Goal: Transaction & Acquisition: Purchase product/service

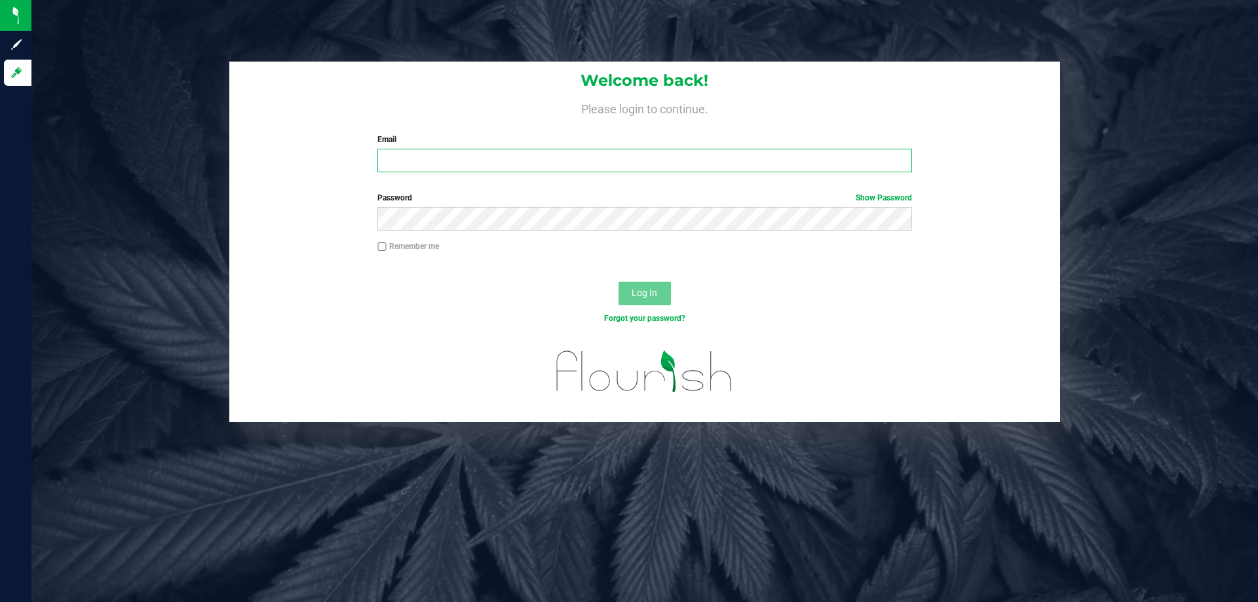
click at [482, 159] on input "Email" at bounding box center [644, 161] width 534 height 24
type input "[EMAIL_ADDRESS][DOMAIN_NAME]"
click at [619, 282] on button "Log In" at bounding box center [645, 294] width 52 height 24
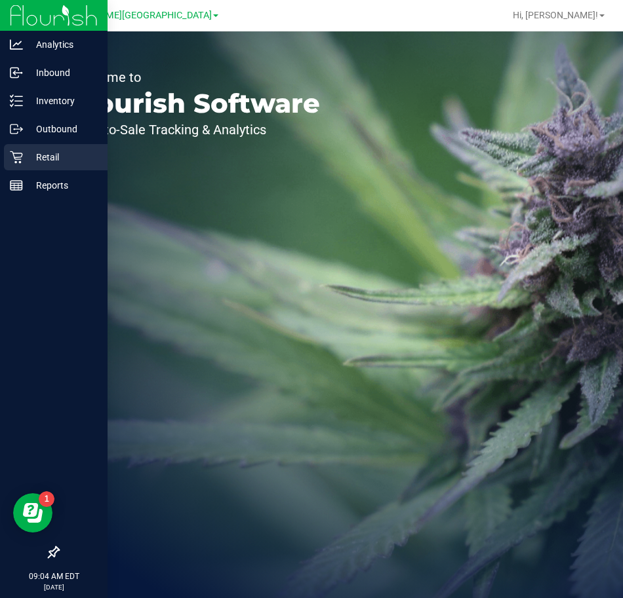
click at [43, 151] on p "Retail" at bounding box center [62, 157] width 79 height 16
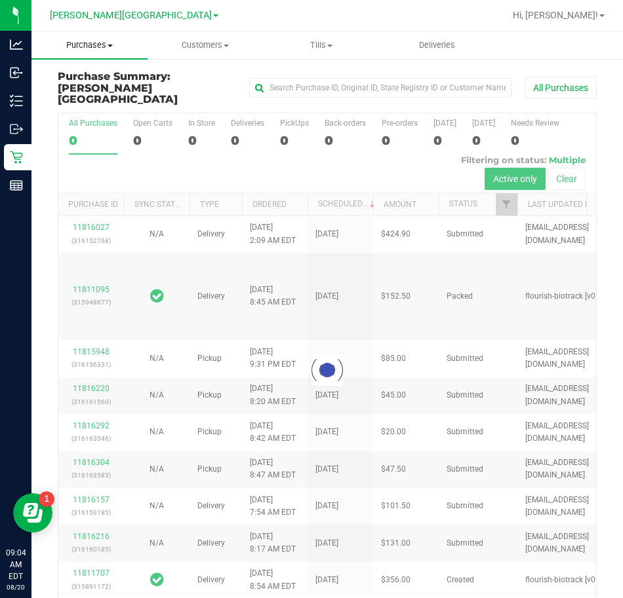
click at [104, 50] on span "Purchases" at bounding box center [89, 45] width 116 height 12
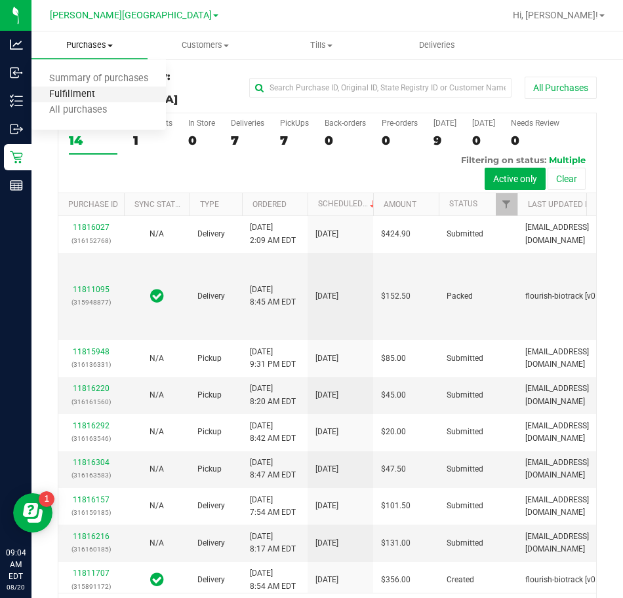
click at [69, 95] on span "Fulfillment" at bounding box center [71, 94] width 81 height 11
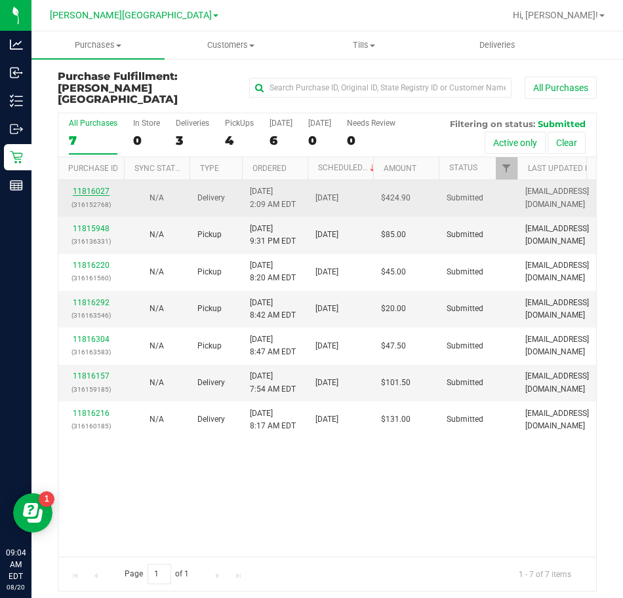
click at [87, 187] on link "11816027" at bounding box center [91, 191] width 37 height 9
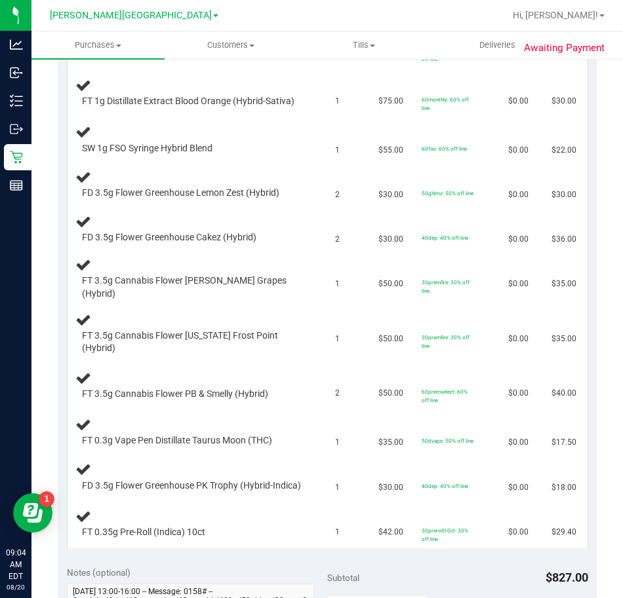
scroll to position [197, 0]
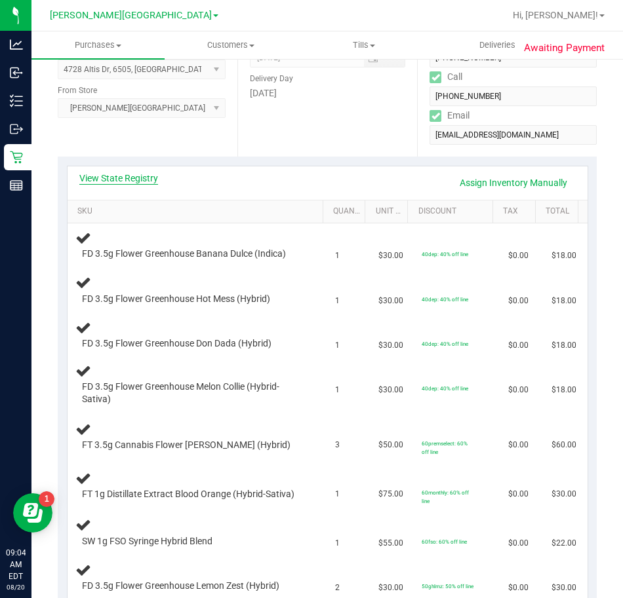
click at [102, 178] on link "View State Registry" at bounding box center [118, 178] width 79 height 13
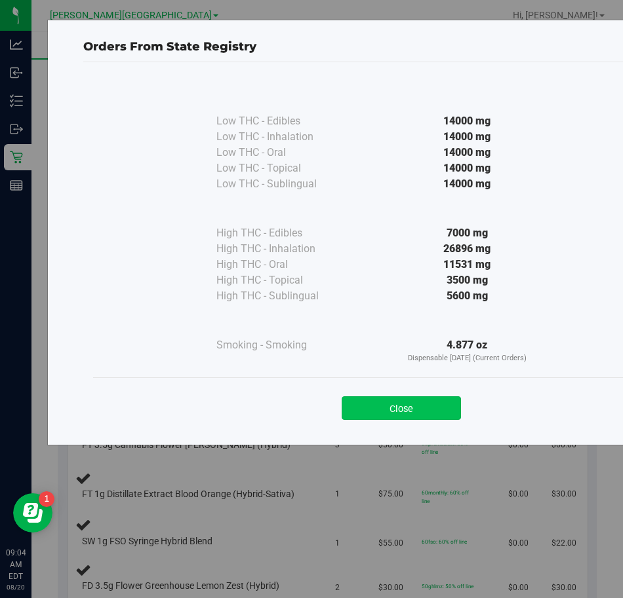
click at [361, 404] on button "Close" at bounding box center [400, 408] width 119 height 24
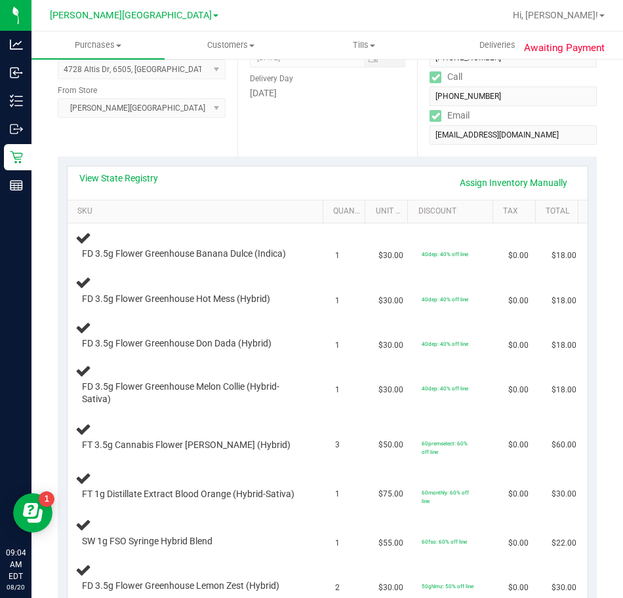
scroll to position [0, 0]
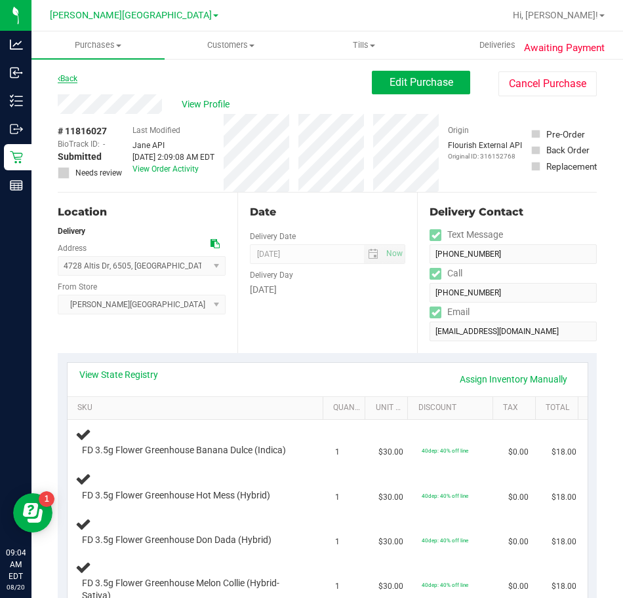
click at [71, 79] on link "Back" at bounding box center [68, 78] width 20 height 9
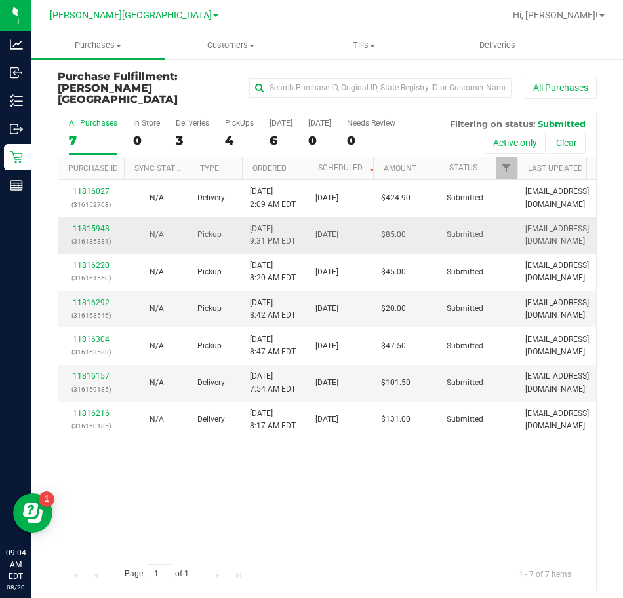
click at [85, 224] on link "11815948" at bounding box center [91, 228] width 37 height 9
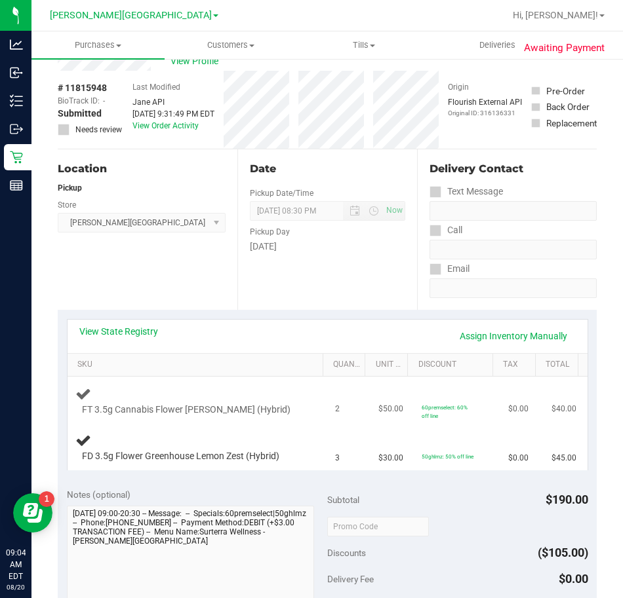
scroll to position [66, 0]
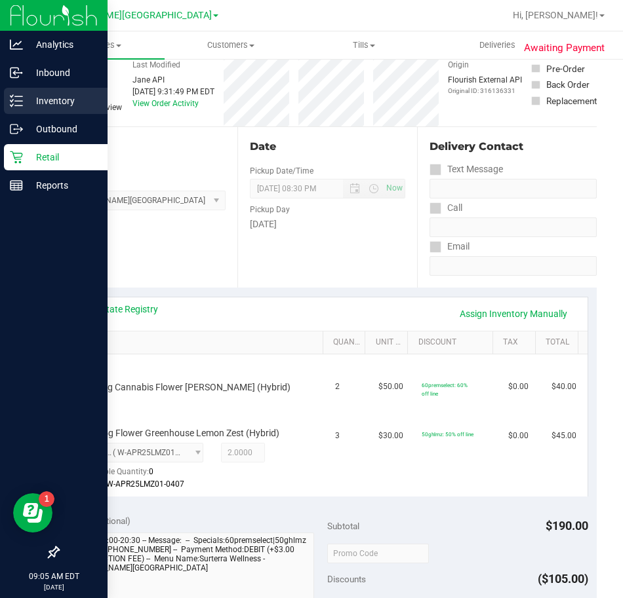
click at [26, 109] on div "Inventory" at bounding box center [56, 101] width 104 height 26
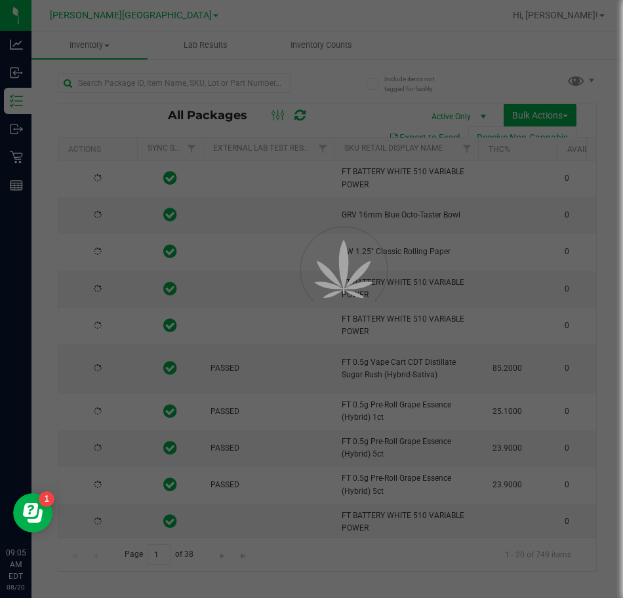
click at [151, 83] on div at bounding box center [311, 299] width 623 height 598
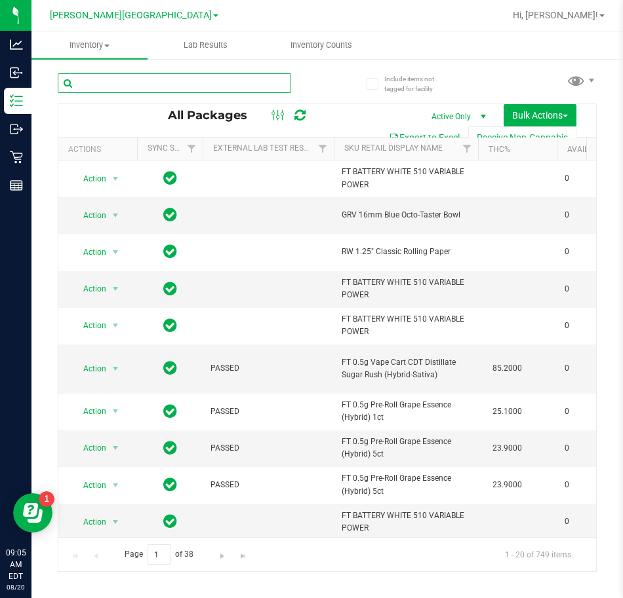
click at [154, 83] on input "text" at bounding box center [174, 83] width 233 height 20
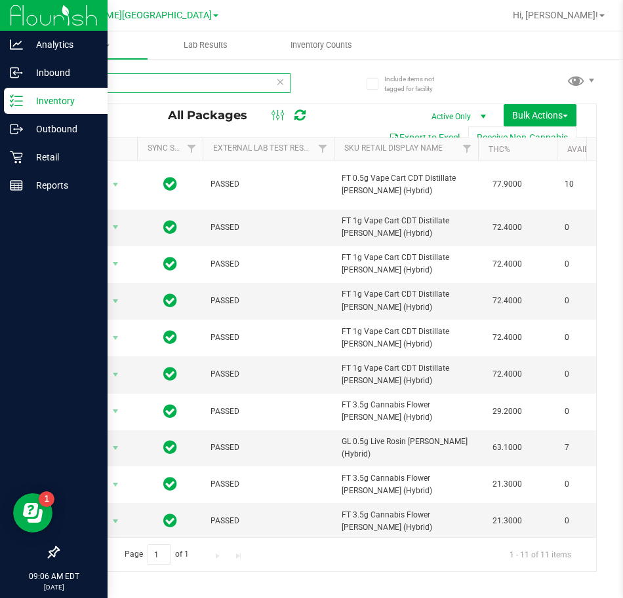
type input "ddf"
click at [20, 100] on icon at bounding box center [16, 100] width 13 height 13
click at [14, 104] on icon at bounding box center [16, 100] width 13 height 13
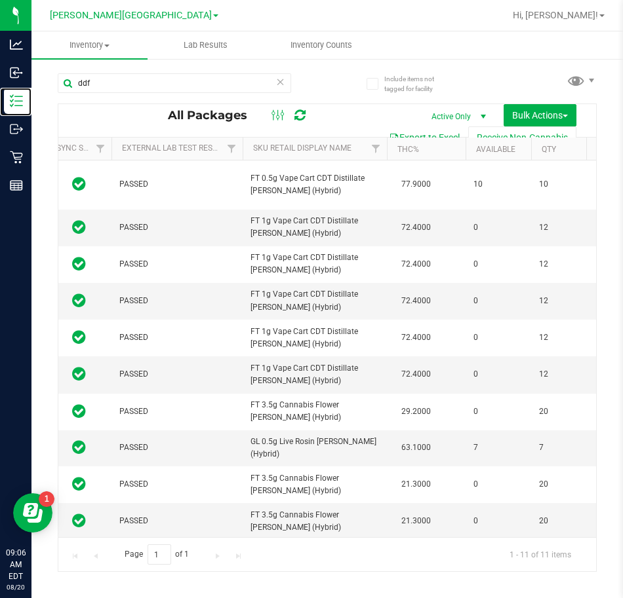
scroll to position [0, 47]
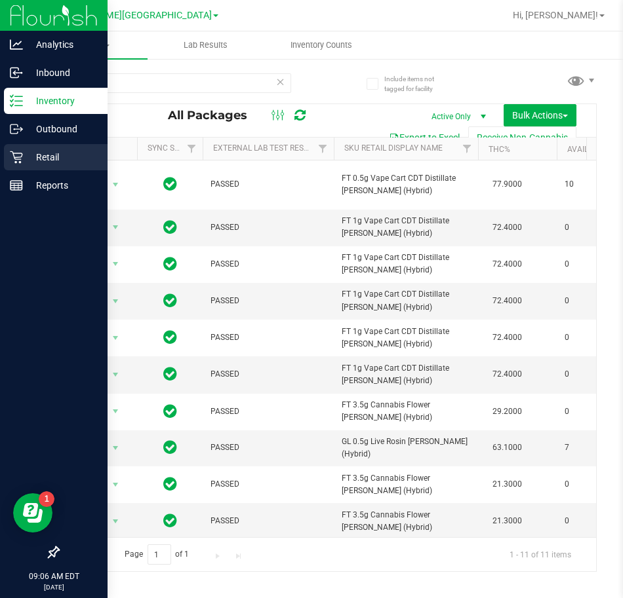
click at [22, 154] on icon at bounding box center [16, 157] width 12 height 12
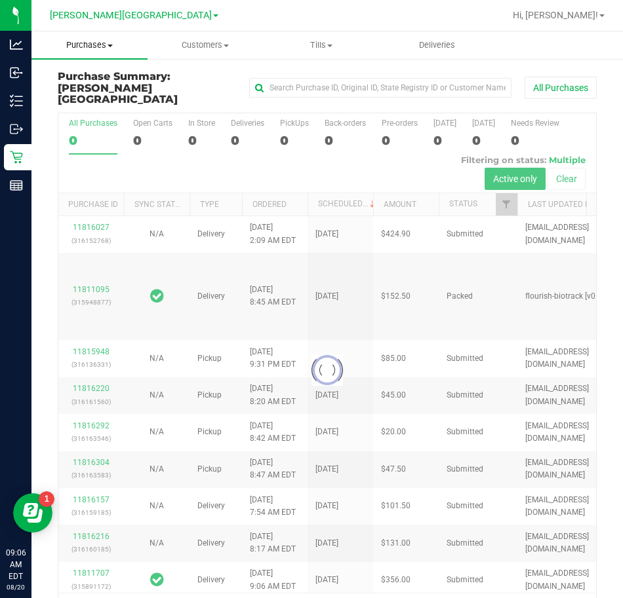
click at [76, 43] on span "Purchases" at bounding box center [89, 45] width 116 height 12
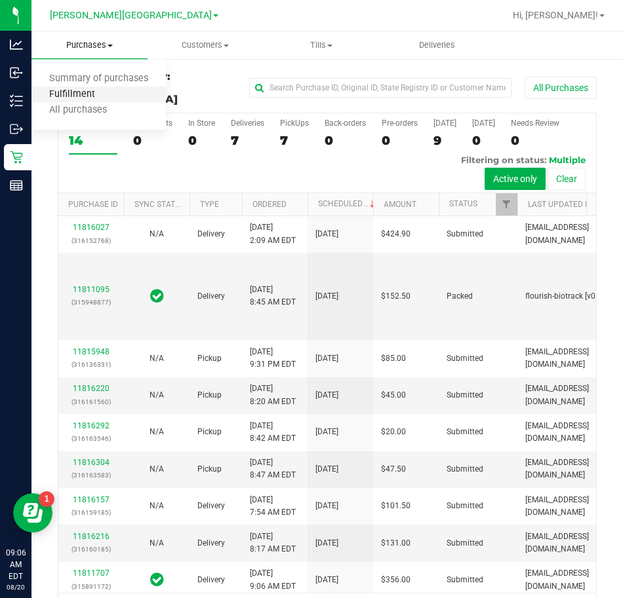
click at [73, 89] on span "Fulfillment" at bounding box center [71, 94] width 81 height 11
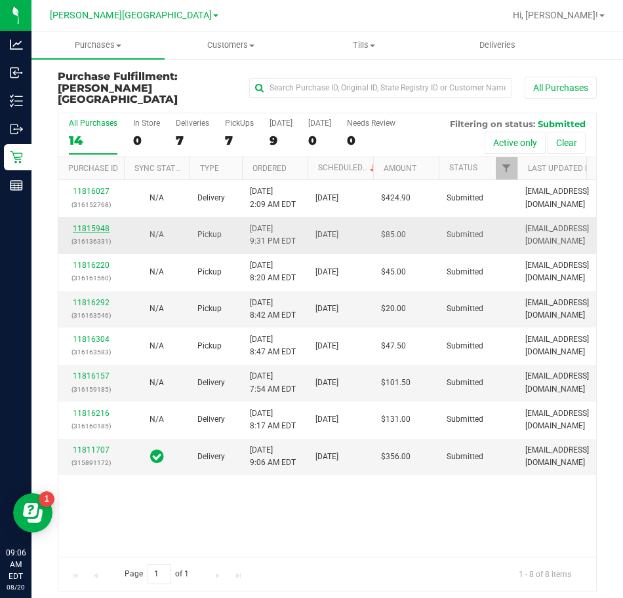
click at [98, 224] on link "11815948" at bounding box center [91, 228] width 37 height 9
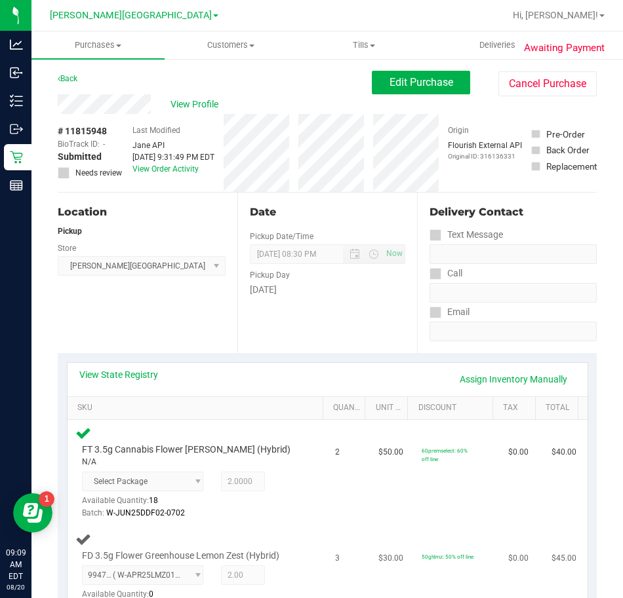
click at [349, 545] on td "3" at bounding box center [348, 578] width 43 height 105
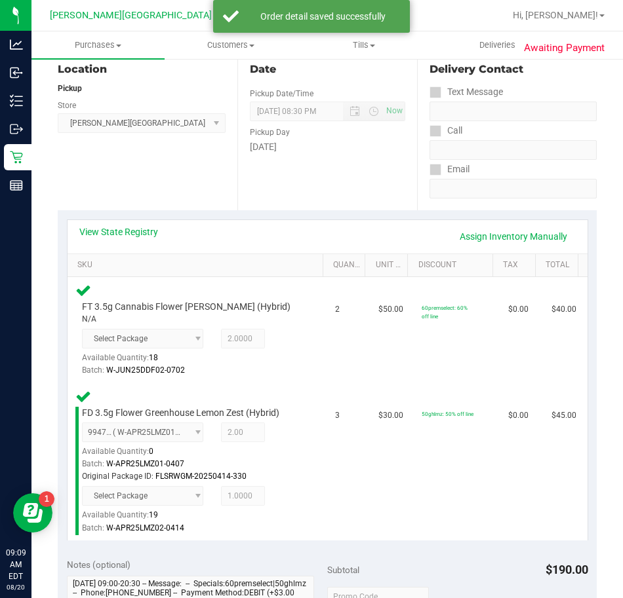
scroll to position [360, 0]
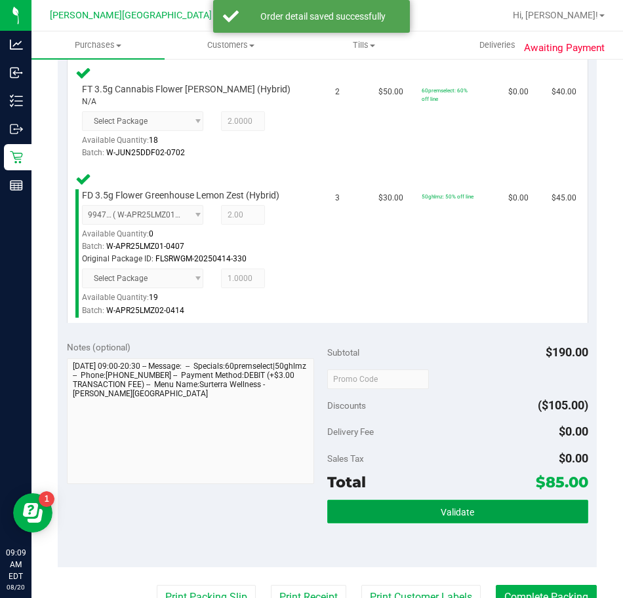
click at [455, 503] on button "Validate" at bounding box center [457, 512] width 261 height 24
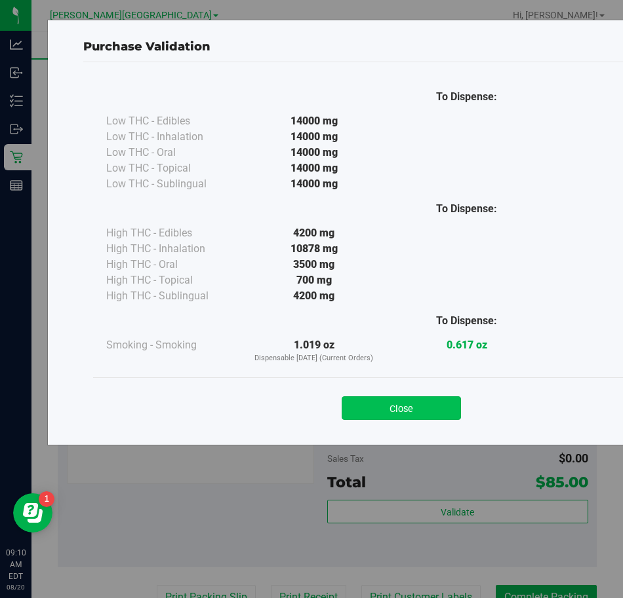
click at [382, 398] on button "Close" at bounding box center [400, 408] width 119 height 24
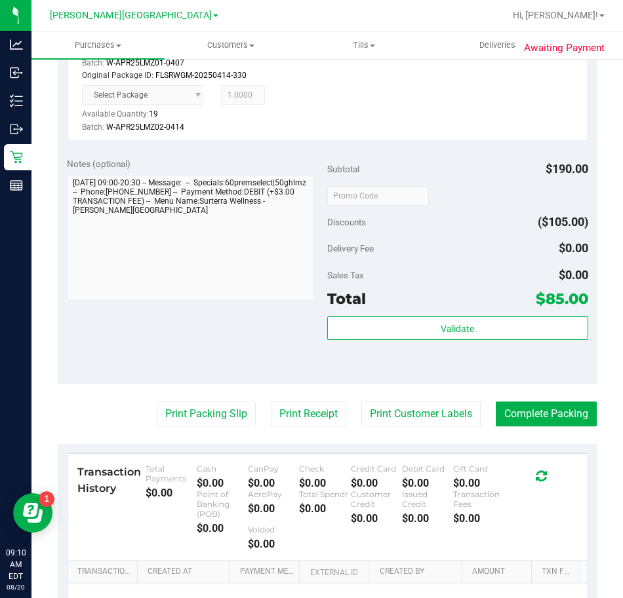
scroll to position [662, 0]
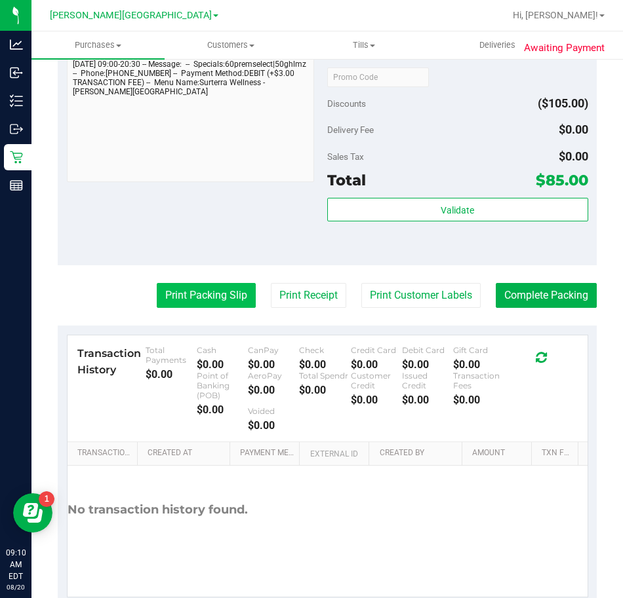
click at [192, 289] on button "Print Packing Slip" at bounding box center [206, 295] width 99 height 25
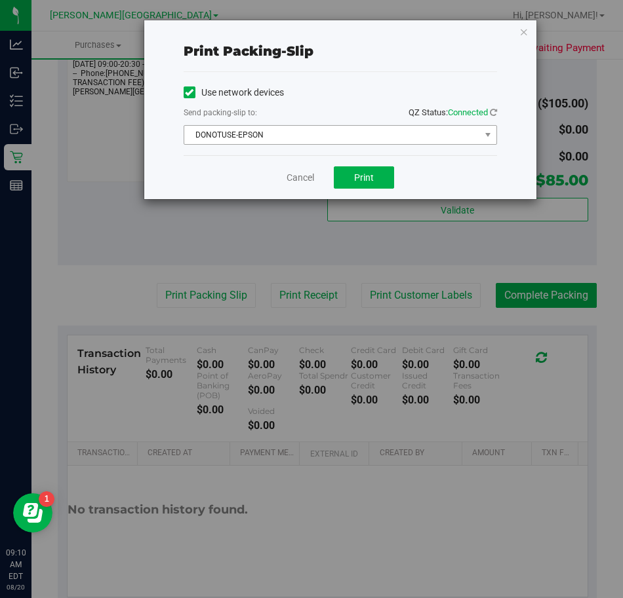
click at [252, 135] on span "DONOTUSE-EPSON" at bounding box center [332, 135] width 296 height 18
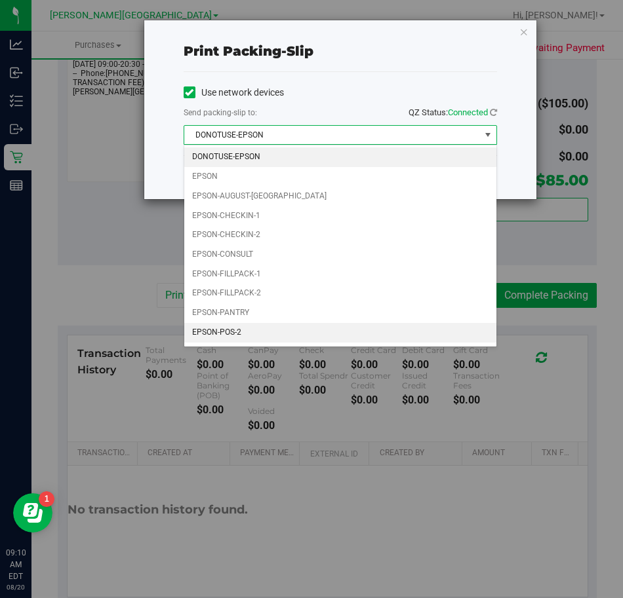
click at [235, 339] on li "EPSON-POS-2" at bounding box center [340, 333] width 312 height 20
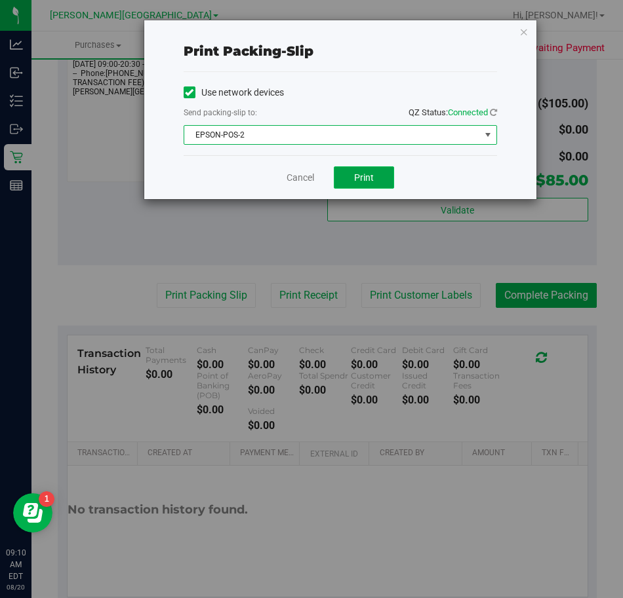
click at [375, 168] on button "Print" at bounding box center [364, 177] width 60 height 22
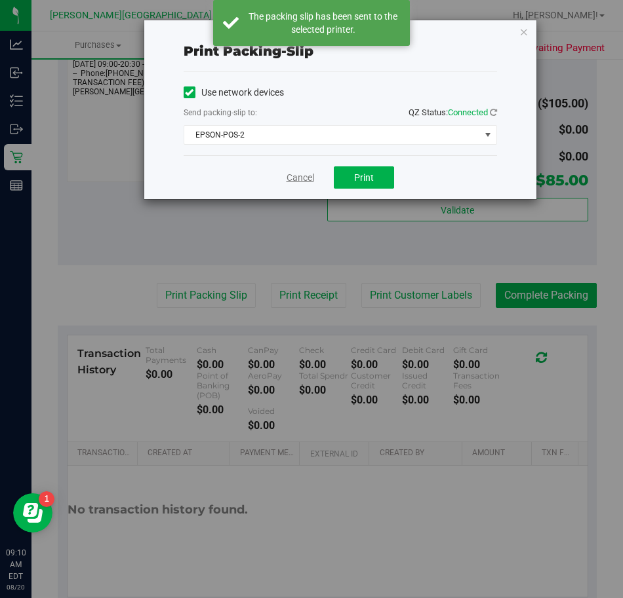
click at [305, 182] on link "Cancel" at bounding box center [300, 178] width 28 height 14
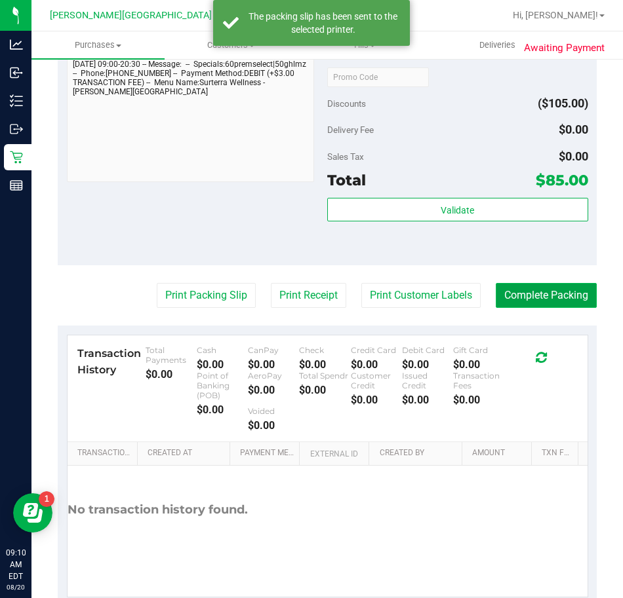
click at [538, 294] on button "Complete Packing" at bounding box center [545, 295] width 101 height 25
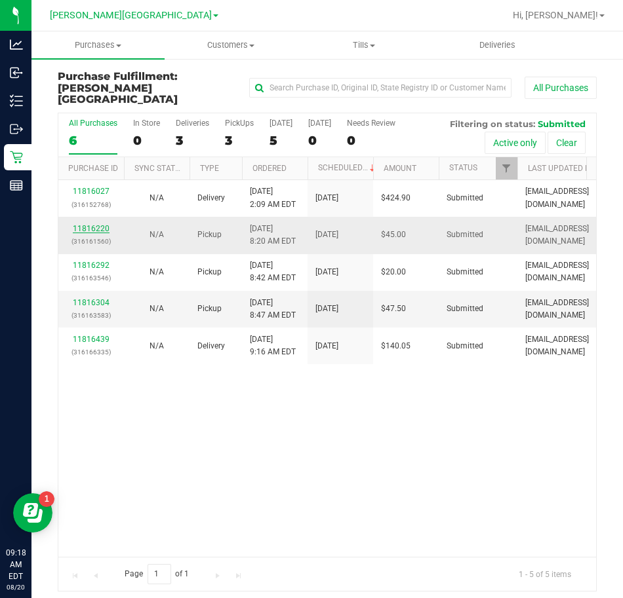
click at [98, 224] on link "11816220" at bounding box center [91, 228] width 37 height 9
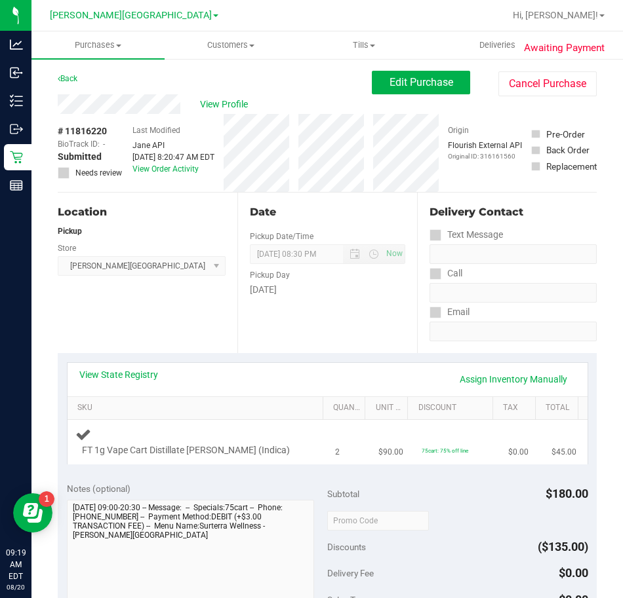
click at [297, 420] on td "FT 1g Vape Cart Distillate Donny Burger (Indica)" at bounding box center [197, 442] width 260 height 44
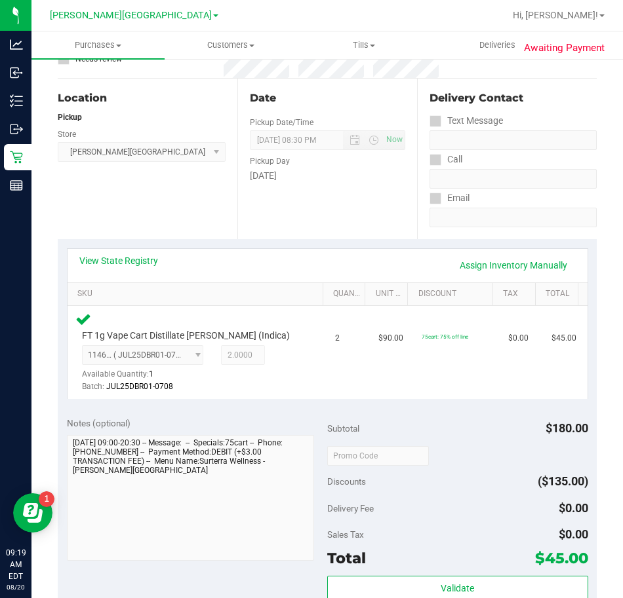
scroll to position [264, 0]
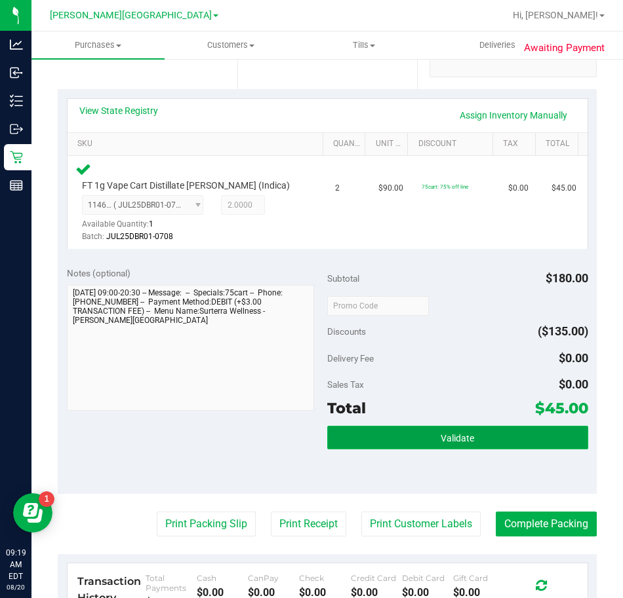
click at [463, 432] on button "Validate" at bounding box center [457, 438] width 261 height 24
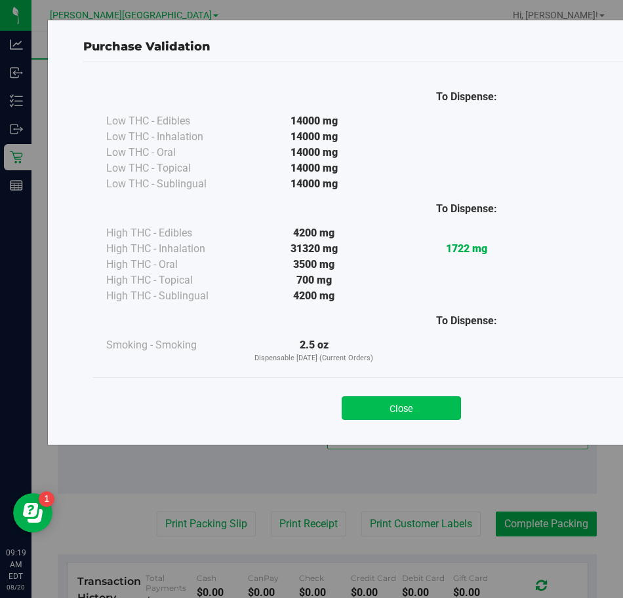
click at [408, 402] on button "Close" at bounding box center [400, 408] width 119 height 24
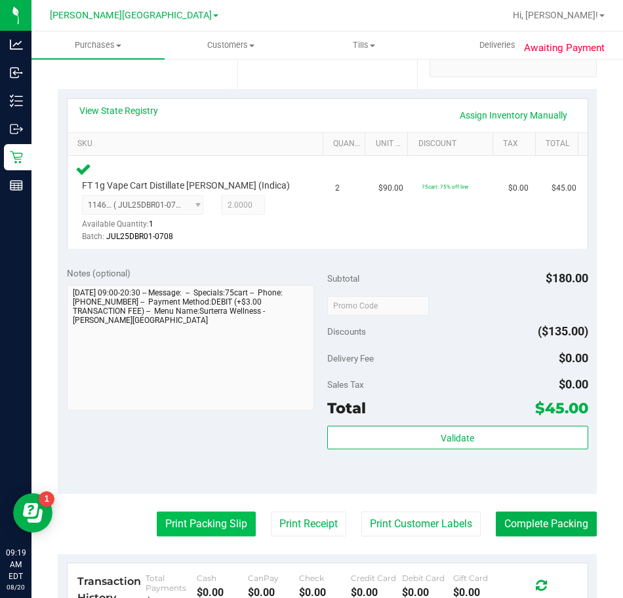
click at [203, 520] on button "Print Packing Slip" at bounding box center [206, 524] width 99 height 25
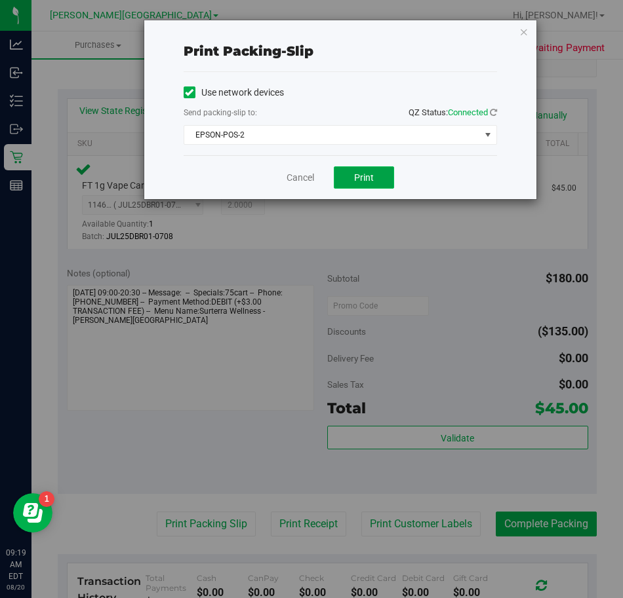
click at [361, 181] on span "Print" at bounding box center [364, 177] width 20 height 10
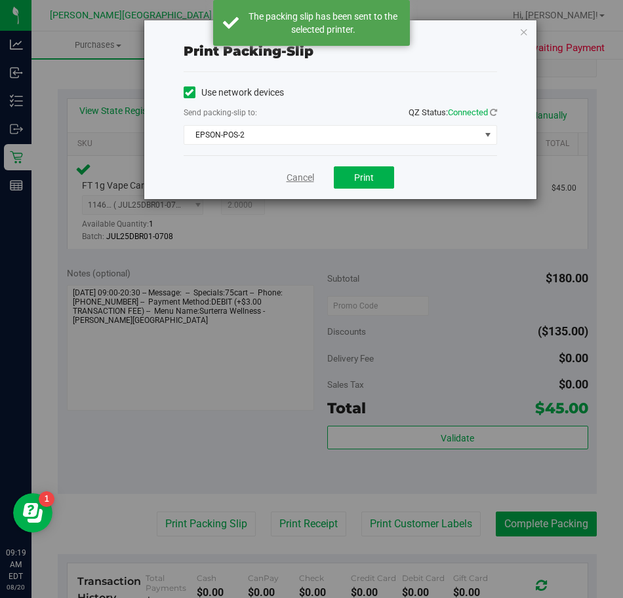
click at [297, 182] on link "Cancel" at bounding box center [300, 178] width 28 height 14
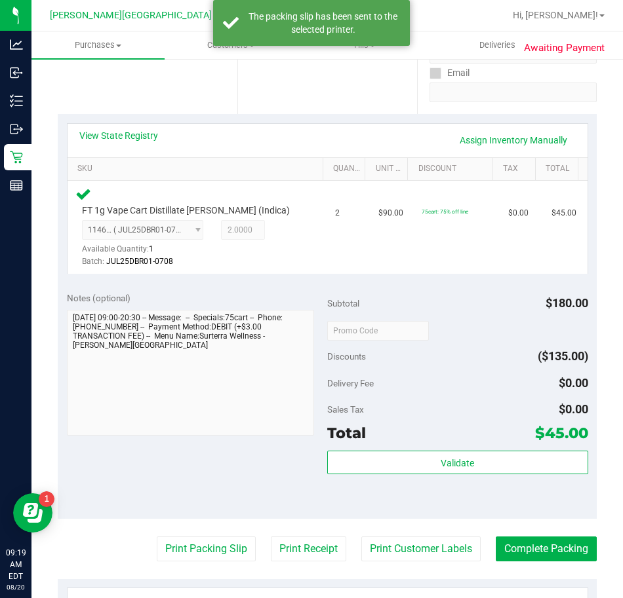
scroll to position [240, 0]
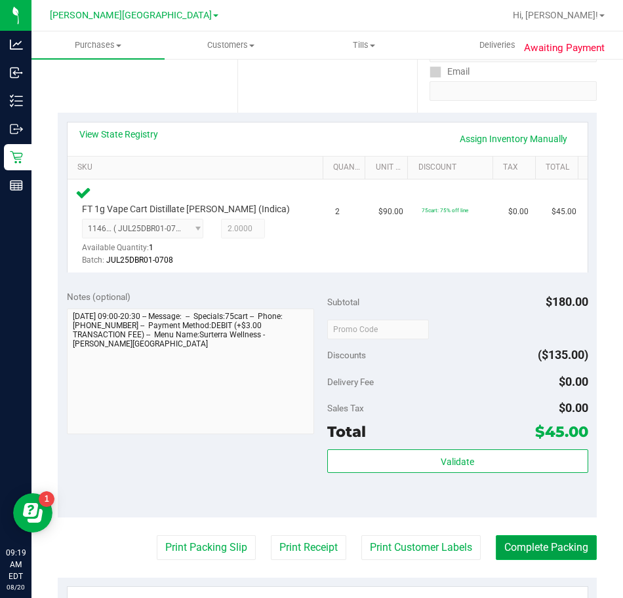
click at [544, 537] on button "Complete Packing" at bounding box center [545, 547] width 101 height 25
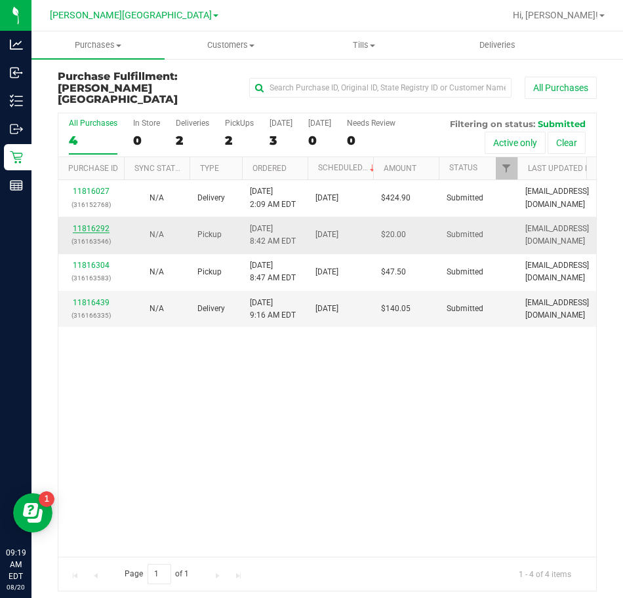
click at [104, 224] on link "11816292" at bounding box center [91, 228] width 37 height 9
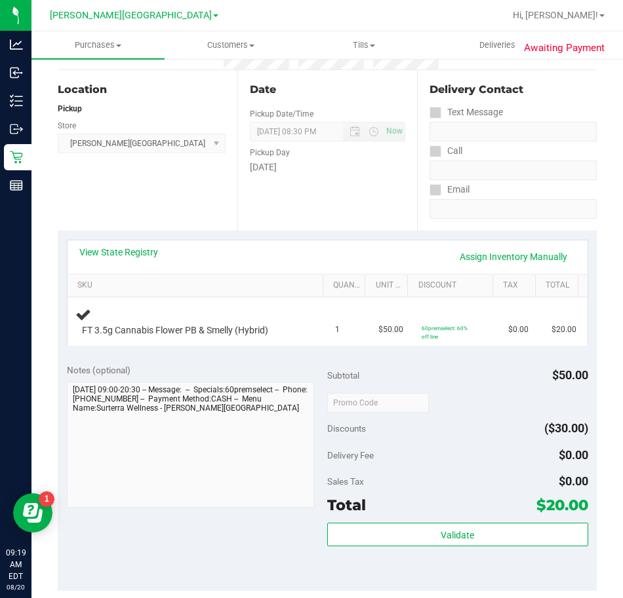
scroll to position [131, 0]
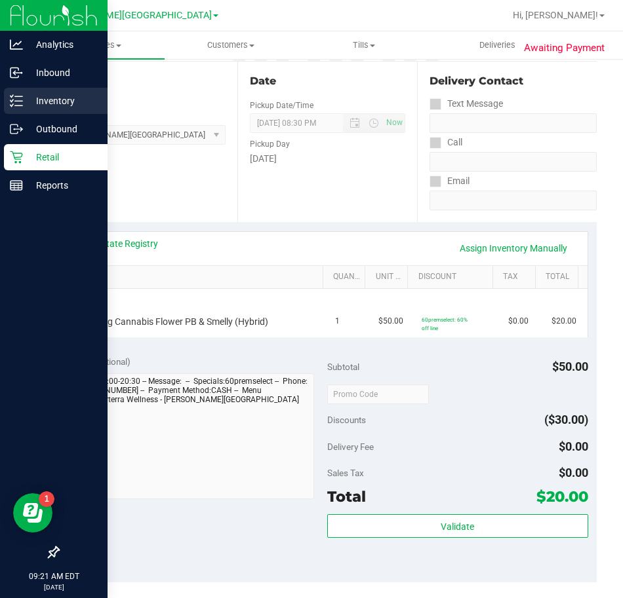
click at [26, 104] on p "Inventory" at bounding box center [62, 101] width 79 height 16
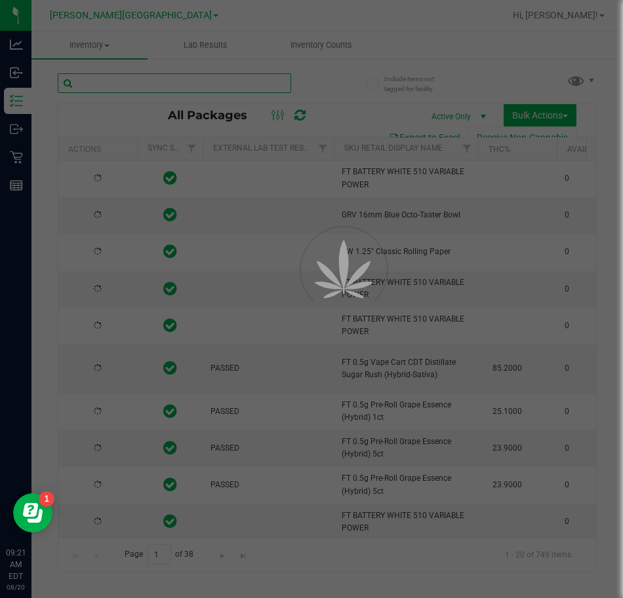
click at [161, 81] on input "text" at bounding box center [174, 83] width 233 height 20
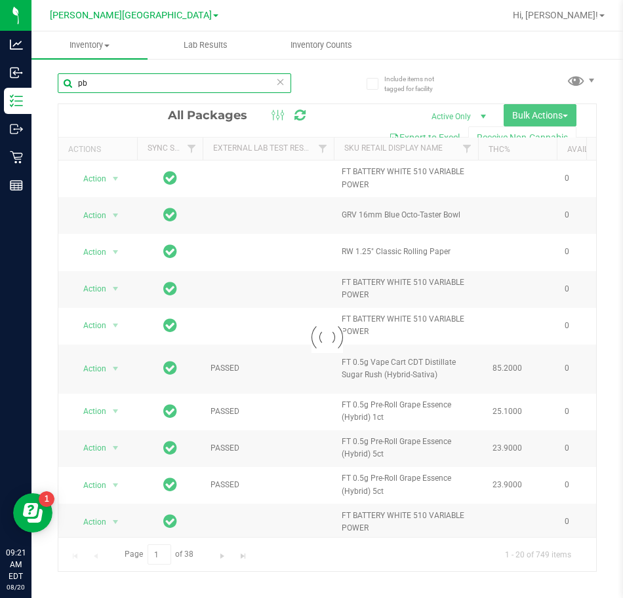
type input "p"
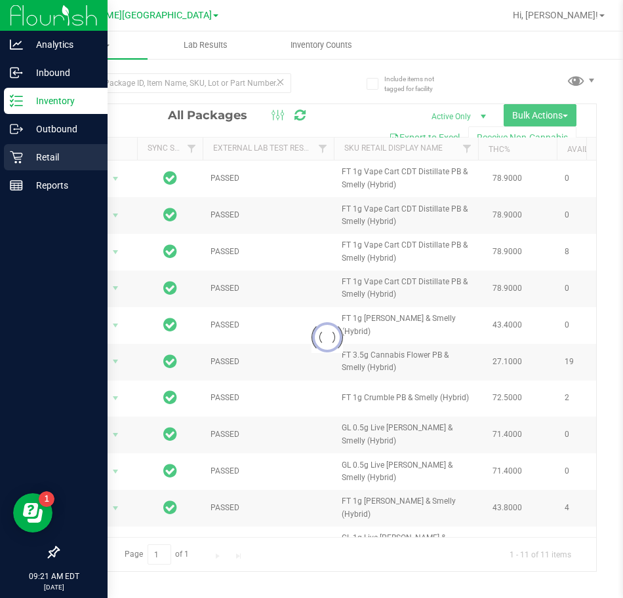
click at [24, 152] on p "Retail" at bounding box center [62, 157] width 79 height 16
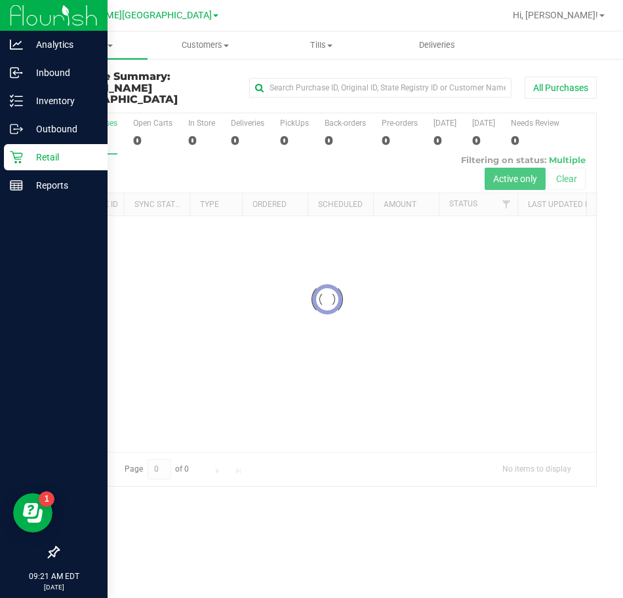
click at [40, 160] on p "Retail" at bounding box center [62, 157] width 79 height 16
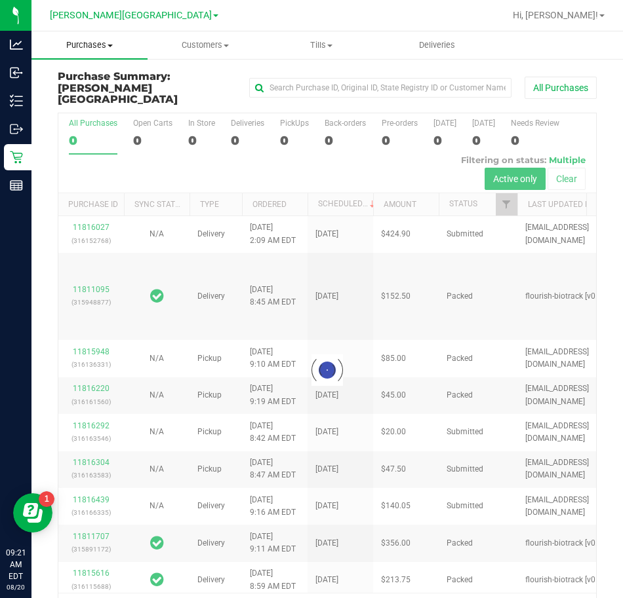
click at [130, 49] on span "Purchases" at bounding box center [89, 45] width 116 height 12
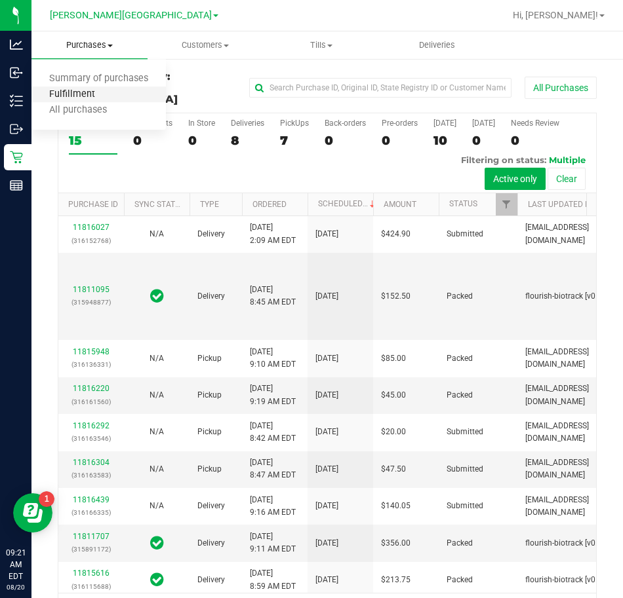
click at [83, 96] on span "Fulfillment" at bounding box center [71, 94] width 81 height 11
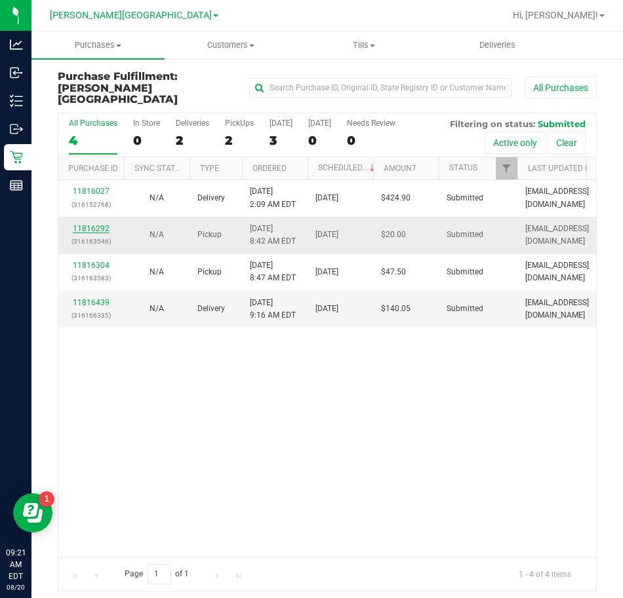
click at [95, 224] on link "11816292" at bounding box center [91, 228] width 37 height 9
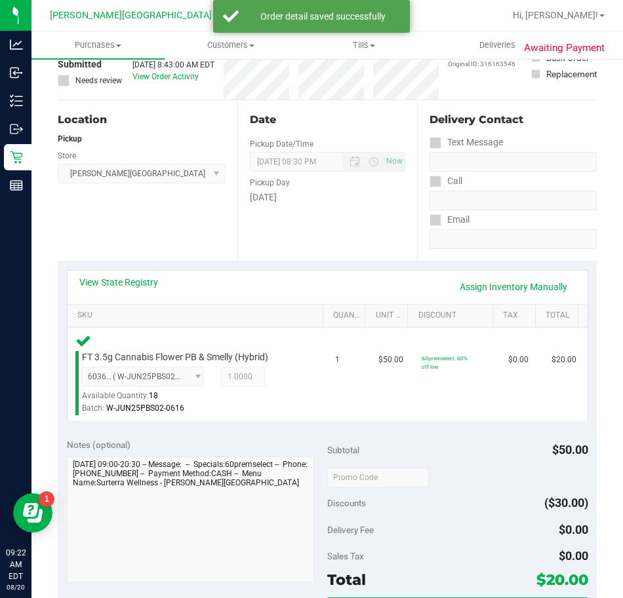
scroll to position [328, 0]
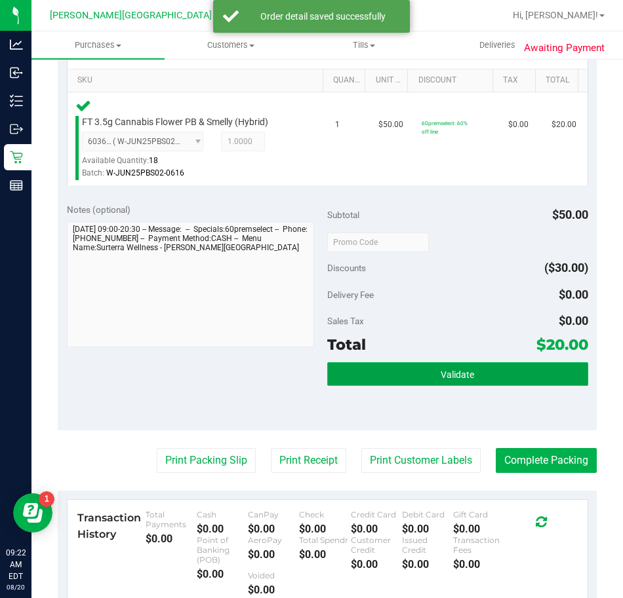
click at [405, 379] on button "Validate" at bounding box center [457, 374] width 261 height 24
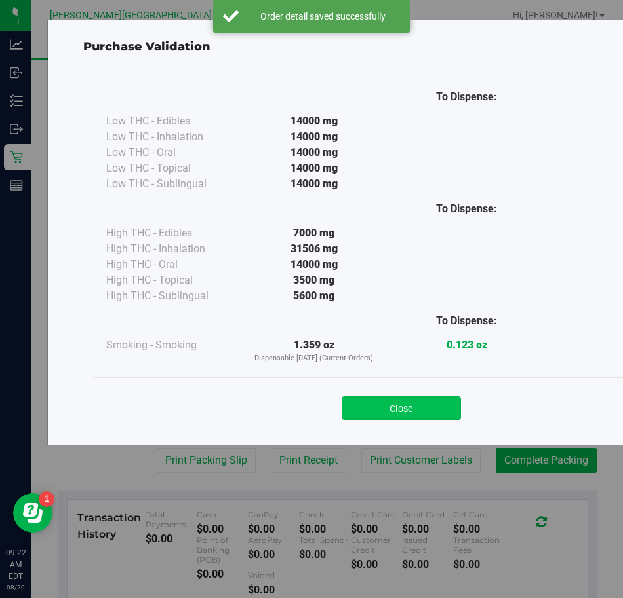
click at [391, 405] on button "Close" at bounding box center [400, 408] width 119 height 24
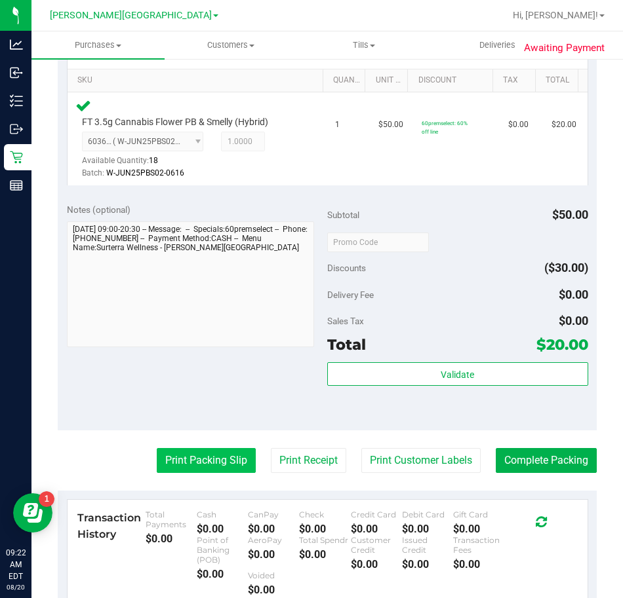
click at [183, 455] on button "Print Packing Slip" at bounding box center [206, 460] width 99 height 25
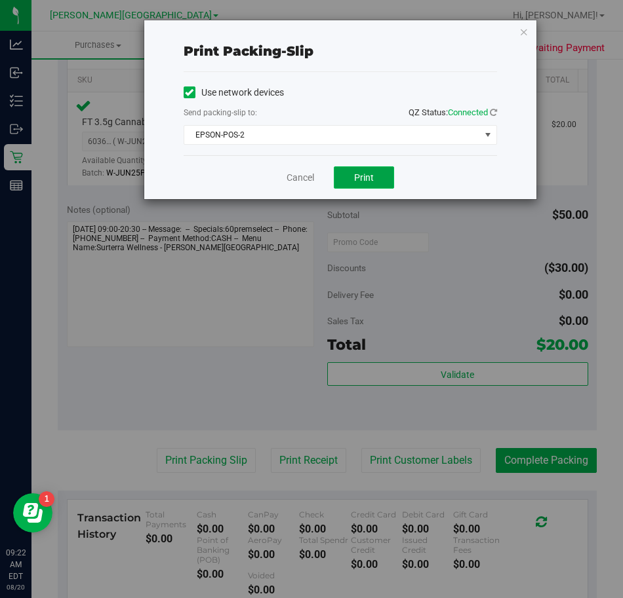
click at [372, 175] on span "Print" at bounding box center [364, 177] width 20 height 10
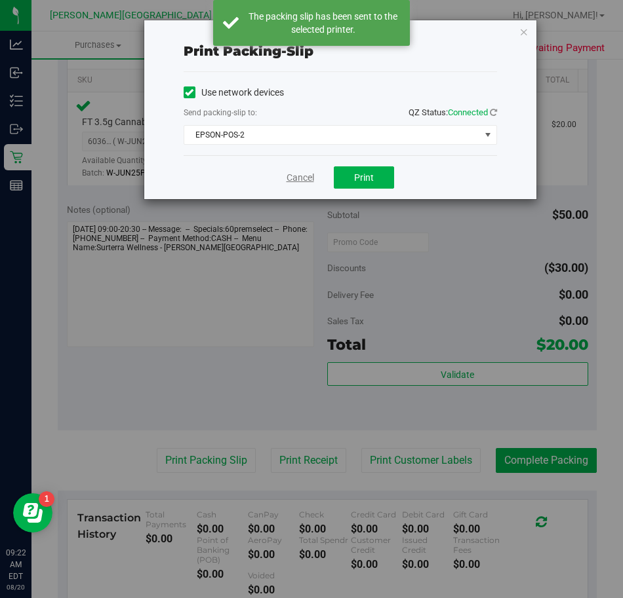
click at [292, 176] on link "Cancel" at bounding box center [300, 178] width 28 height 14
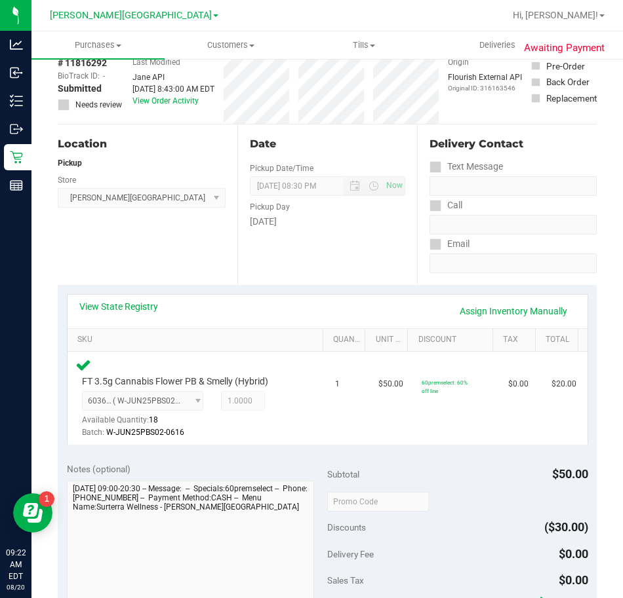
scroll to position [527, 0]
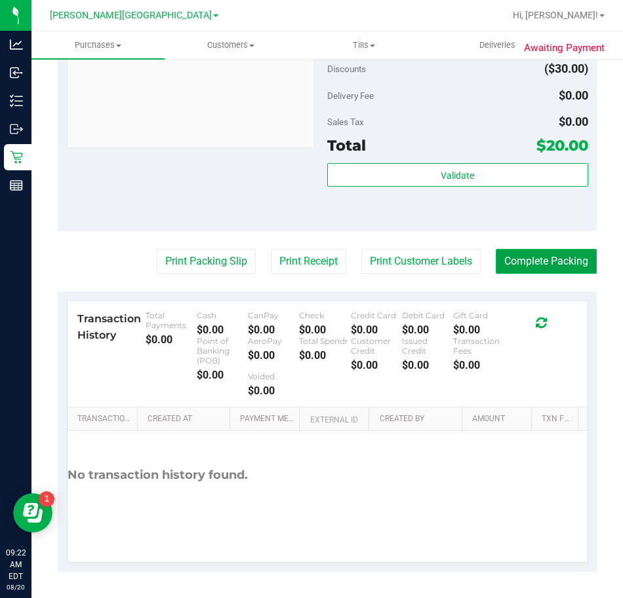
click at [501, 267] on button "Complete Packing" at bounding box center [545, 261] width 101 height 25
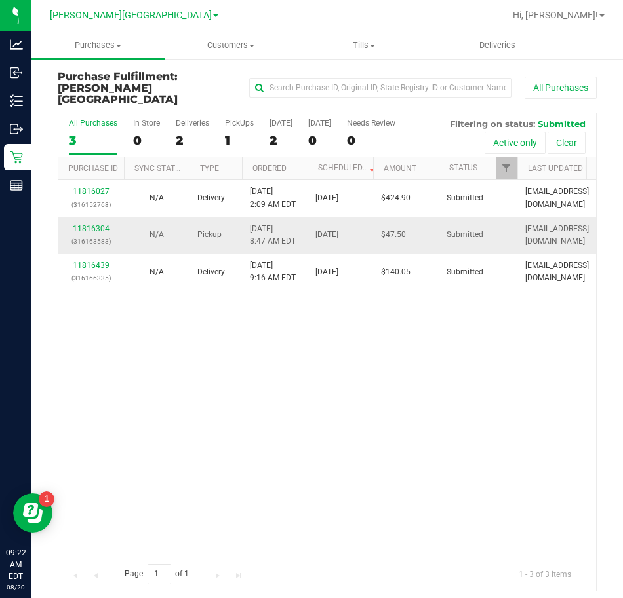
click at [90, 224] on link "11816304" at bounding box center [91, 228] width 37 height 9
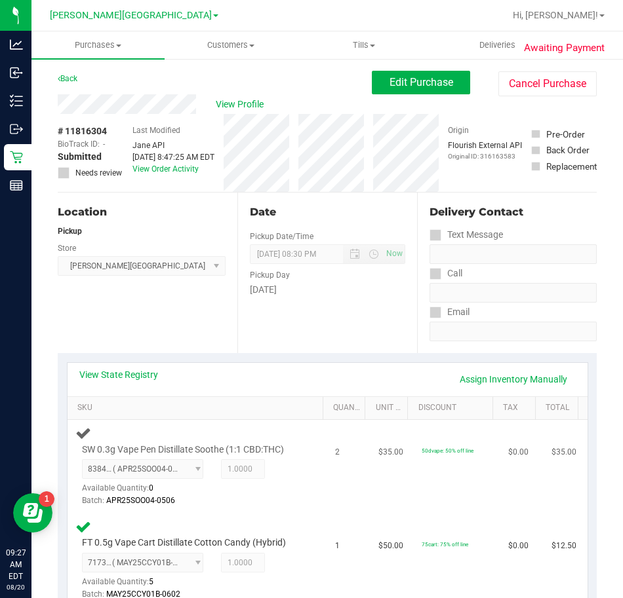
click at [330, 486] on td "2" at bounding box center [348, 467] width 43 height 94
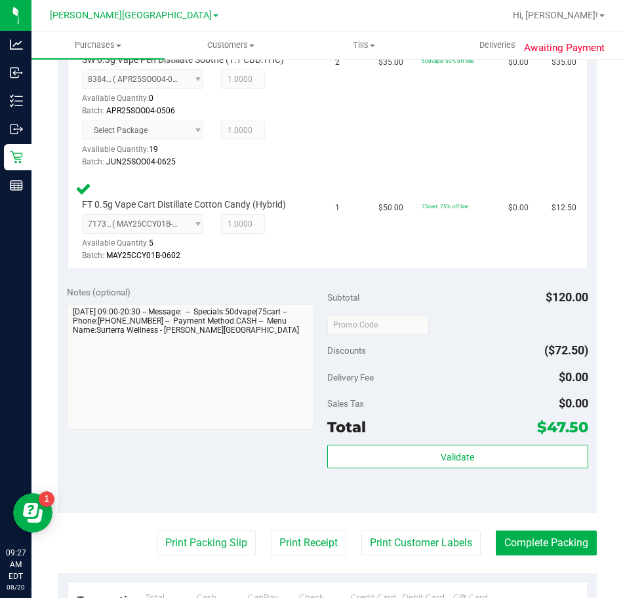
scroll to position [588, 0]
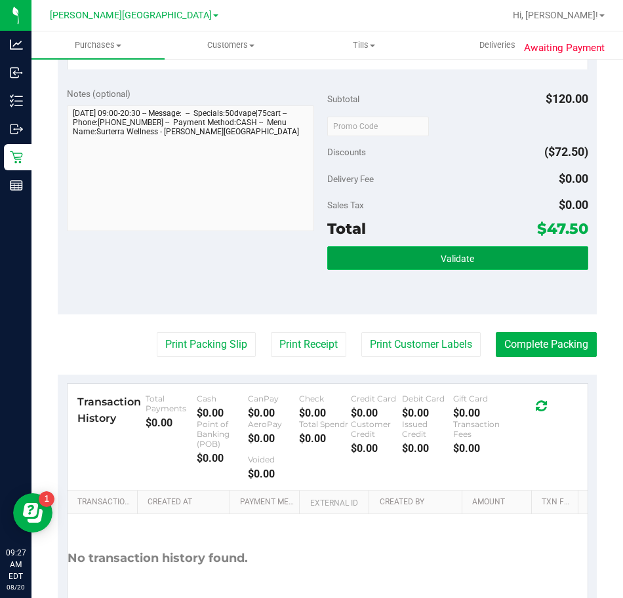
click at [419, 249] on button "Validate" at bounding box center [457, 258] width 261 height 24
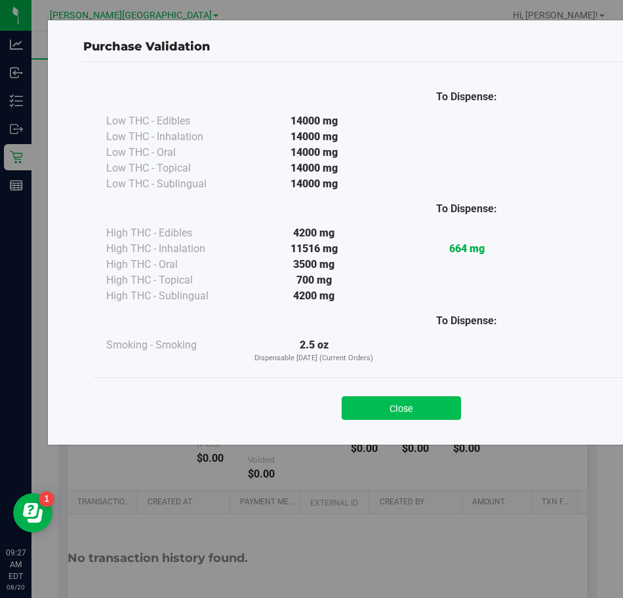
click at [400, 400] on button "Close" at bounding box center [400, 408] width 119 height 24
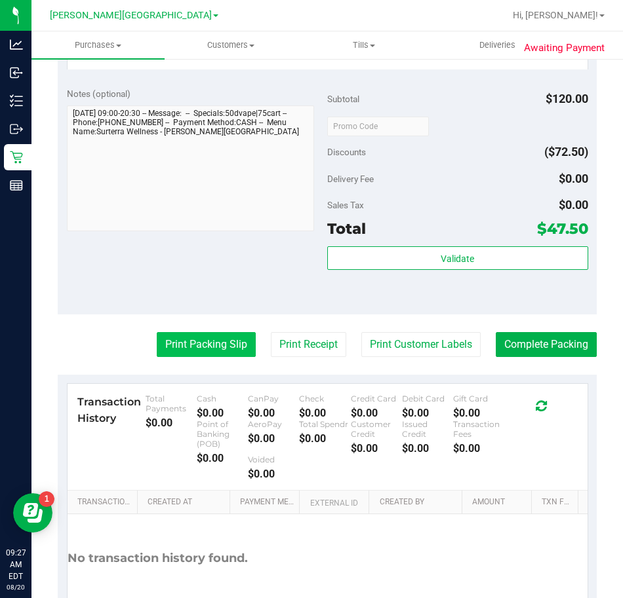
click at [185, 356] on button "Print Packing Slip" at bounding box center [206, 344] width 99 height 25
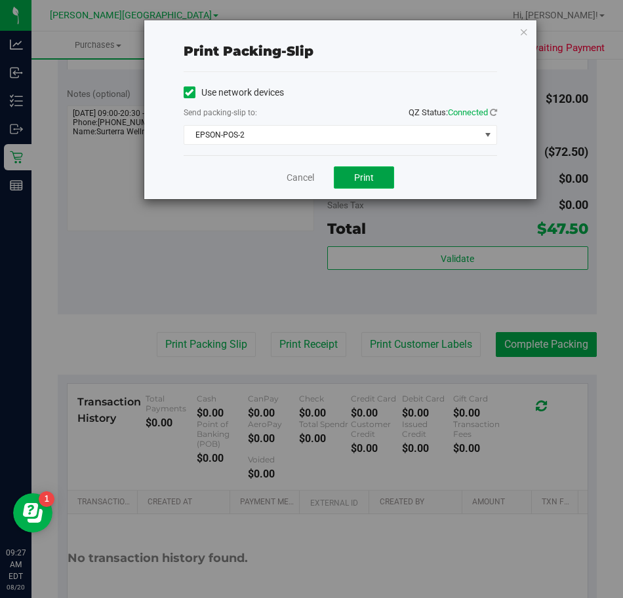
click at [360, 172] on span "Print" at bounding box center [364, 177] width 20 height 10
click at [297, 176] on link "Cancel" at bounding box center [300, 178] width 28 height 14
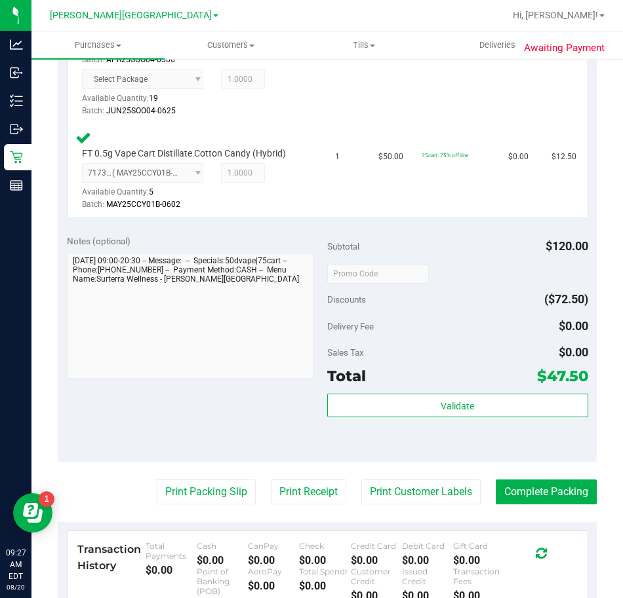
scroll to position [501, 0]
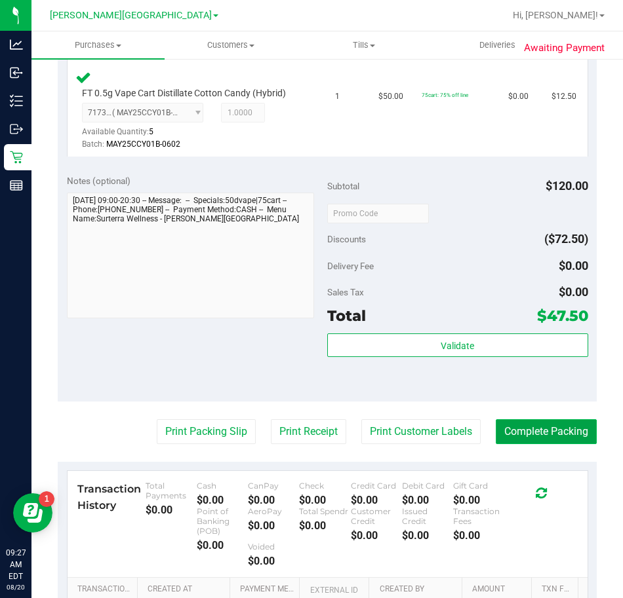
click at [527, 425] on button "Complete Packing" at bounding box center [545, 431] width 101 height 25
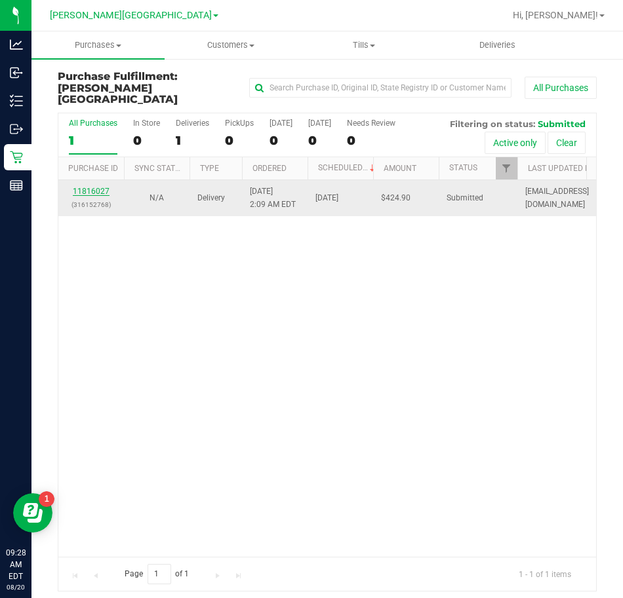
click at [94, 187] on link "11816027" at bounding box center [91, 191] width 37 height 9
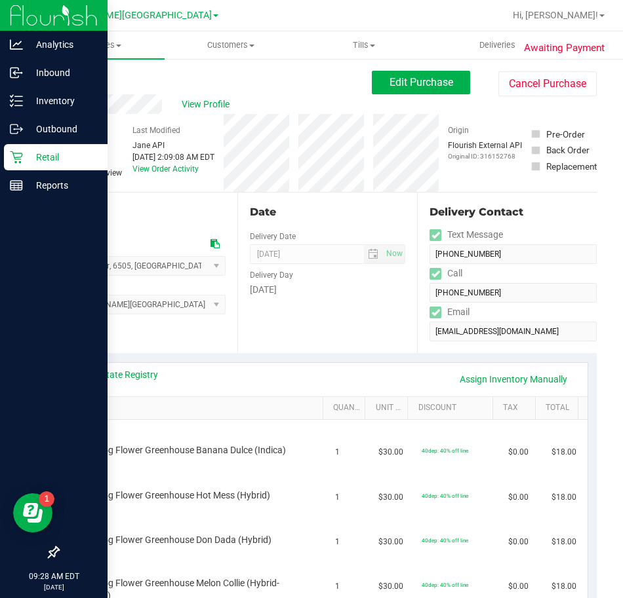
drag, startPoint x: 94, startPoint y: 183, endPoint x: 8, endPoint y: 160, distance: 89.0
click at [8, 160] on div "Retail" at bounding box center [56, 157] width 104 height 26
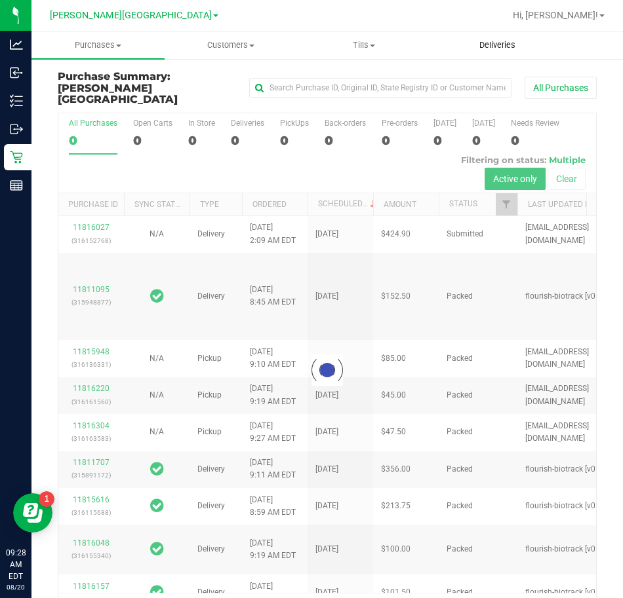
click at [491, 48] on span "Deliveries" at bounding box center [496, 45] width 71 height 12
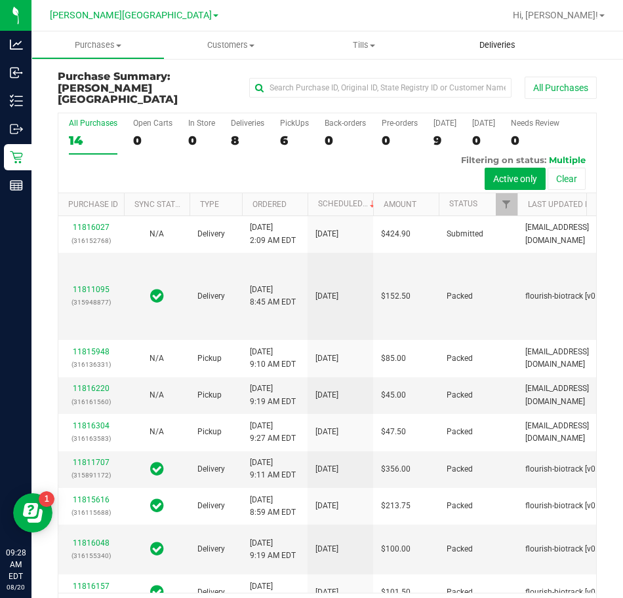
click at [491, 48] on span "Deliveries" at bounding box center [496, 45] width 71 height 12
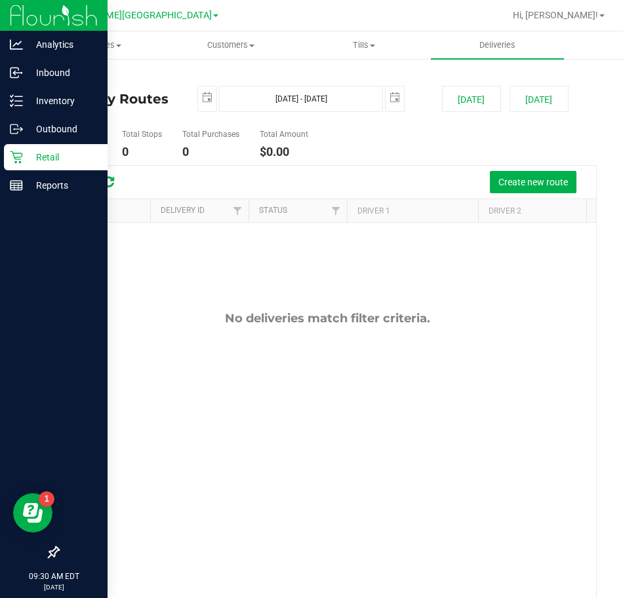
click at [24, 160] on p "Retail" at bounding box center [62, 157] width 79 height 16
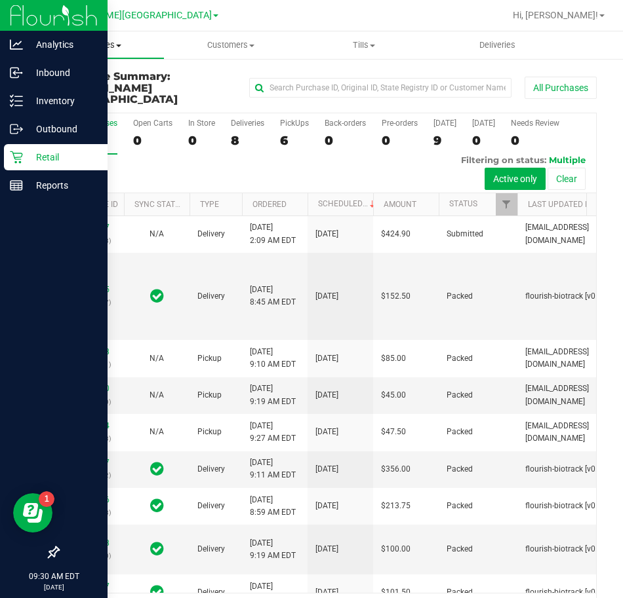
click at [132, 45] on span "Purchases" at bounding box center [98, 45] width 132 height 12
click at [77, 90] on span "Fulfillment" at bounding box center [71, 94] width 81 height 11
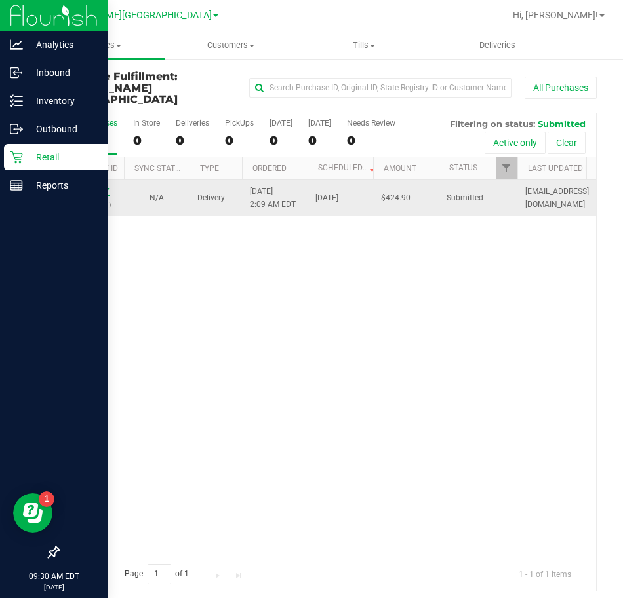
click at [91, 187] on link "11816027" at bounding box center [91, 191] width 37 height 9
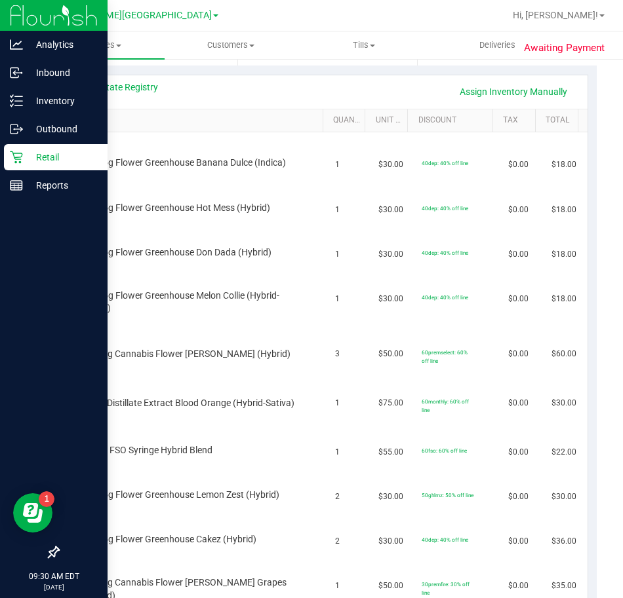
scroll to position [288, 0]
click at [307, 471] on td "FD 3.5g Flower Greenhouse Lemon Zest (Hybrid)" at bounding box center [197, 486] width 260 height 45
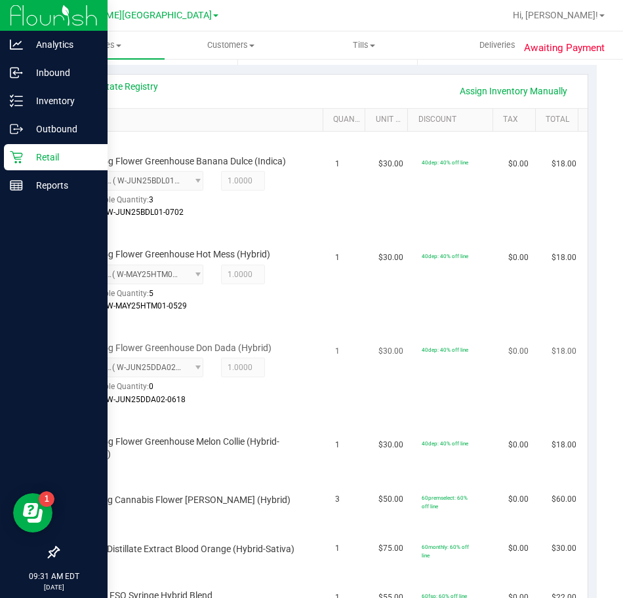
click at [288, 406] on div at bounding box center [192, 406] width 220 height 1
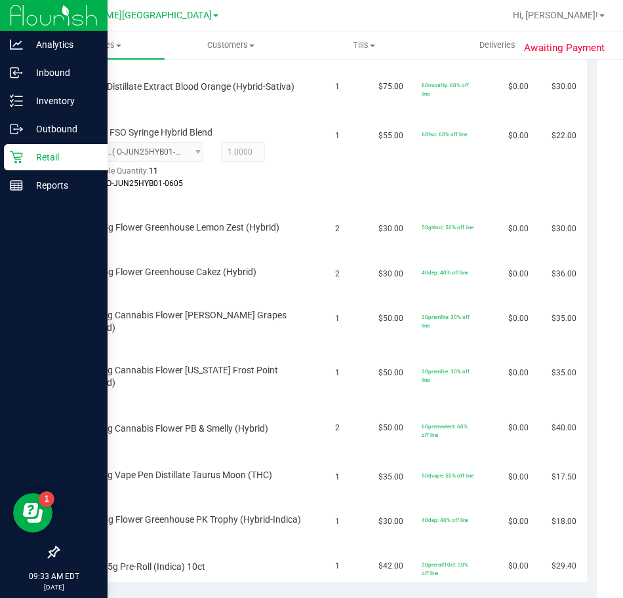
scroll to position [850, 0]
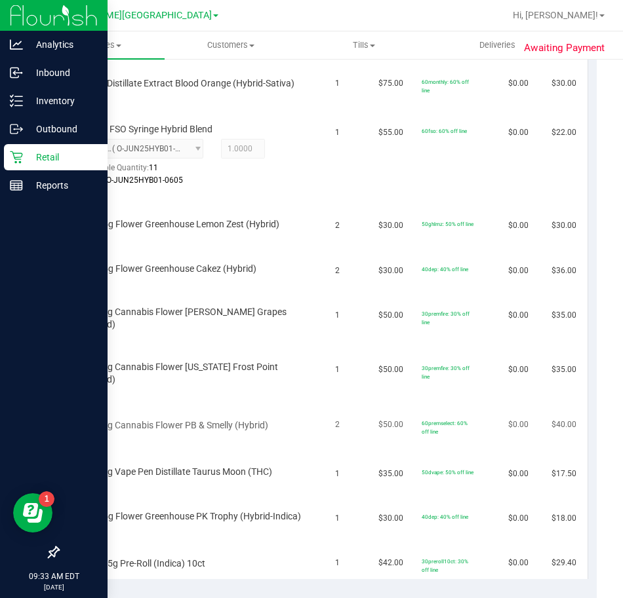
click at [296, 406] on div "FT 3.5g Cannabis Flower PB & Smelly (Hybrid)" at bounding box center [197, 416] width 244 height 31
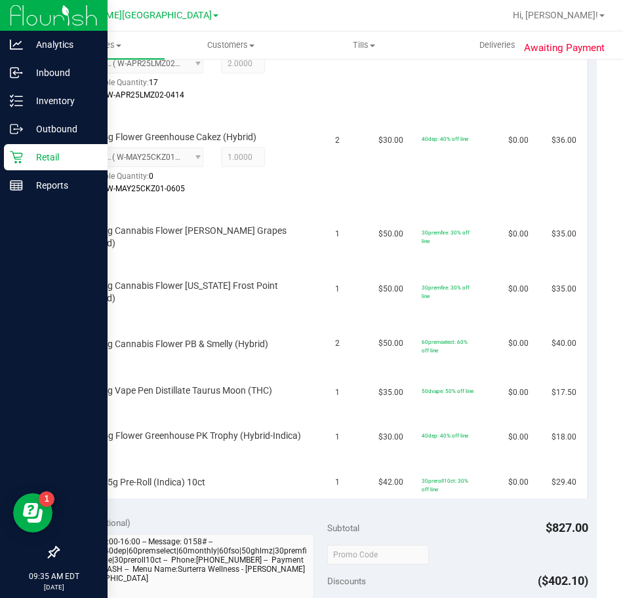
scroll to position [1029, 0]
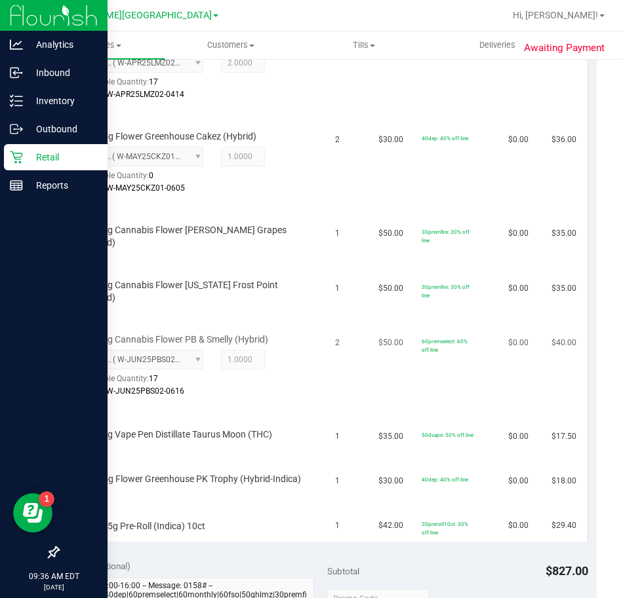
click at [311, 393] on td "FT 3.5g Cannabis Flower PB & Smelly (Hybrid) 6036949313586449 ( W-JUN25PBS02-06…" at bounding box center [197, 358] width 260 height 94
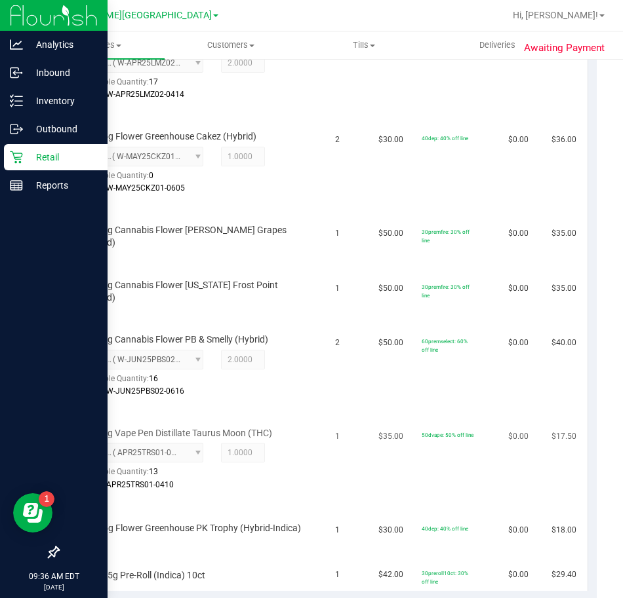
click at [294, 481] on div "FT 0.3g Vape Pen Distillate Taurus Moon (THC) 0887491818325202 ( APR25TRS01-041…" at bounding box center [197, 451] width 244 height 83
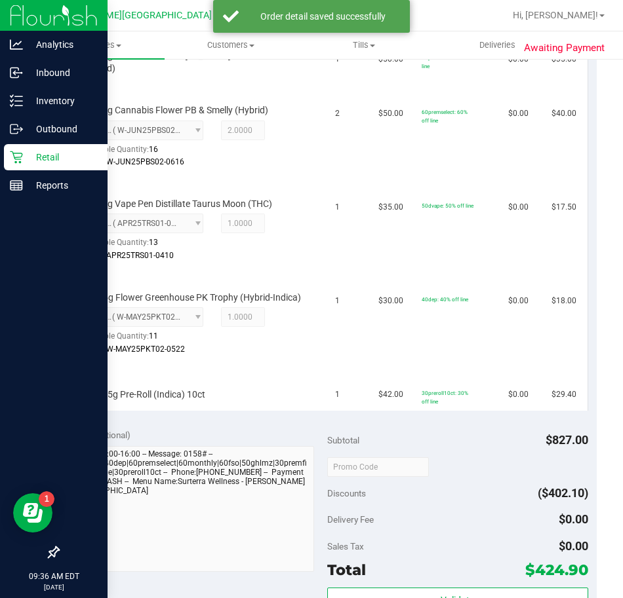
scroll to position [1259, 0]
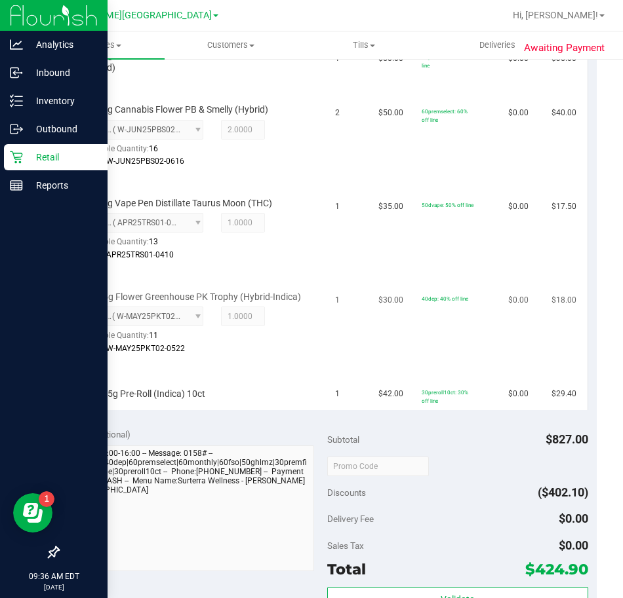
click at [280, 356] on div at bounding box center [192, 355] width 220 height 1
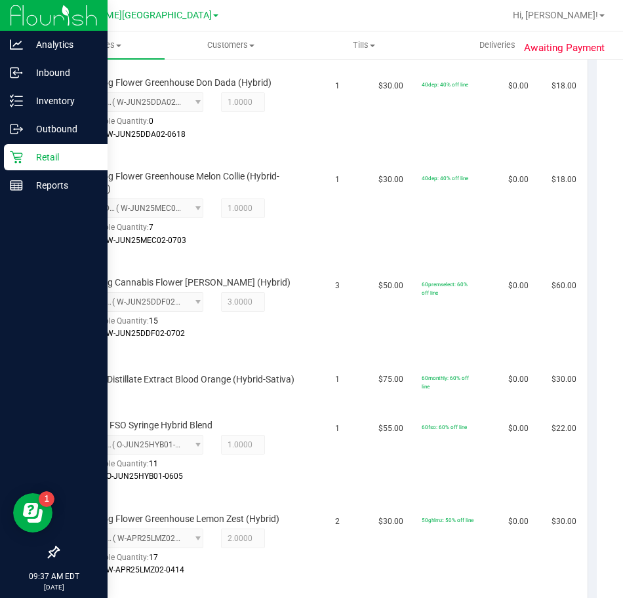
scroll to position [539, 0]
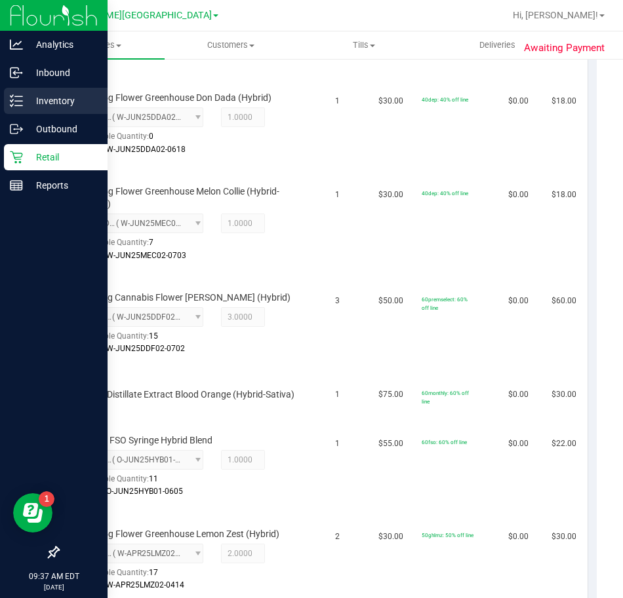
click at [28, 108] on p "Inventory" at bounding box center [62, 101] width 79 height 16
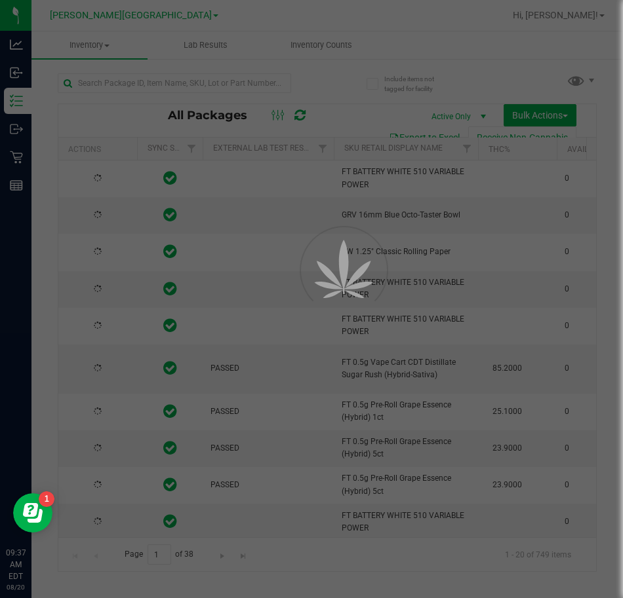
click at [167, 82] on div at bounding box center [311, 299] width 623 height 598
click at [161, 87] on div at bounding box center [311, 299] width 623 height 598
click at [161, 83] on input "text" at bounding box center [174, 83] width 233 height 20
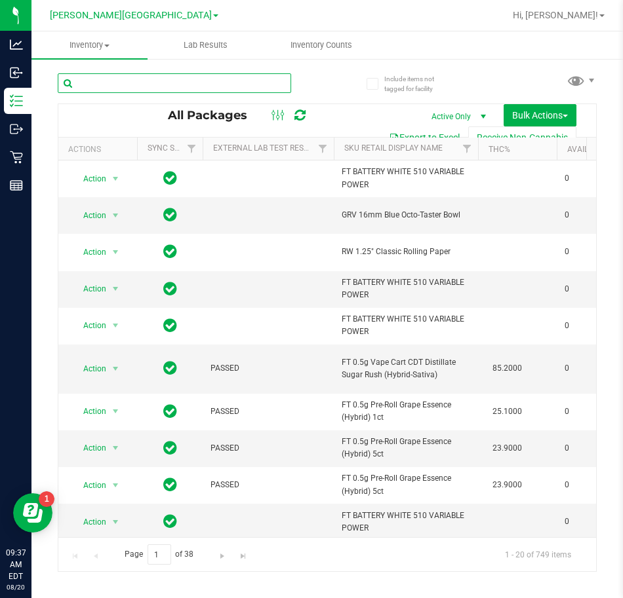
click at [163, 85] on input "text" at bounding box center [174, 83] width 233 height 20
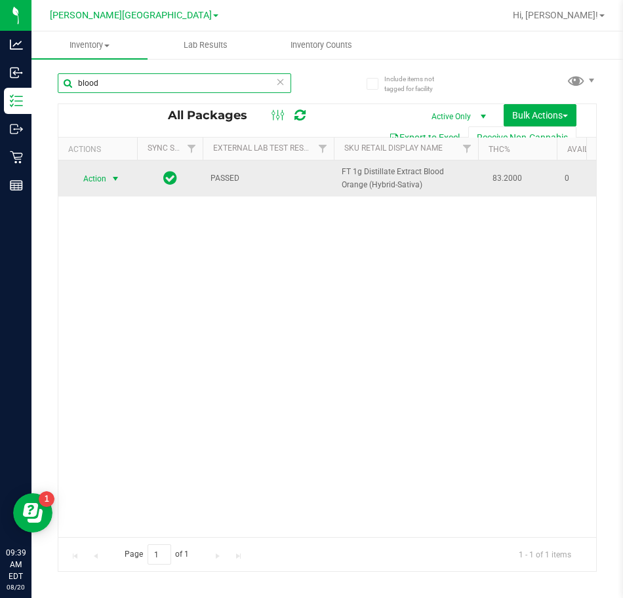
type input "blood"
click at [114, 179] on span "select" at bounding box center [115, 179] width 10 height 10
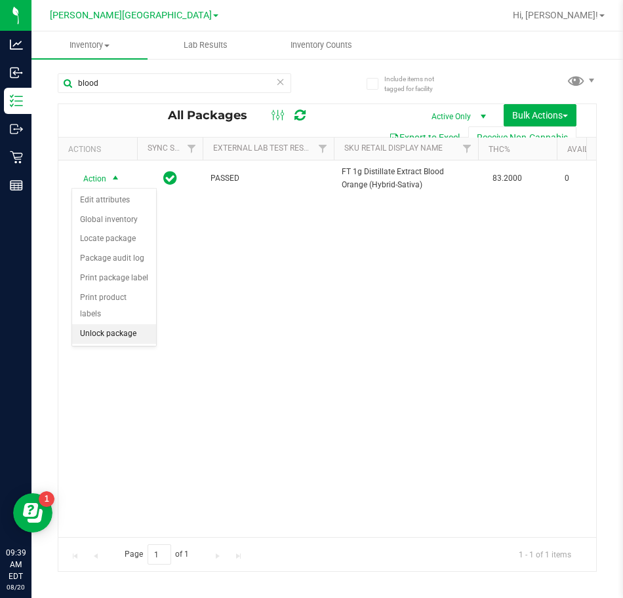
click at [109, 324] on li "Unlock package" at bounding box center [114, 334] width 84 height 20
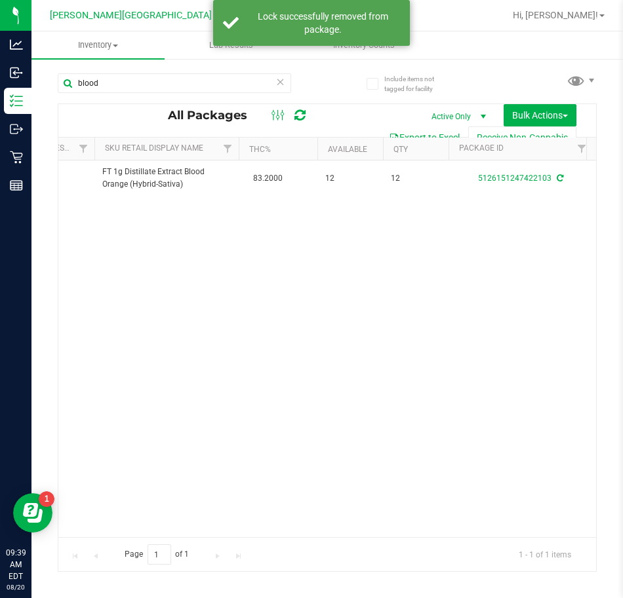
scroll to position [0, 155]
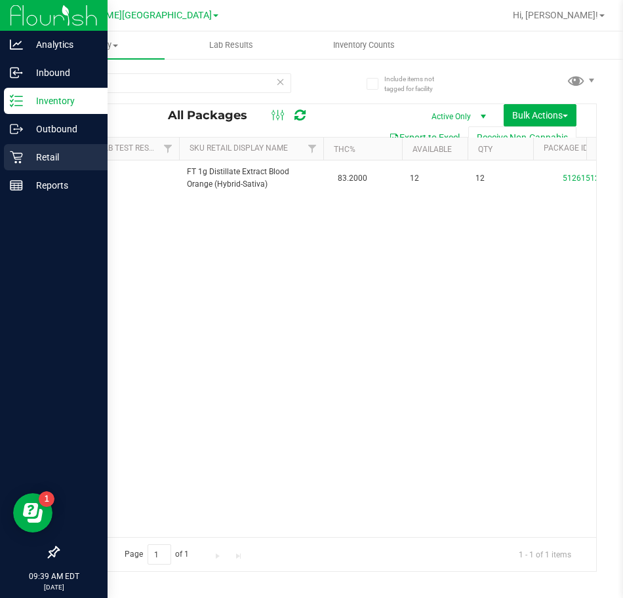
click at [24, 161] on p "Retail" at bounding box center [62, 157] width 79 height 16
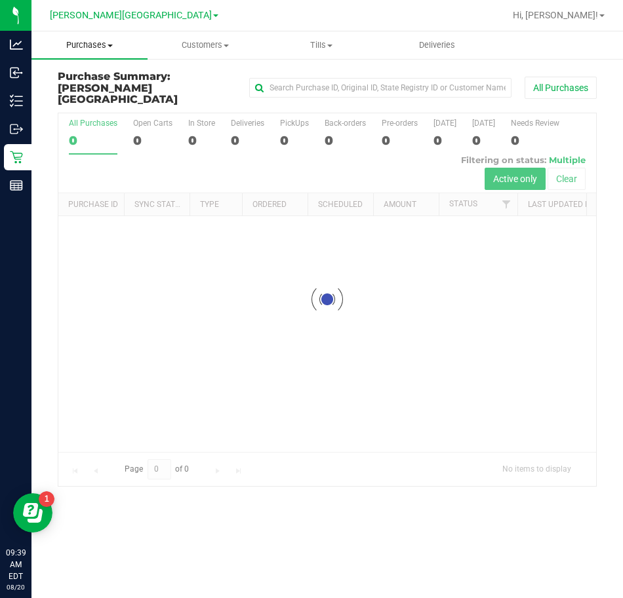
click at [130, 46] on span "Purchases" at bounding box center [89, 45] width 116 height 12
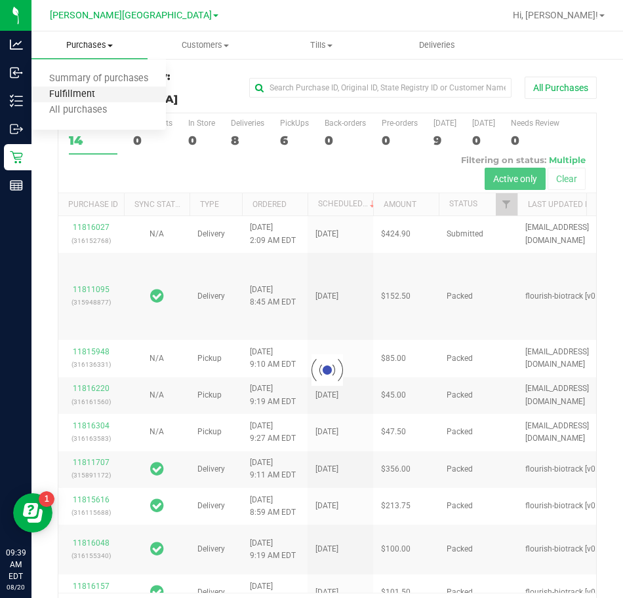
click at [83, 96] on span "Fulfillment" at bounding box center [71, 94] width 81 height 11
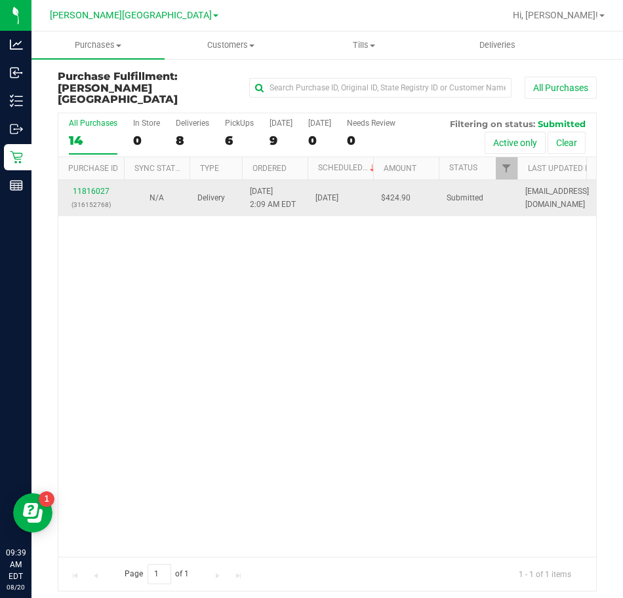
click at [93, 185] on div "11816027 (316152768)" at bounding box center [91, 197] width 50 height 25
click at [99, 187] on link "11816027" at bounding box center [91, 191] width 37 height 9
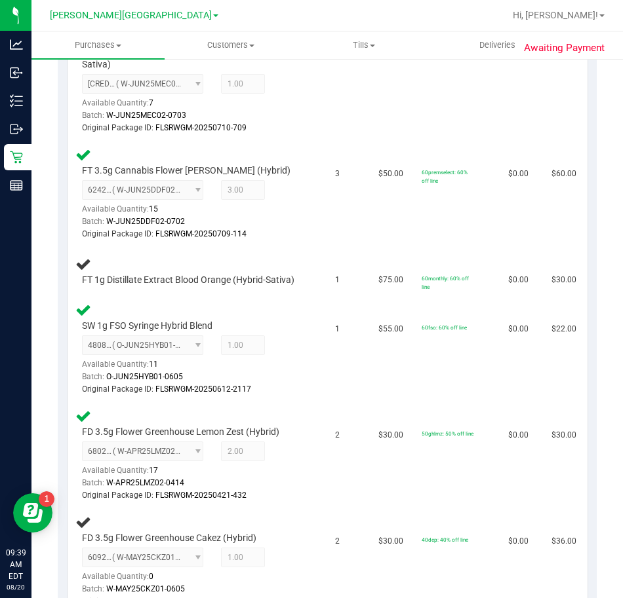
scroll to position [723, 0]
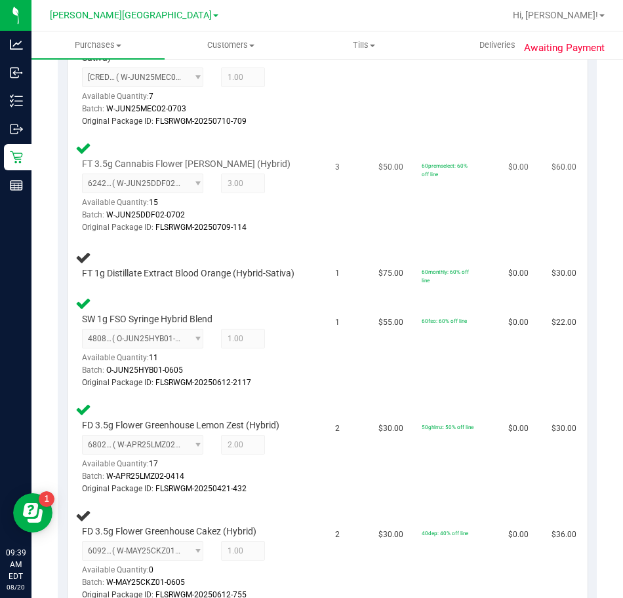
click at [327, 214] on td "3" at bounding box center [348, 188] width 43 height 106
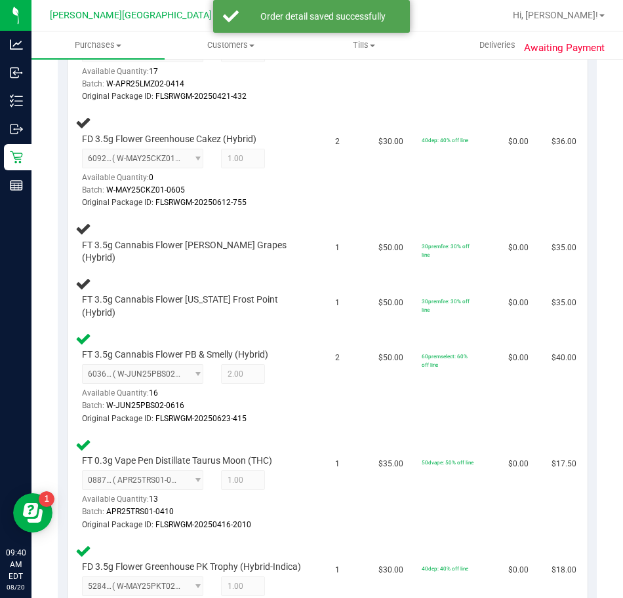
scroll to position [1162, 0]
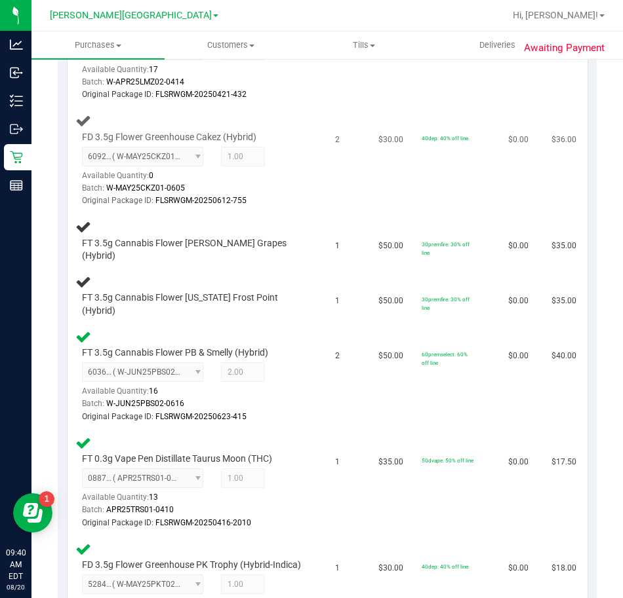
click at [327, 193] on td "2" at bounding box center [348, 160] width 43 height 106
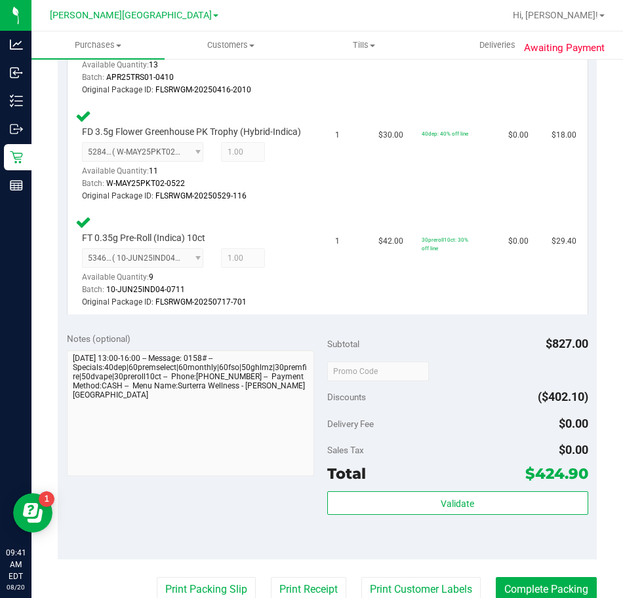
scroll to position [1774, 0]
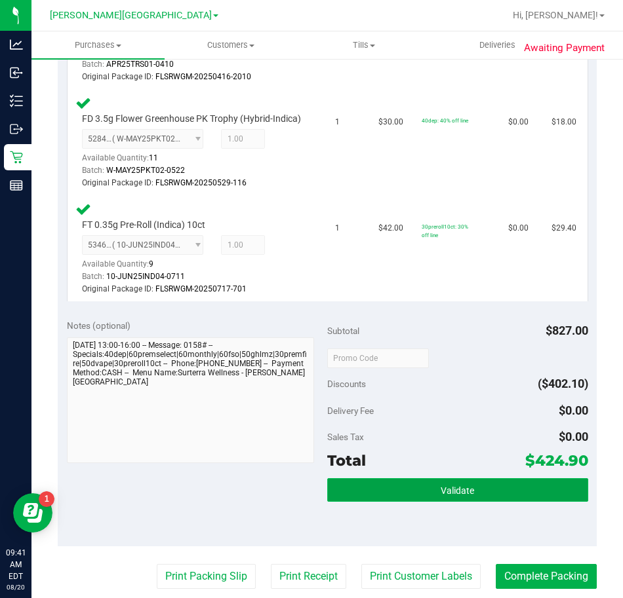
click at [442, 496] on span "Validate" at bounding box center [456, 491] width 33 height 10
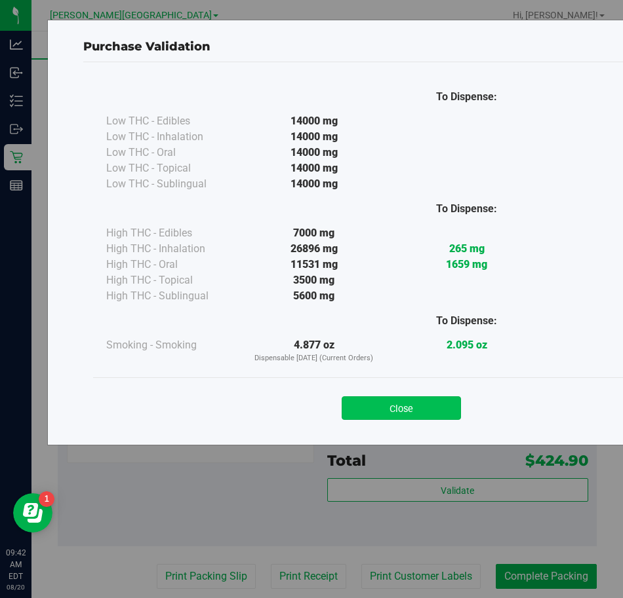
click at [375, 404] on button "Close" at bounding box center [400, 408] width 119 height 24
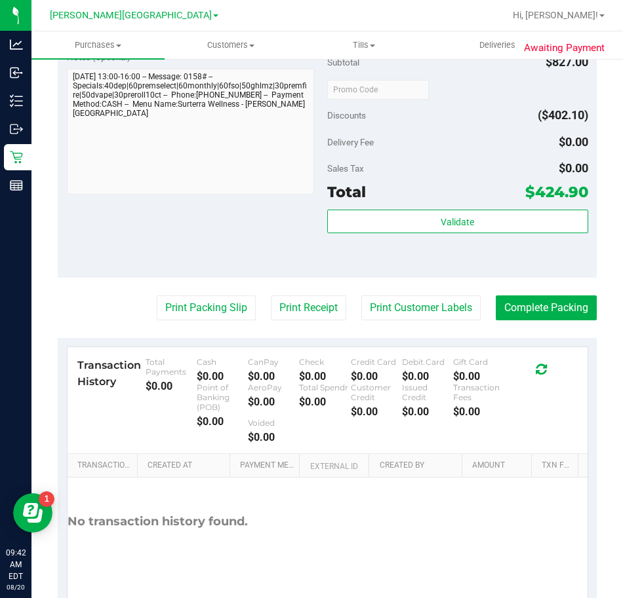
scroll to position [2102, 0]
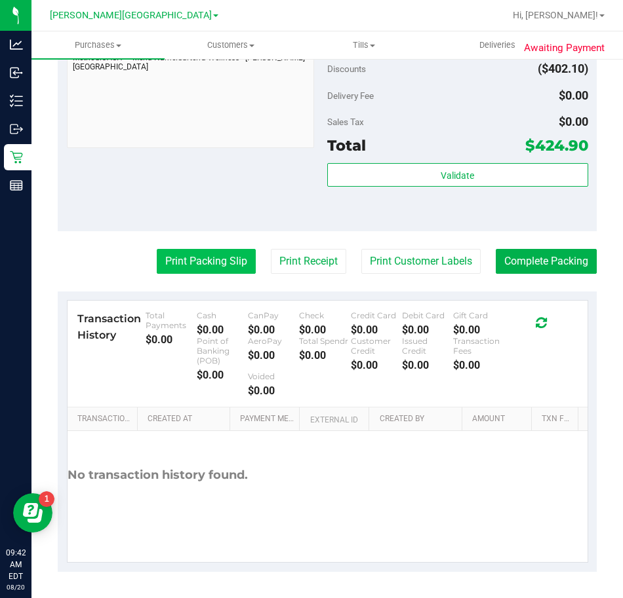
click at [194, 259] on button "Print Packing Slip" at bounding box center [206, 261] width 99 height 25
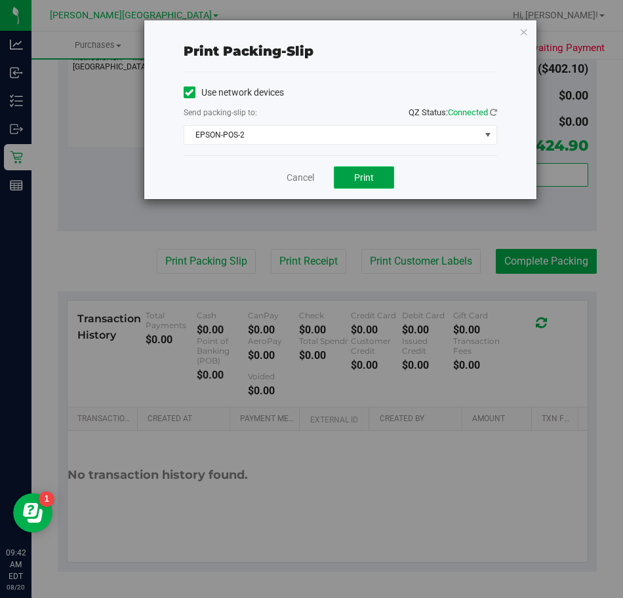
click at [363, 176] on span "Print" at bounding box center [364, 177] width 20 height 10
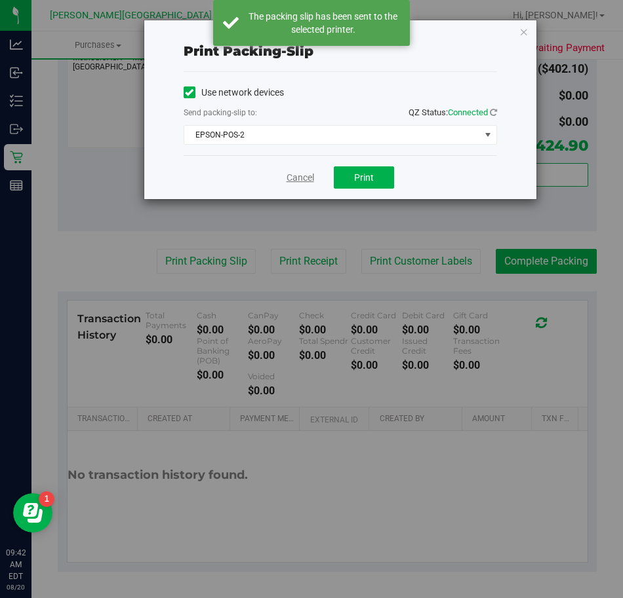
click at [294, 174] on link "Cancel" at bounding box center [300, 178] width 28 height 14
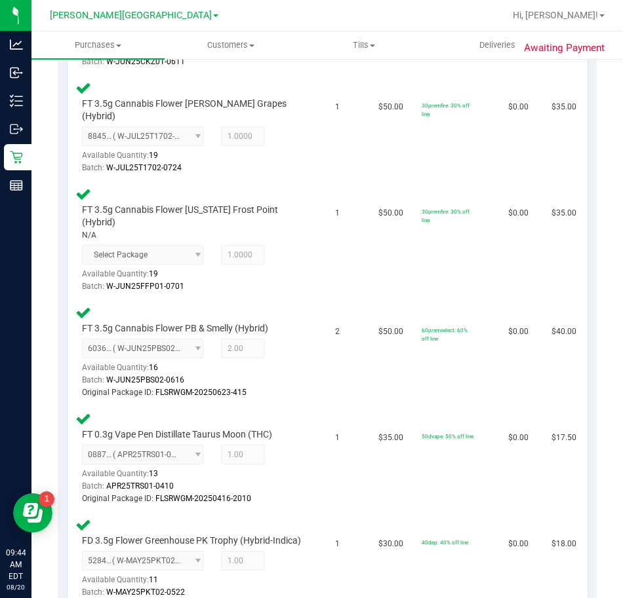
scroll to position [1355, 0]
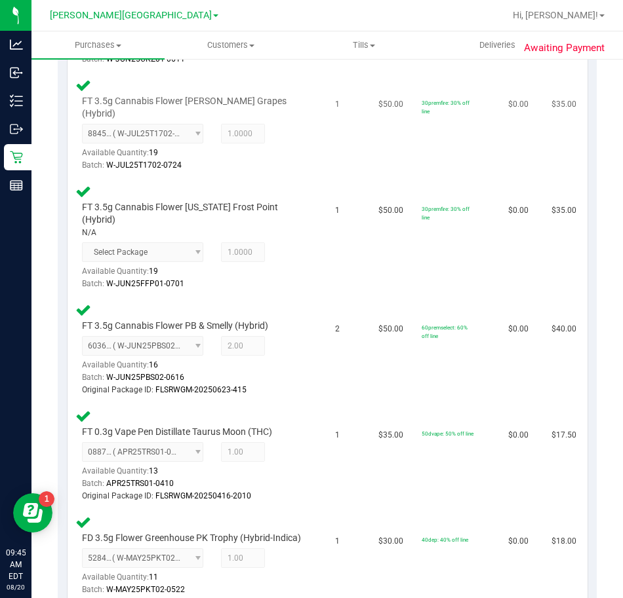
click at [413, 134] on td "30premfire: 30% off line" at bounding box center [456, 125] width 86 height 106
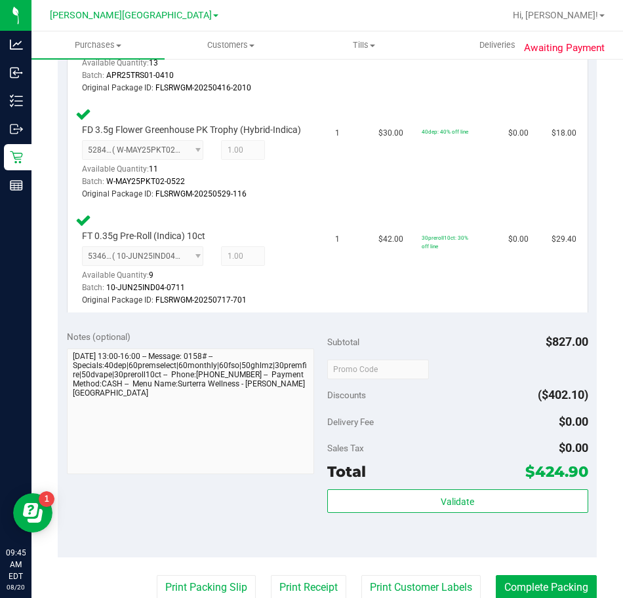
scroll to position [1803, 0]
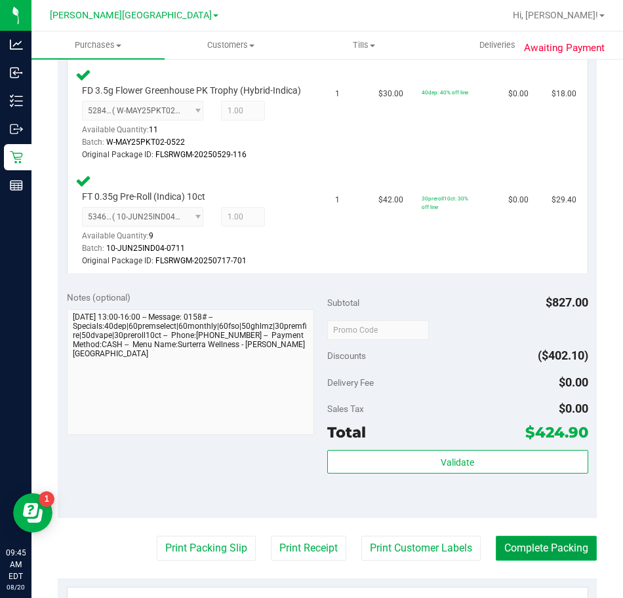
click at [535, 558] on button "Complete Packing" at bounding box center [545, 548] width 101 height 25
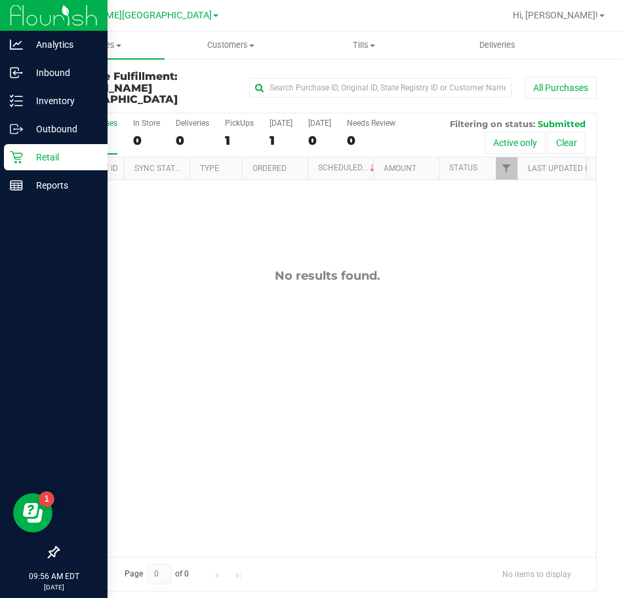
click at [15, 153] on icon at bounding box center [16, 157] width 12 height 12
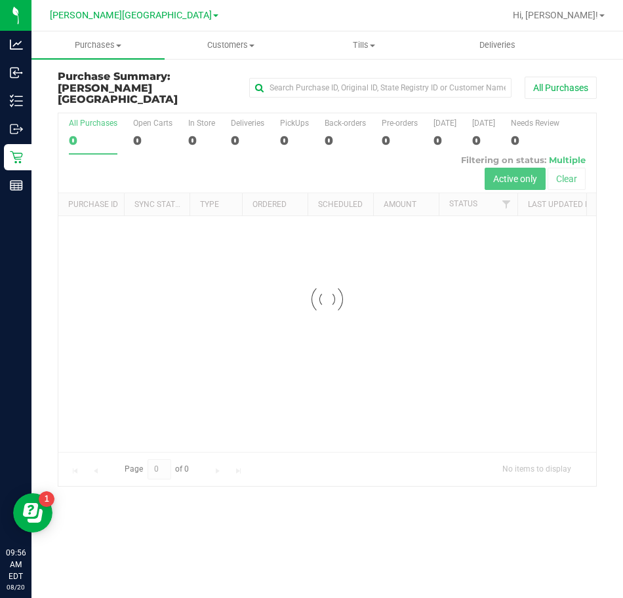
click at [229, 84] on h3 "Purchase Summary: Bonita Springs WC" at bounding box center [148, 88] width 180 height 35
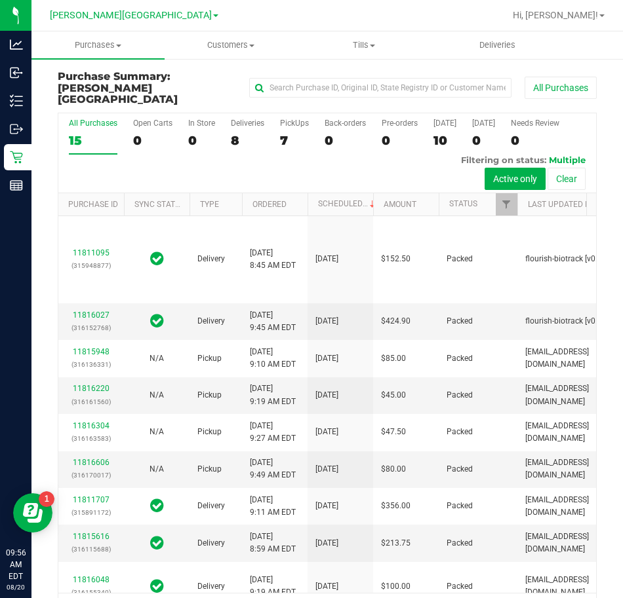
click at [247, 153] on div "All Purchases 15 Open Carts 0 In Store 0 Deliveries 8 PickUps 7 Back-orders 0 P…" at bounding box center [326, 153] width 537 height 80
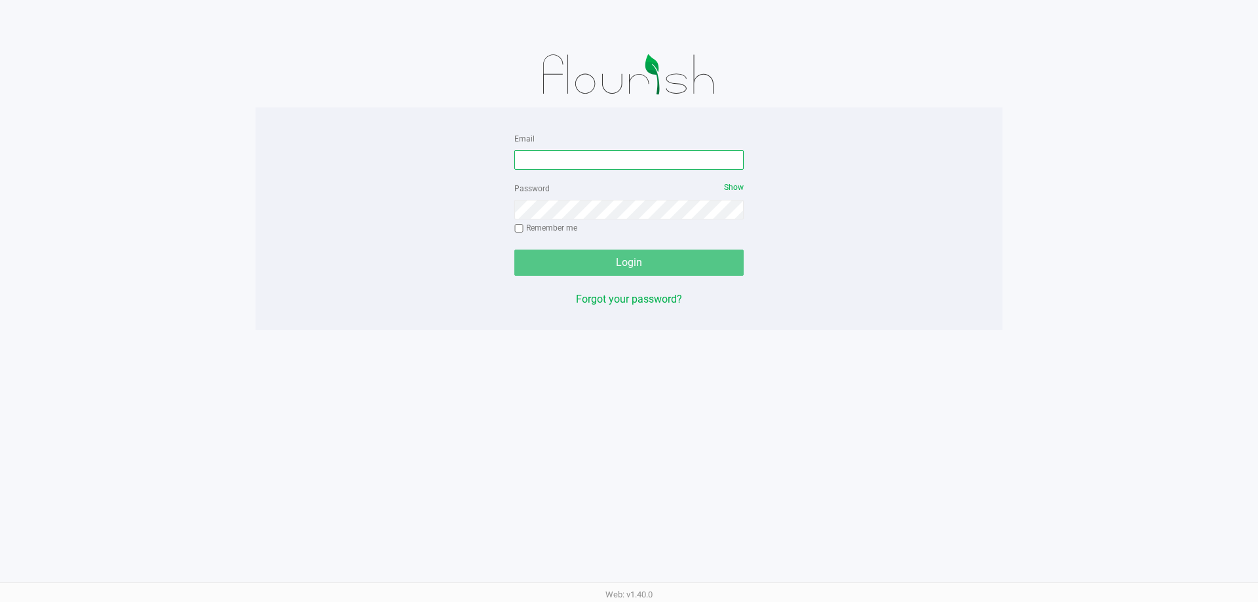
click at [541, 160] on input "Email" at bounding box center [628, 160] width 229 height 20
type input "[EMAIL_ADDRESS][DOMAIN_NAME]"
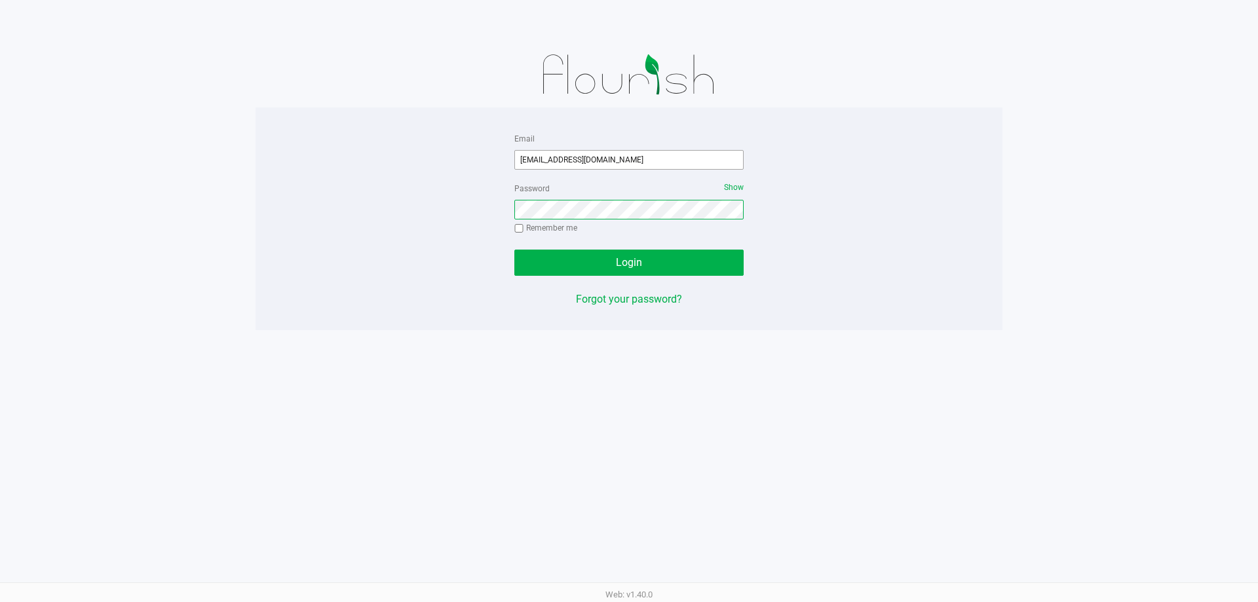
click at [514, 250] on button "Login" at bounding box center [628, 263] width 229 height 26
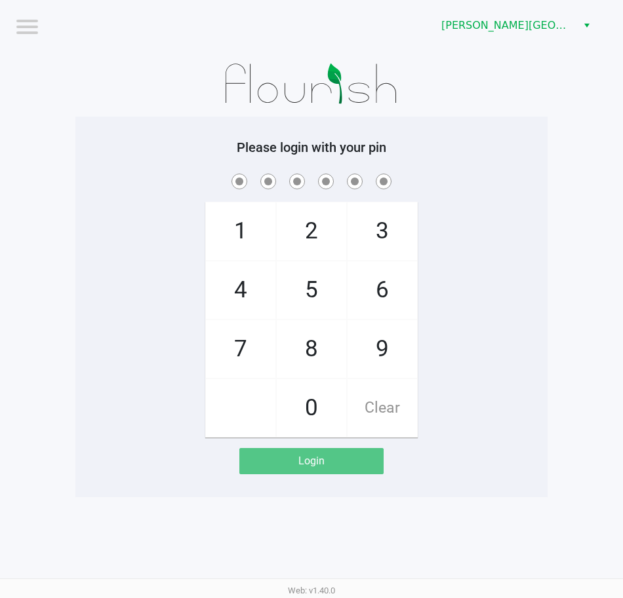
click at [147, 234] on div "1 4 7 2 5 8 0 3 6 9 Clear" at bounding box center [311, 304] width 472 height 267
click at [491, 434] on div "1 4 7 2 5 8 0 3 6 9 Clear" at bounding box center [311, 304] width 472 height 267
checkbox input "true"
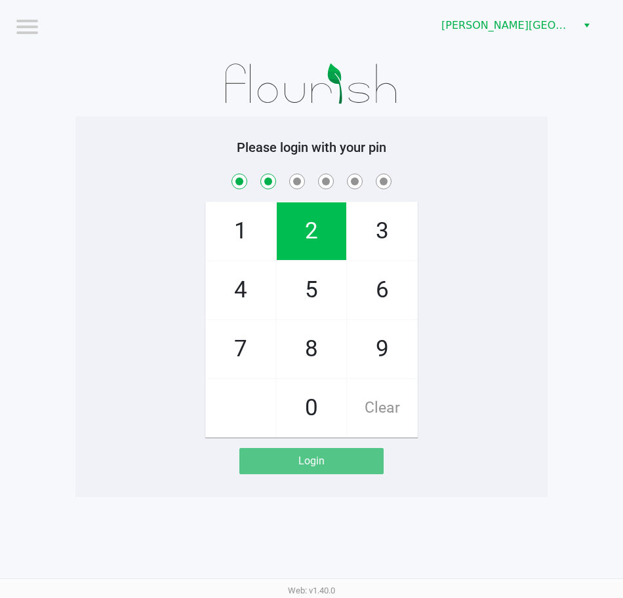
checkbox input "true"
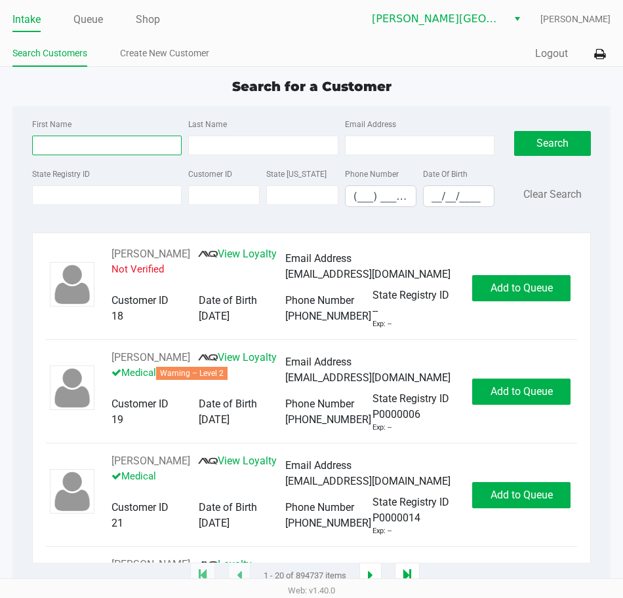
click at [96, 144] on input "First Name" at bounding box center [106, 146] width 149 height 20
type input "[PERSON_NAME]"
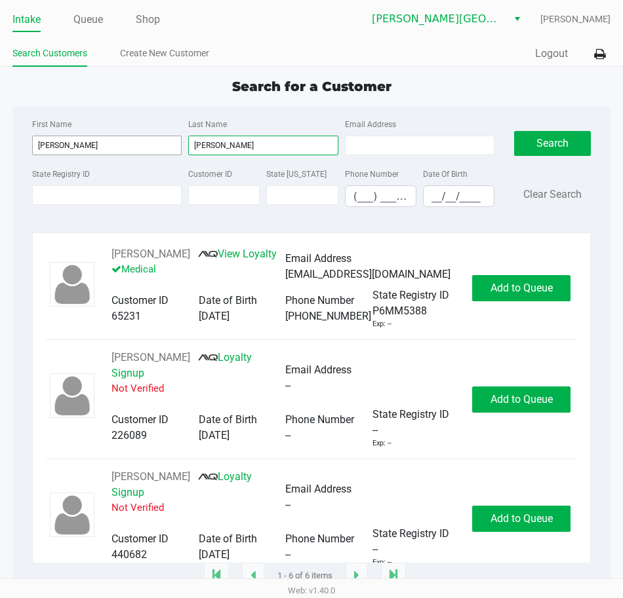
type input "[PERSON_NAME]"
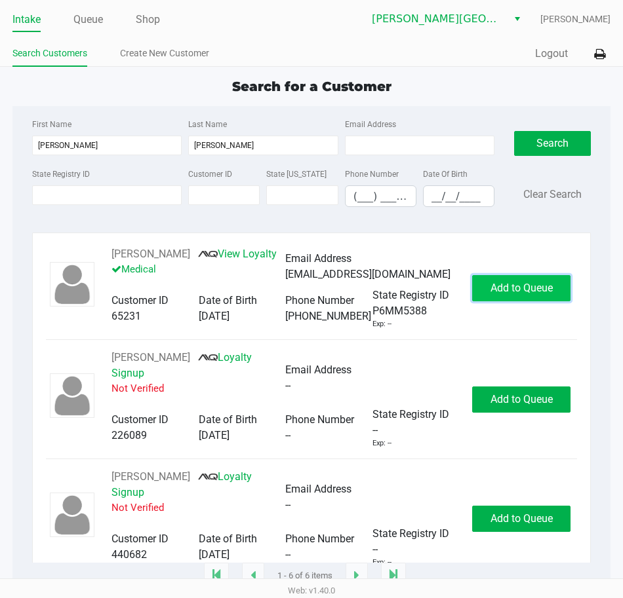
click at [505, 286] on span "Add to Queue" at bounding box center [521, 288] width 62 height 12
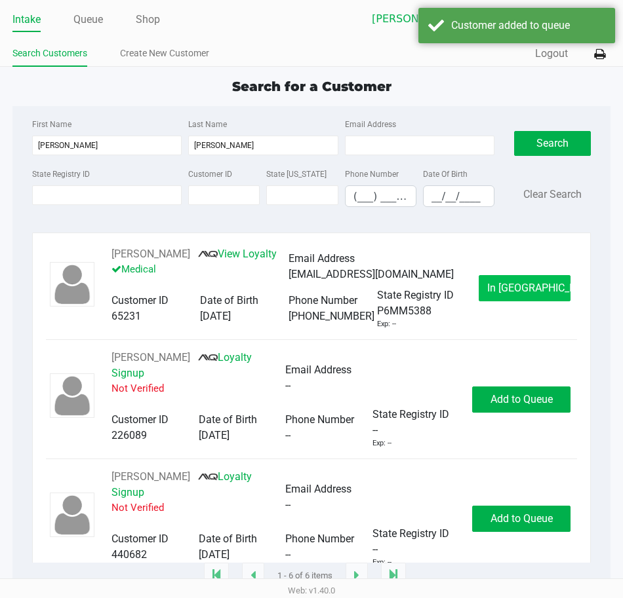
click at [514, 293] on span "In [GEOGRAPHIC_DATA]" at bounding box center [542, 288] width 110 height 12
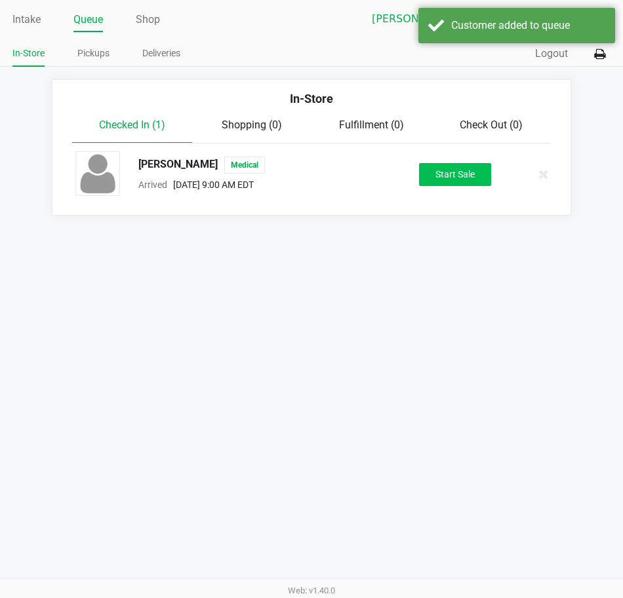
click at [453, 177] on button "Start Sale" at bounding box center [455, 174] width 72 height 23
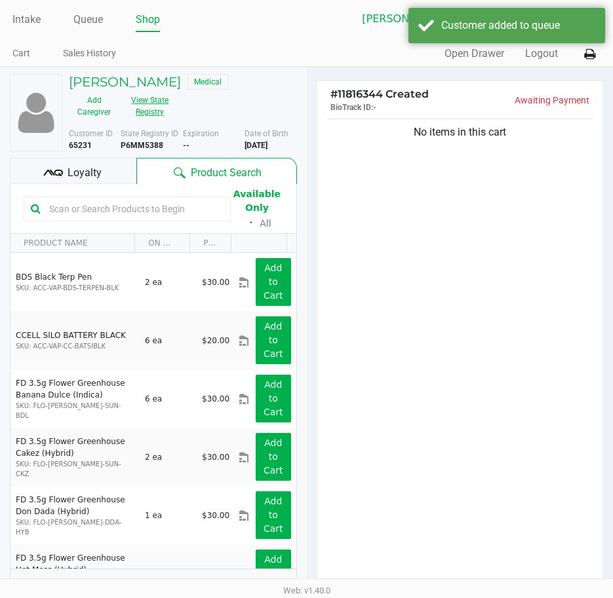
click at [158, 105] on button "View State Registry" at bounding box center [146, 106] width 54 height 33
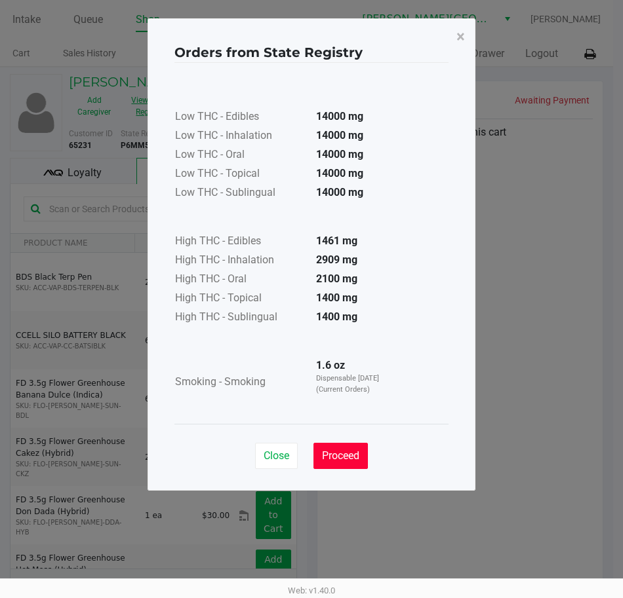
click at [355, 455] on span "Proceed" at bounding box center [340, 456] width 37 height 12
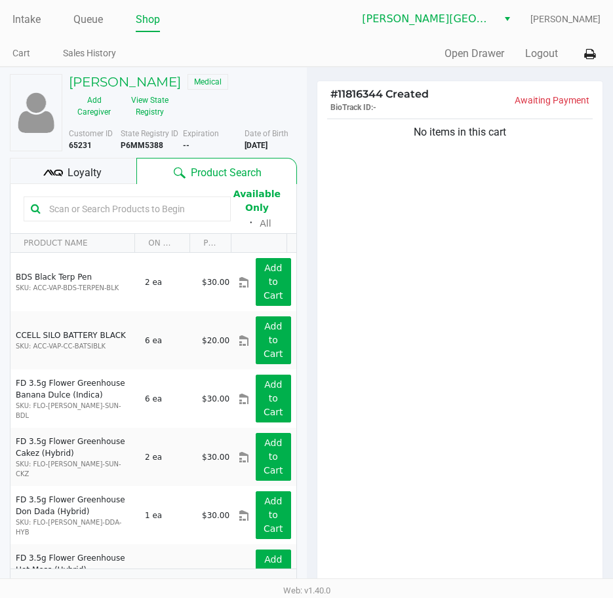
click at [463, 374] on div "No items in this cart" at bounding box center [460, 352] width 286 height 472
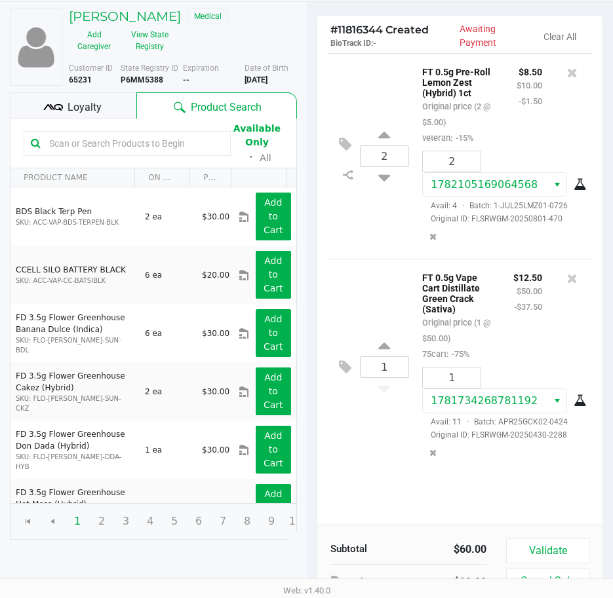
scroll to position [137, 0]
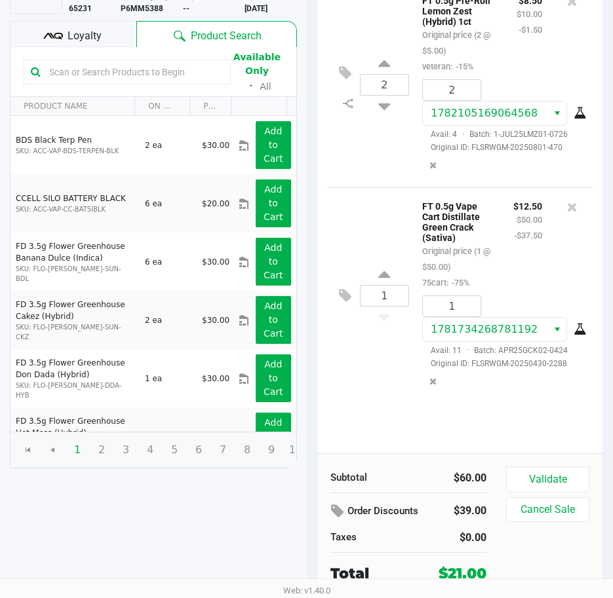
click at [550, 481] on button "Validate" at bounding box center [547, 479] width 83 height 25
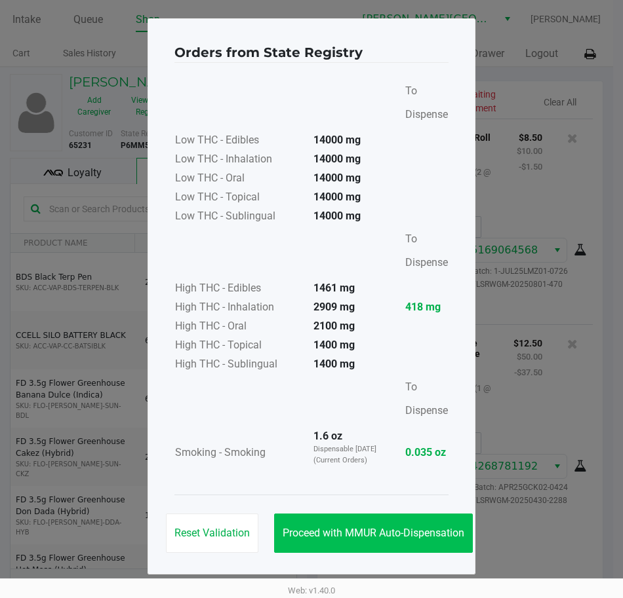
click at [385, 529] on span "Proceed with MMUR Auto-Dispensation" at bounding box center [373, 533] width 182 height 12
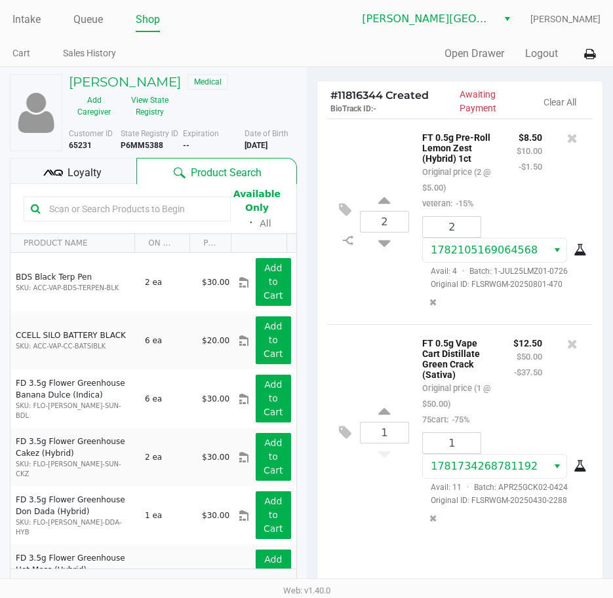
scroll to position [166, 0]
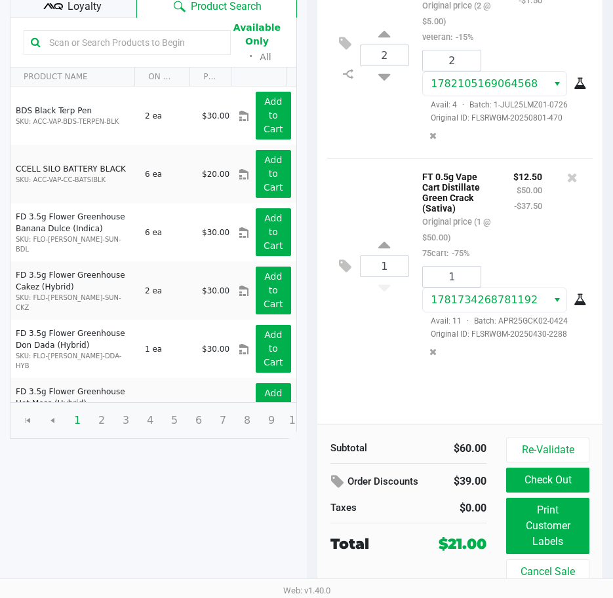
click at [537, 528] on button "Print Customer Labels" at bounding box center [547, 526] width 83 height 56
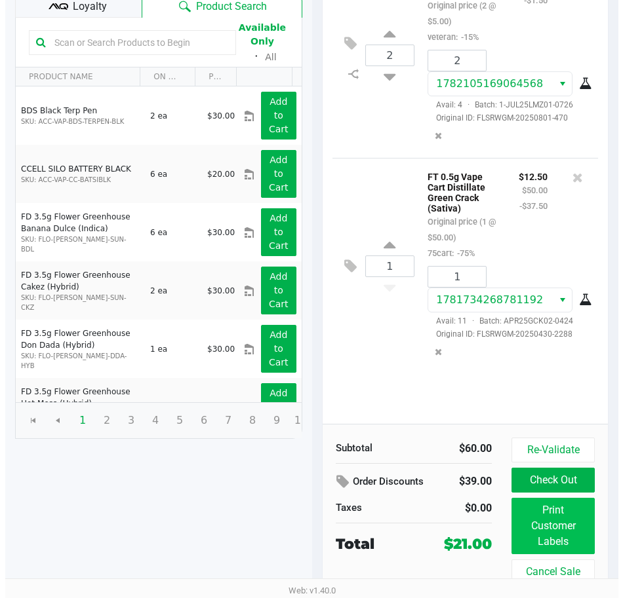
scroll to position [0, 0]
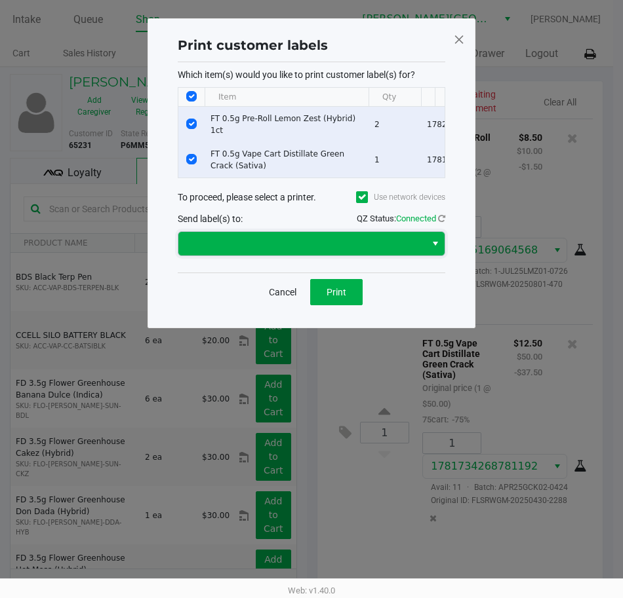
click at [385, 251] on span at bounding box center [301, 244] width 231 height 16
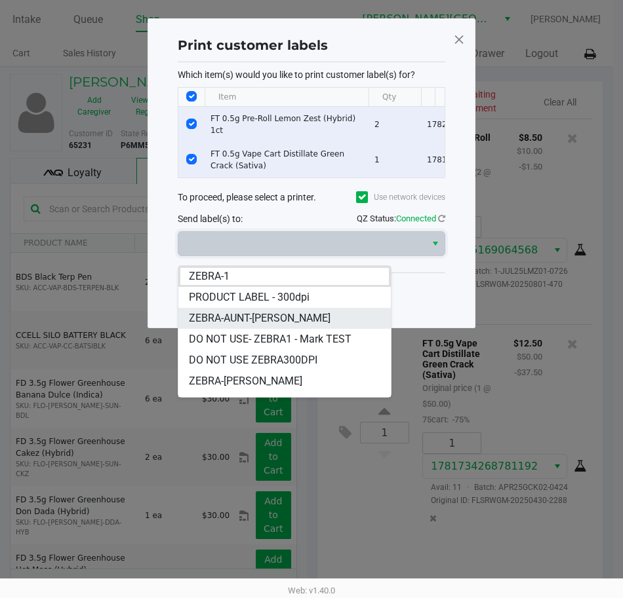
click at [263, 319] on span "ZEBRA-AUNT-[PERSON_NAME]" at bounding box center [260, 319] width 142 height 16
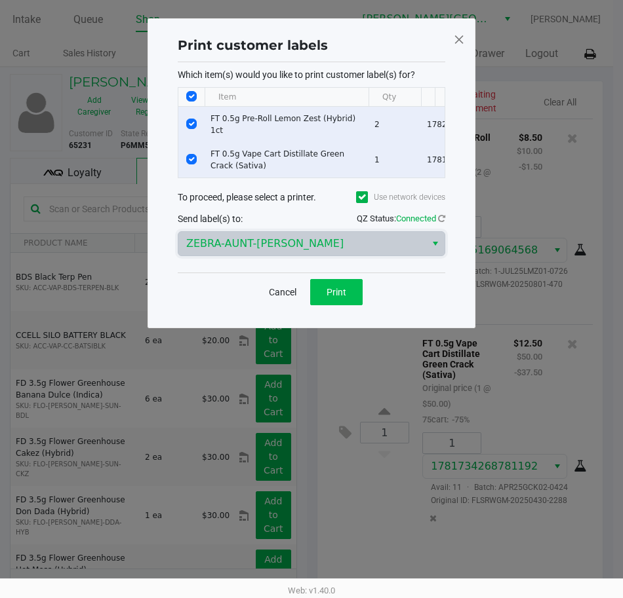
click at [339, 294] on button "Print" at bounding box center [336, 292] width 52 height 26
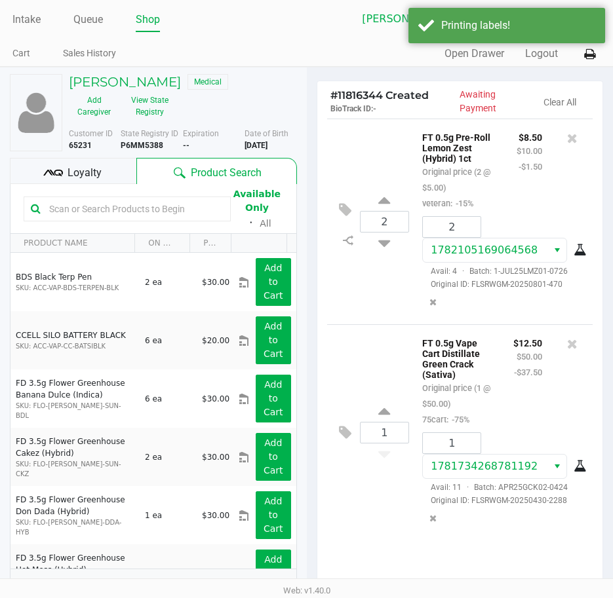
click at [589, 54] on icon at bounding box center [589, 54] width 11 height 9
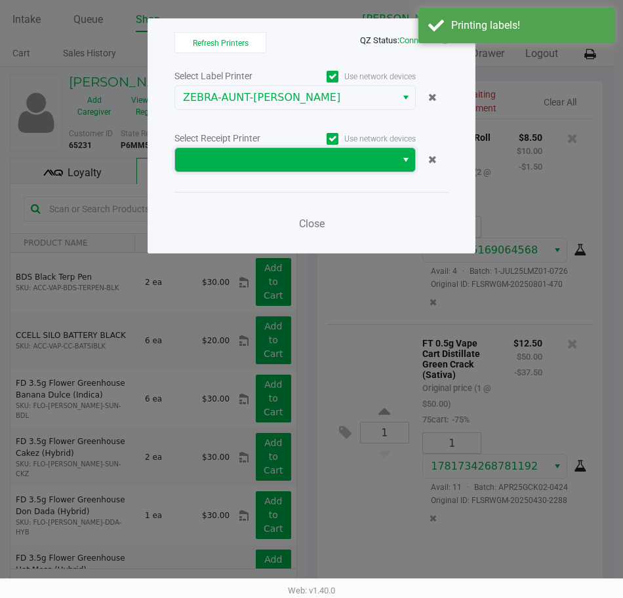
click at [284, 166] on span at bounding box center [285, 160] width 205 height 16
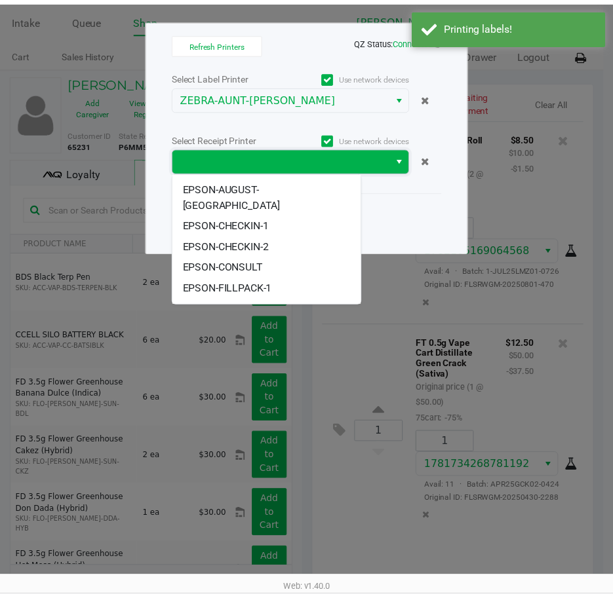
scroll to position [73, 0]
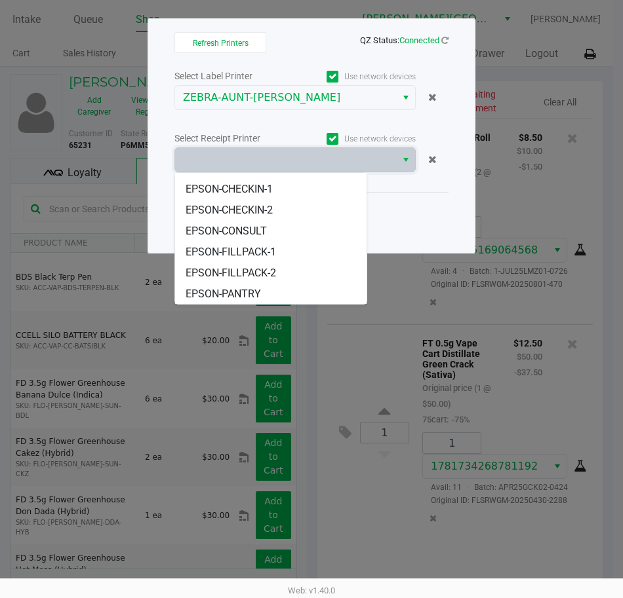
click at [269, 305] on li "EPSON-POS-2" at bounding box center [270, 315] width 191 height 21
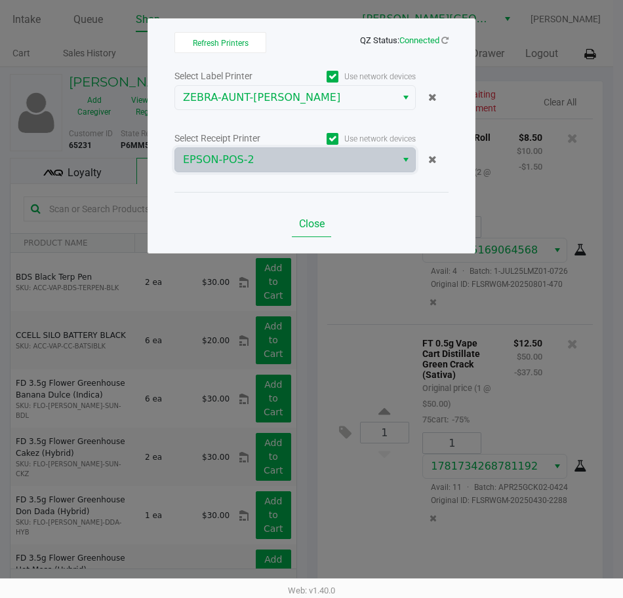
click at [318, 227] on span "Close" at bounding box center [312, 224] width 26 height 12
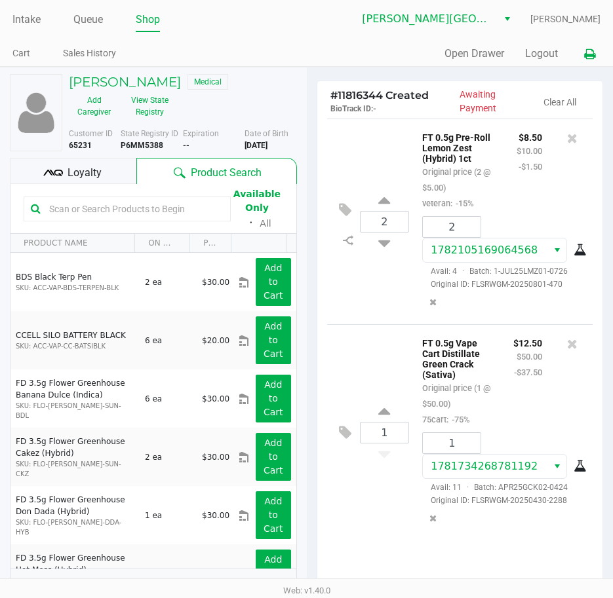
scroll to position [166, 0]
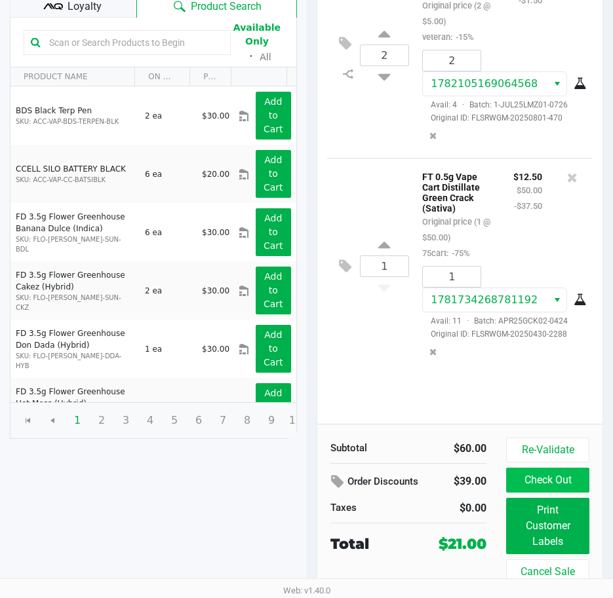
click at [543, 489] on button "Check Out" at bounding box center [547, 480] width 83 height 25
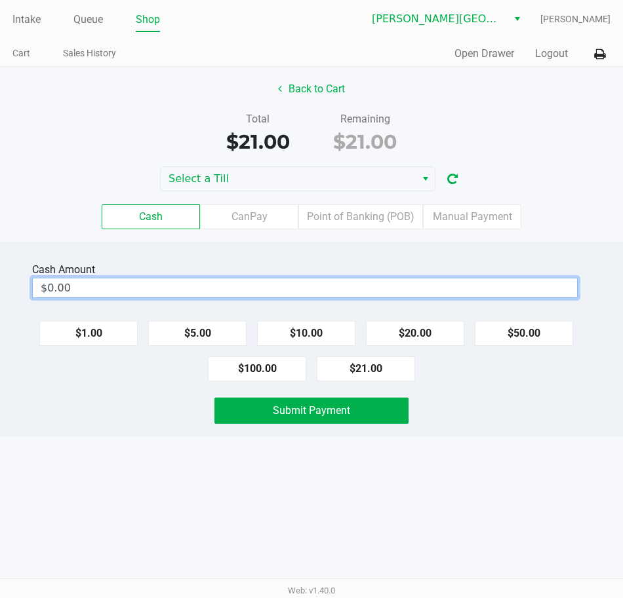
click at [406, 281] on input "$0.00" at bounding box center [305, 287] width 544 height 19
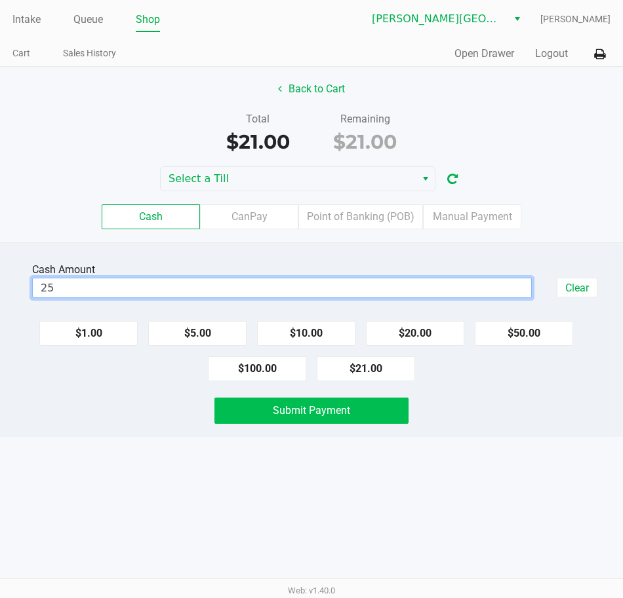
click at [334, 412] on span "Submit Payment" at bounding box center [311, 410] width 77 height 12
type input "$25.00"
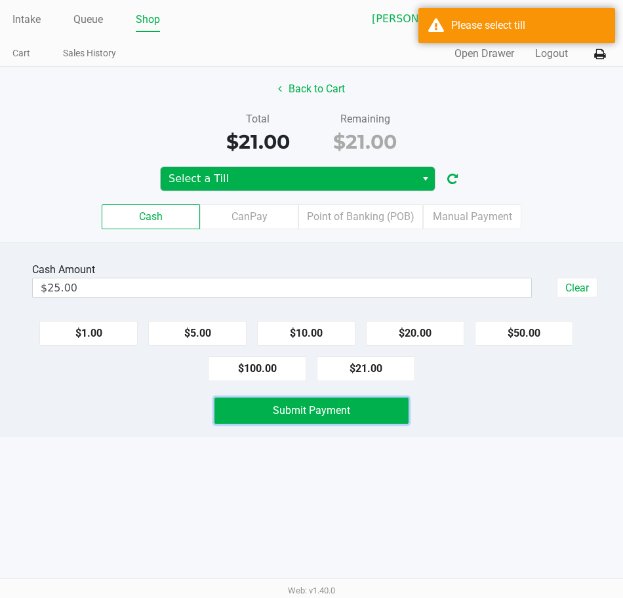
click at [305, 178] on span "Select a Till" at bounding box center [287, 179] width 239 height 16
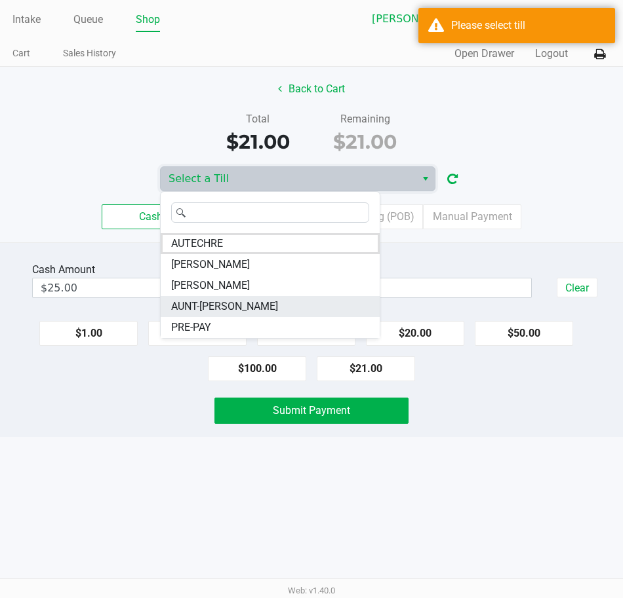
click at [236, 309] on li "AUNT-[PERSON_NAME]" at bounding box center [270, 306] width 219 height 21
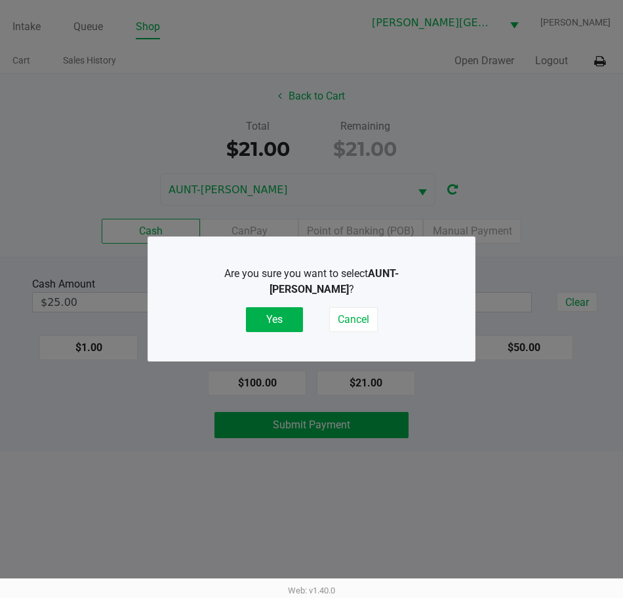
click at [276, 307] on button "Yes" at bounding box center [274, 319] width 57 height 25
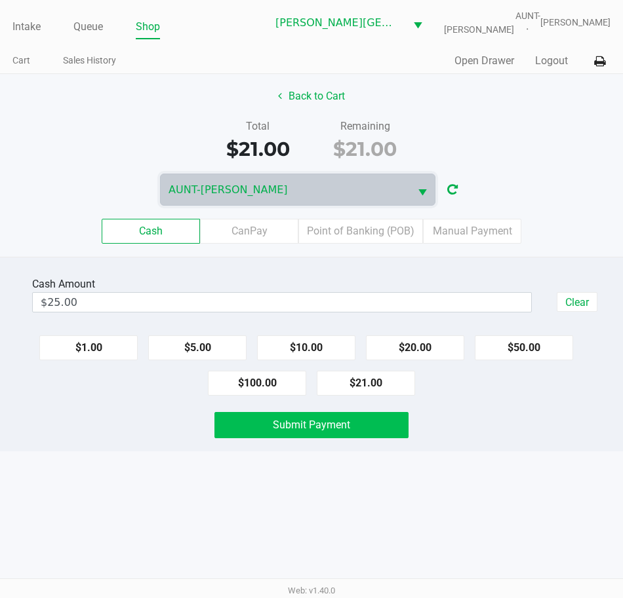
click at [316, 430] on span "Submit Payment" at bounding box center [311, 425] width 77 height 12
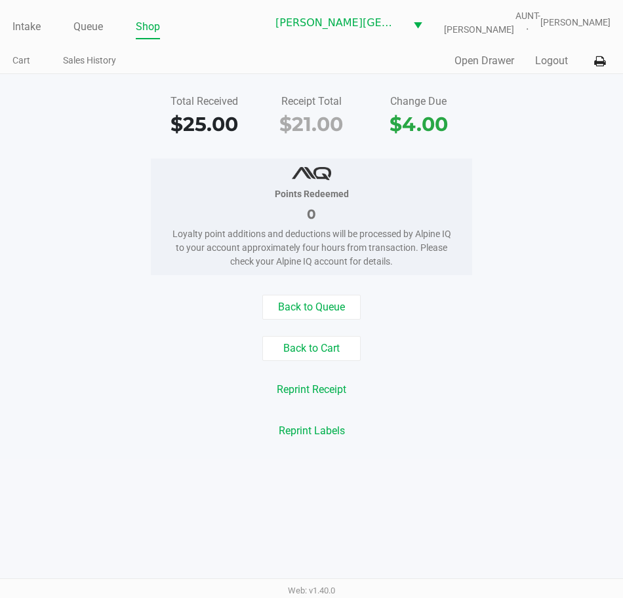
click at [552, 69] on button "Logout" at bounding box center [551, 61] width 33 height 16
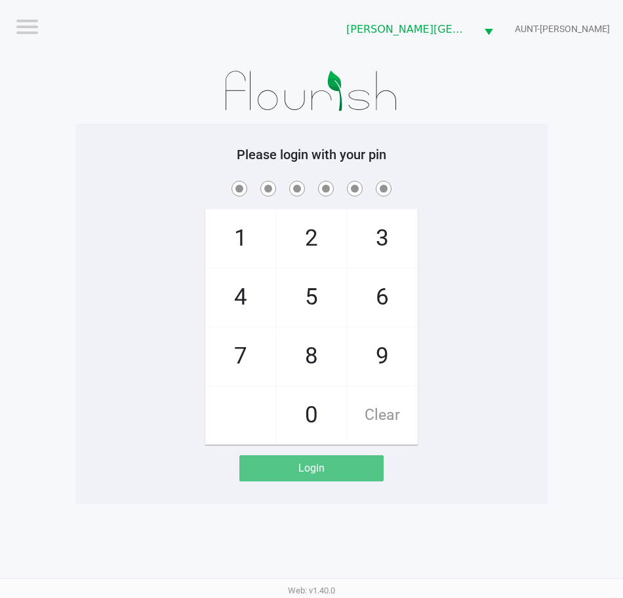
click at [445, 168] on div "Please login with your pin 1 4 7 2 5 8 0 3 6 9 Clear Login" at bounding box center [311, 314] width 472 height 335
checkbox input "true"
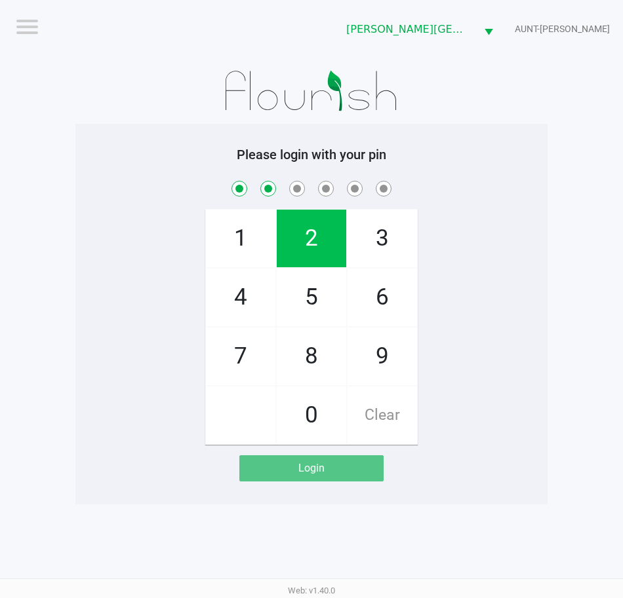
checkbox input "true"
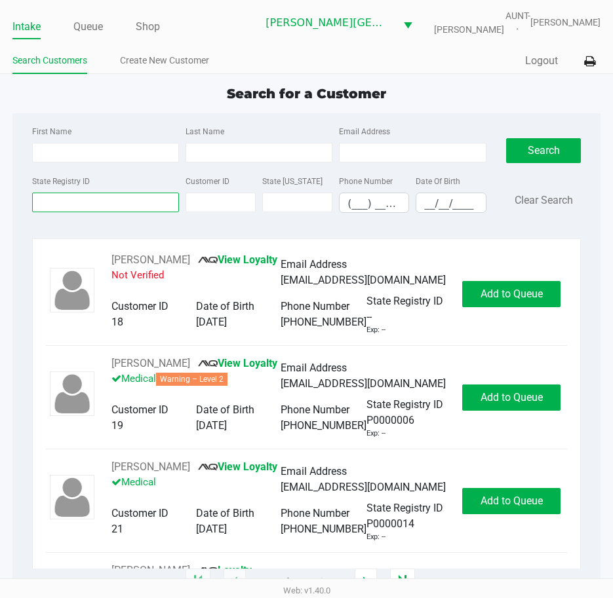
click at [116, 212] on input "State Registry ID" at bounding box center [105, 203] width 147 height 20
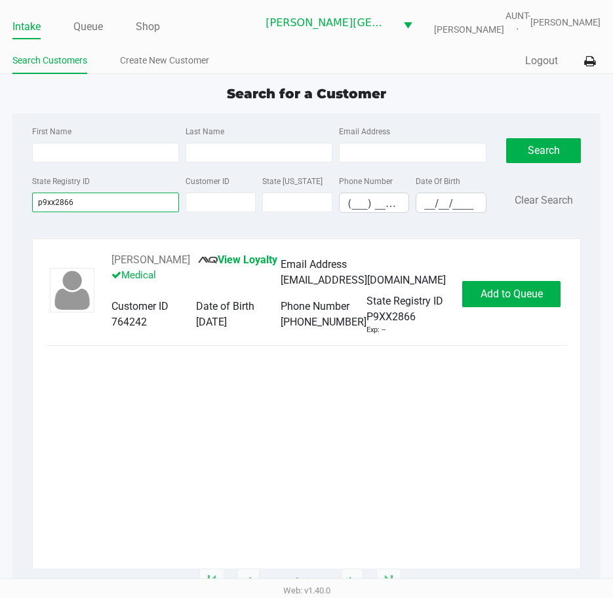
type input "p9xx2866"
click at [470, 307] on button "Add to Queue" at bounding box center [511, 294] width 98 height 26
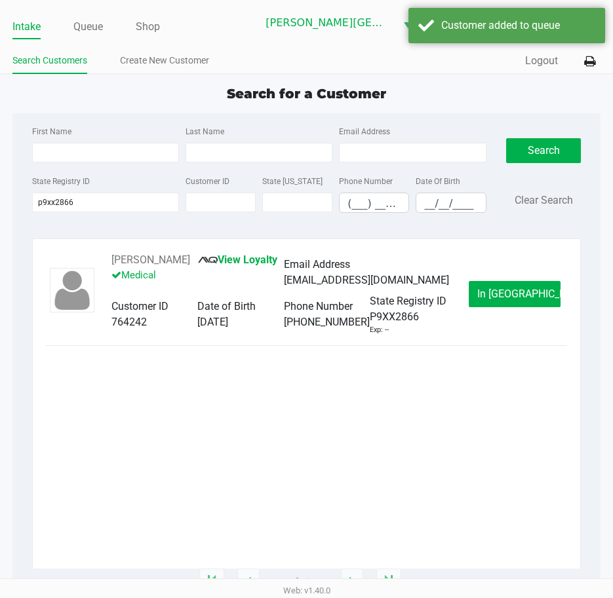
click at [518, 300] on span "In [GEOGRAPHIC_DATA]" at bounding box center [532, 294] width 110 height 12
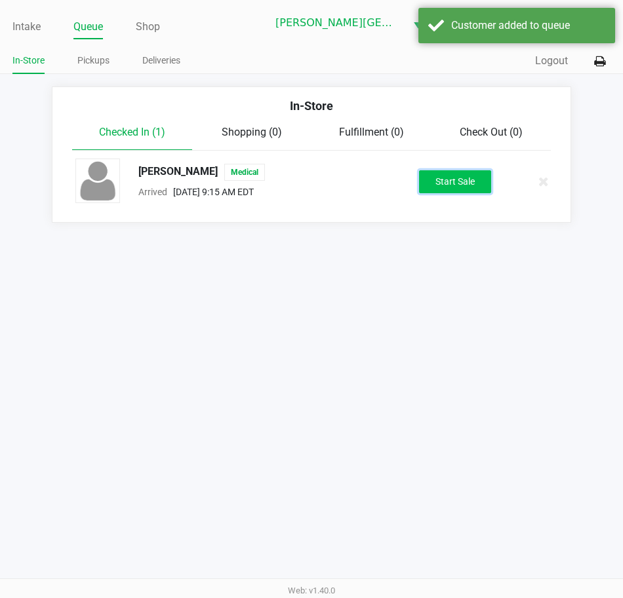
click at [464, 193] on button "Start Sale" at bounding box center [455, 181] width 72 height 23
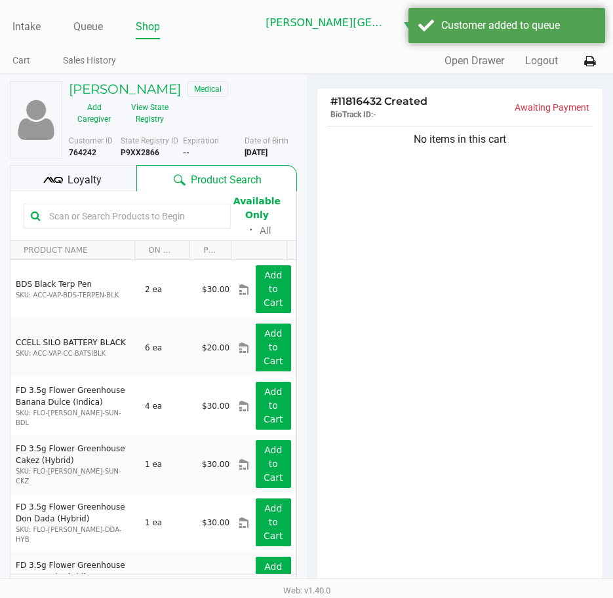
click at [161, 117] on button "View State Registry" at bounding box center [146, 113] width 54 height 33
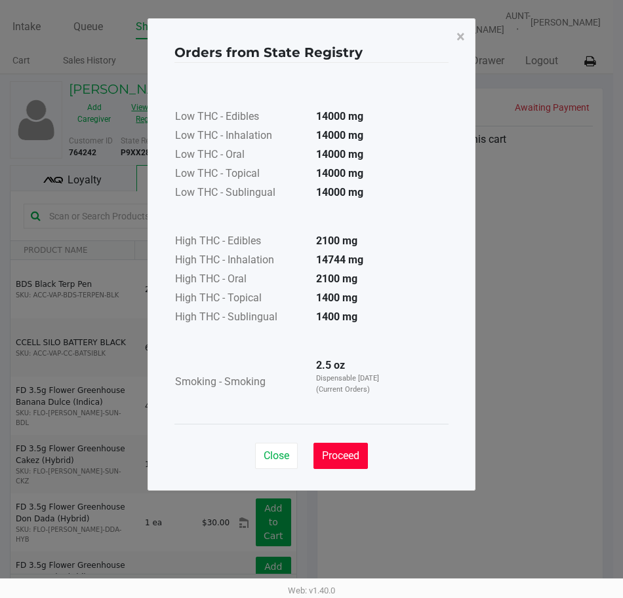
click at [355, 454] on span "Proceed" at bounding box center [340, 456] width 37 height 12
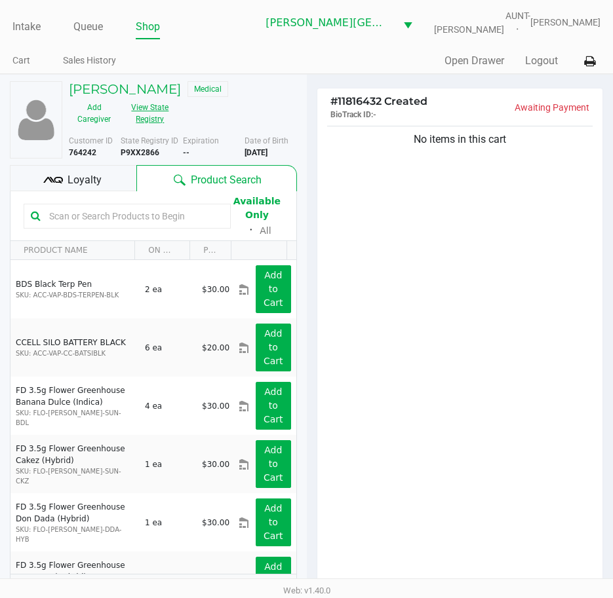
click at [457, 340] on div "No items in this cart" at bounding box center [460, 359] width 286 height 472
click at [416, 290] on div "No items in this cart" at bounding box center [460, 359] width 286 height 472
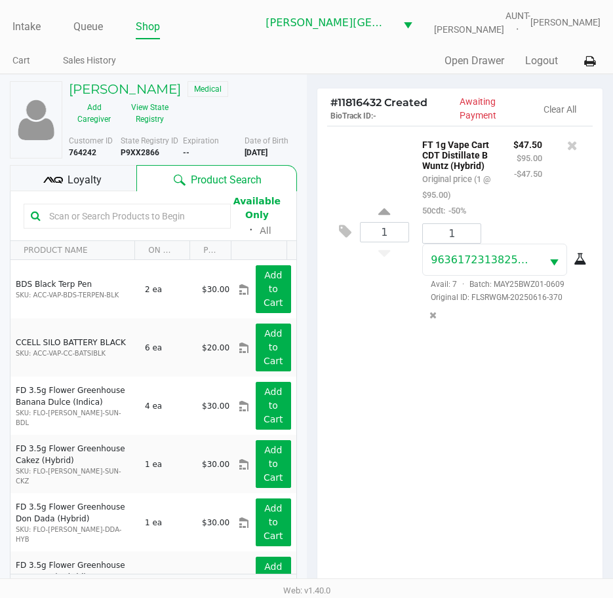
click at [403, 419] on div "1 FT 1g Vape Cart CDT Distillate B Wuntz (Hybrid) Original price (1 @ $95.00) 5…" at bounding box center [460, 362] width 286 height 472
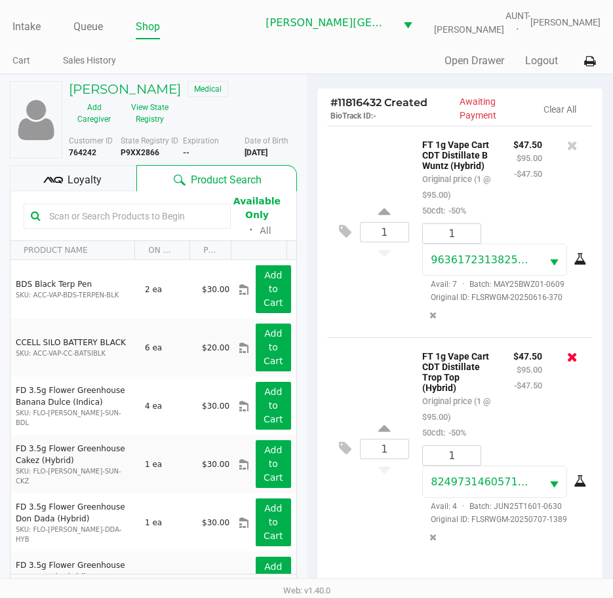
click at [575, 364] on icon at bounding box center [572, 357] width 10 height 13
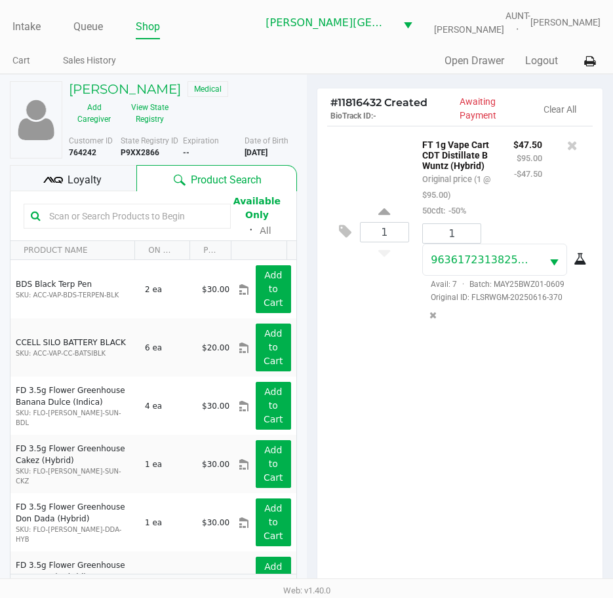
click at [394, 450] on div "1 FT 1g Vape Cart CDT Distillate B Wuntz (Hybrid) Original price (1 @ $95.00) 5…" at bounding box center [460, 362] width 286 height 472
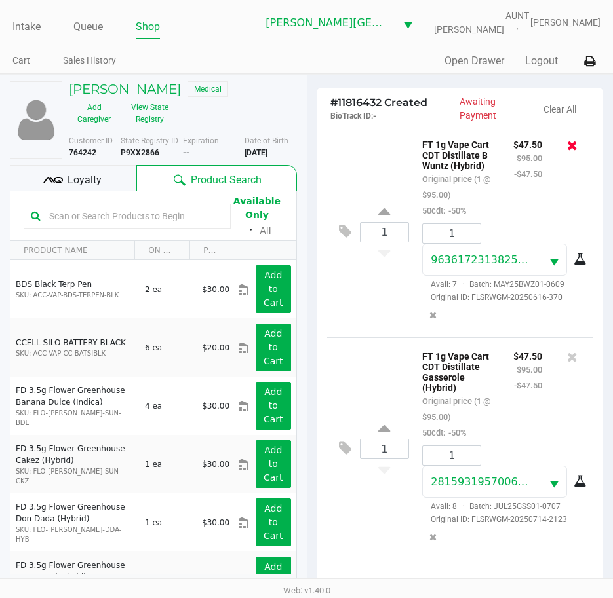
click at [571, 152] on icon at bounding box center [572, 145] width 10 height 13
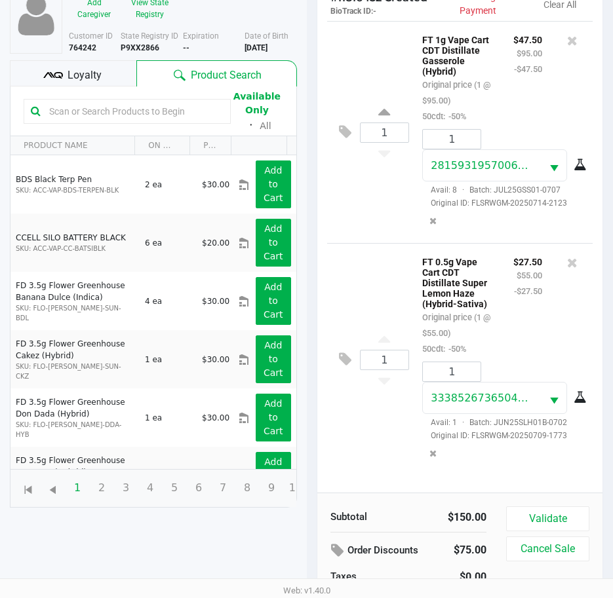
scroll to position [153, 0]
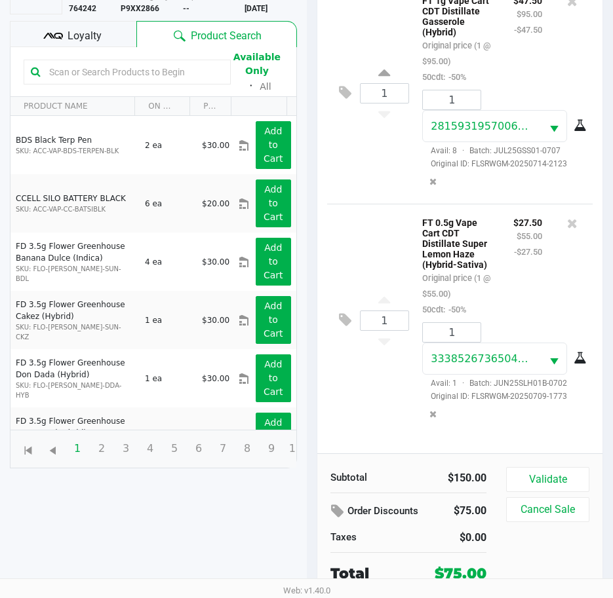
click at [541, 474] on button "Validate" at bounding box center [547, 479] width 83 height 25
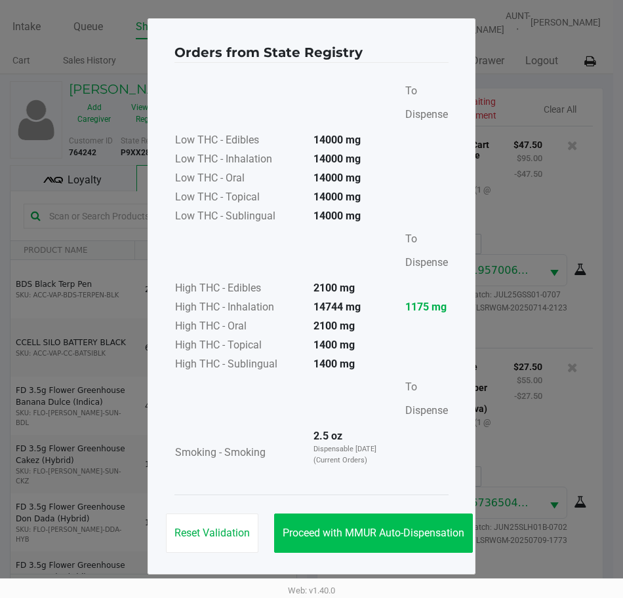
click at [395, 524] on button "Proceed with MMUR Auto-Dispensation" at bounding box center [373, 533] width 199 height 39
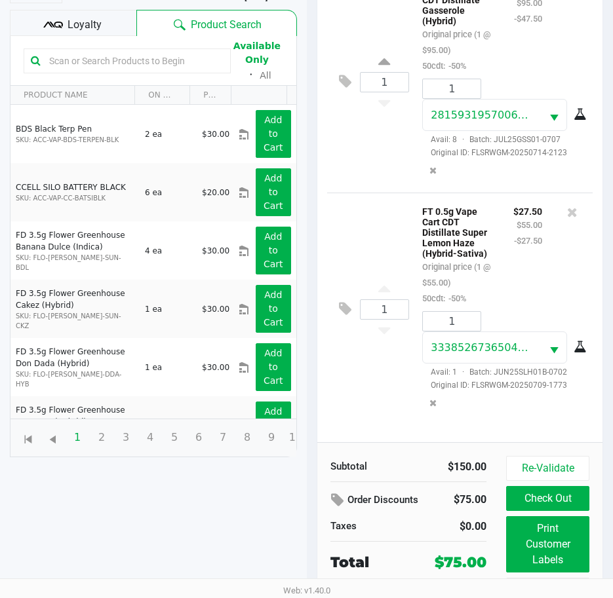
scroll to position [183, 0]
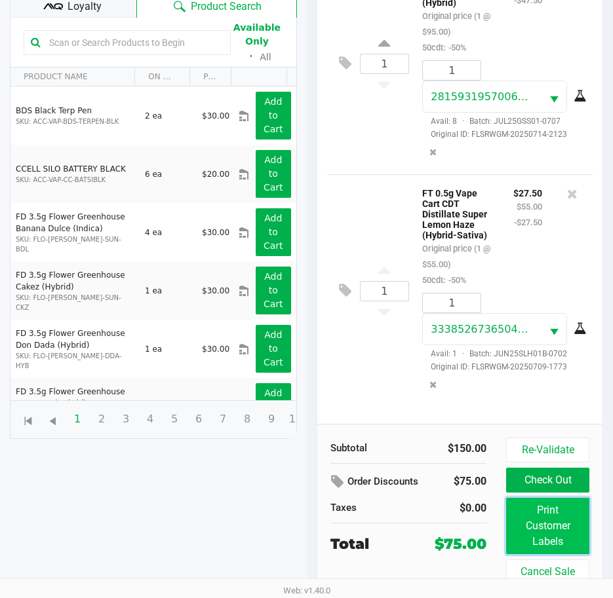
click at [555, 522] on button "Print Customer Labels" at bounding box center [547, 526] width 83 height 56
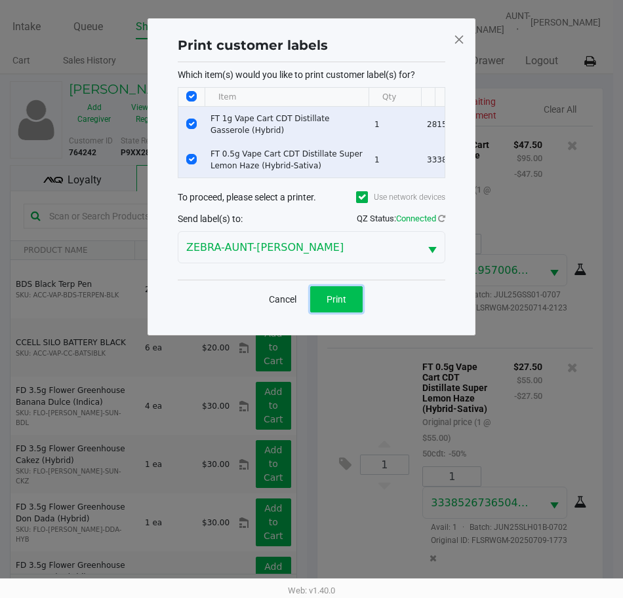
click at [335, 305] on span "Print" at bounding box center [336, 299] width 20 height 10
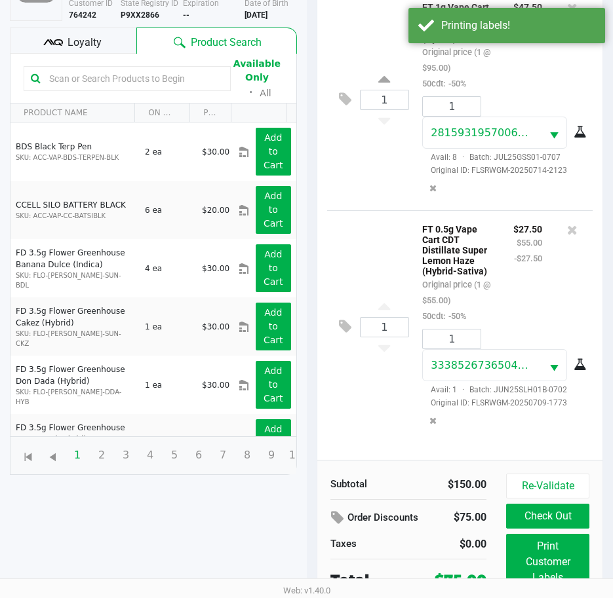
scroll to position [183, 0]
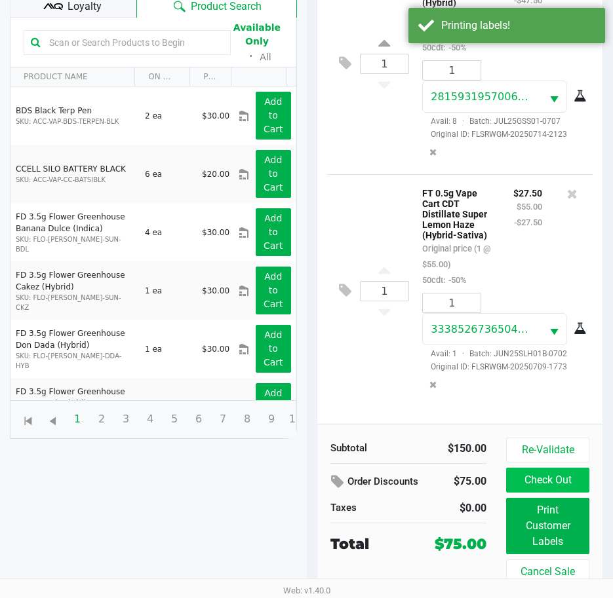
click at [545, 484] on button "Check Out" at bounding box center [547, 480] width 83 height 25
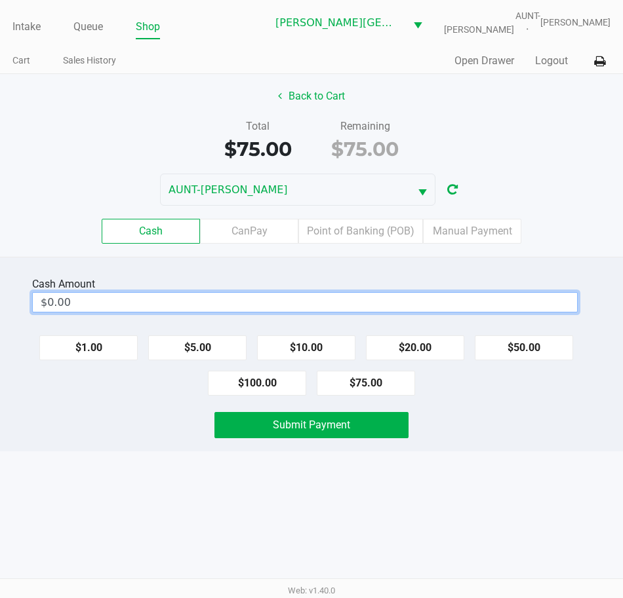
click at [391, 312] on input "$0.00" at bounding box center [305, 302] width 544 height 19
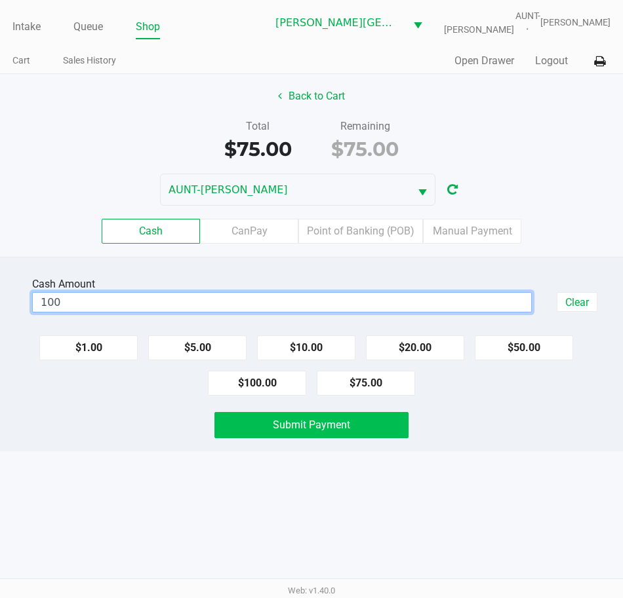
click at [348, 427] on button "Submit Payment" at bounding box center [311, 425] width 195 height 26
type input "$100.00"
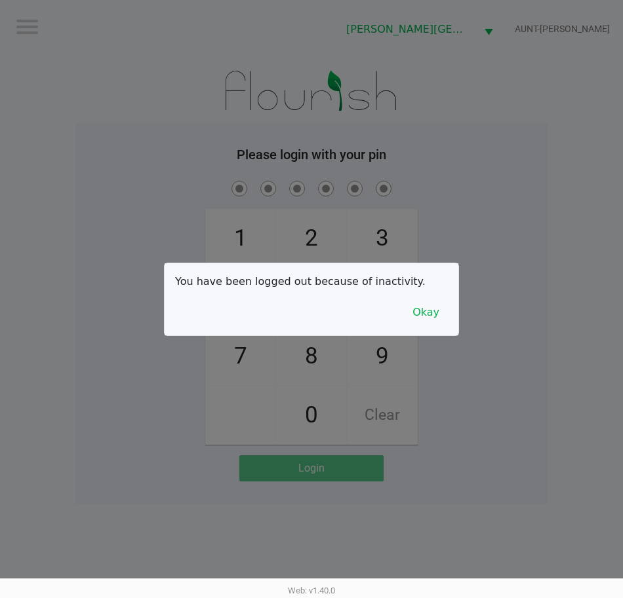
click at [271, 180] on div at bounding box center [311, 299] width 623 height 598
click at [434, 316] on button "Okay" at bounding box center [426, 312] width 44 height 25
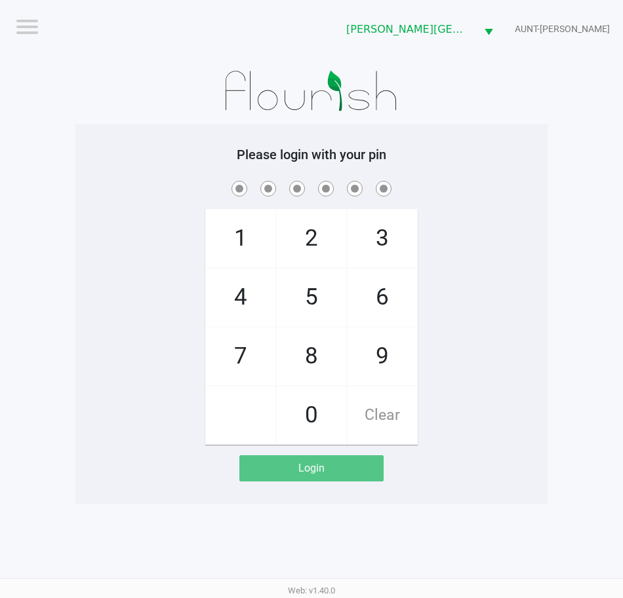
click at [462, 278] on div "1 4 7 2 5 8 0 3 6 9 Clear" at bounding box center [311, 311] width 472 height 267
checkbox input "true"
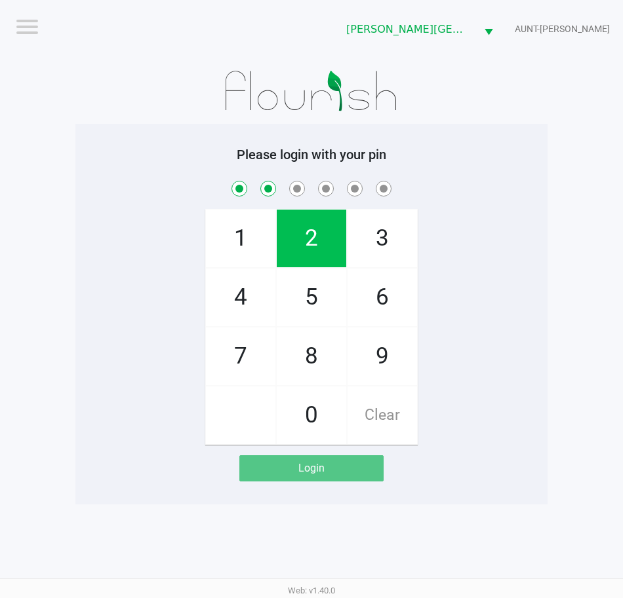
checkbox input "true"
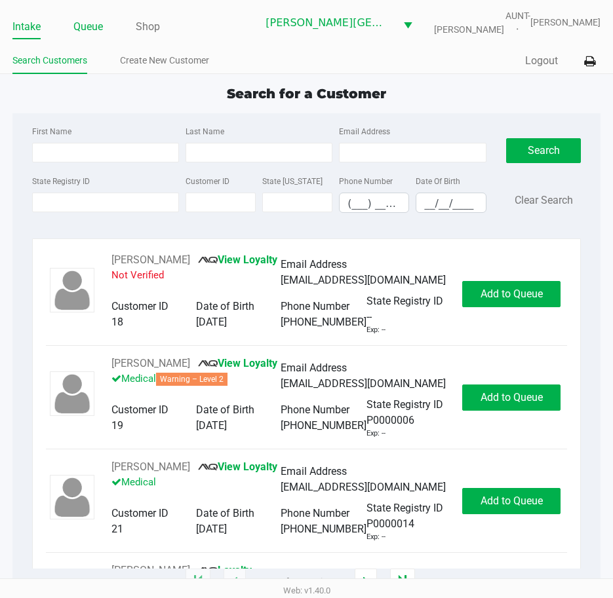
click at [83, 36] on link "Queue" at bounding box center [87, 27] width 29 height 18
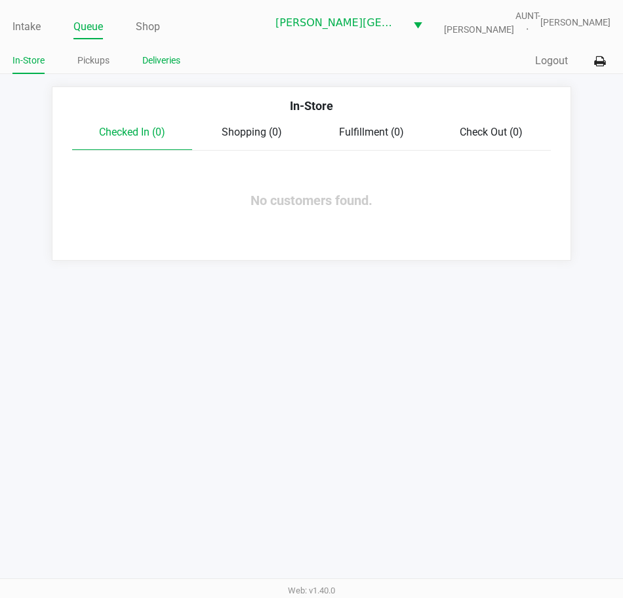
click at [149, 68] on link "Deliveries" at bounding box center [161, 60] width 38 height 16
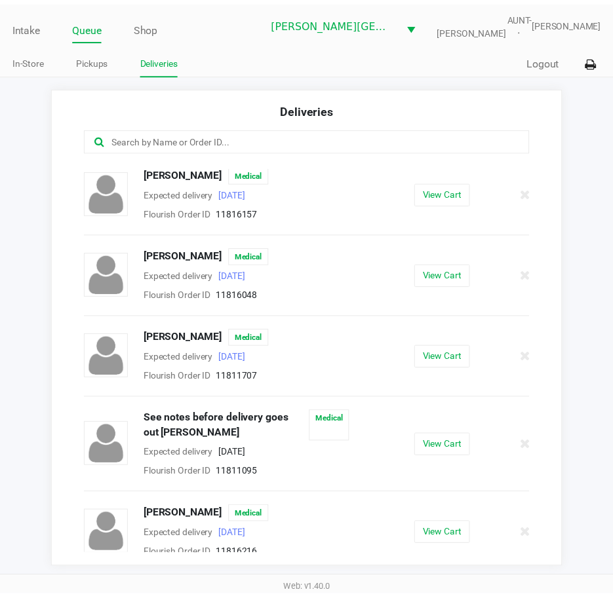
scroll to position [172, 0]
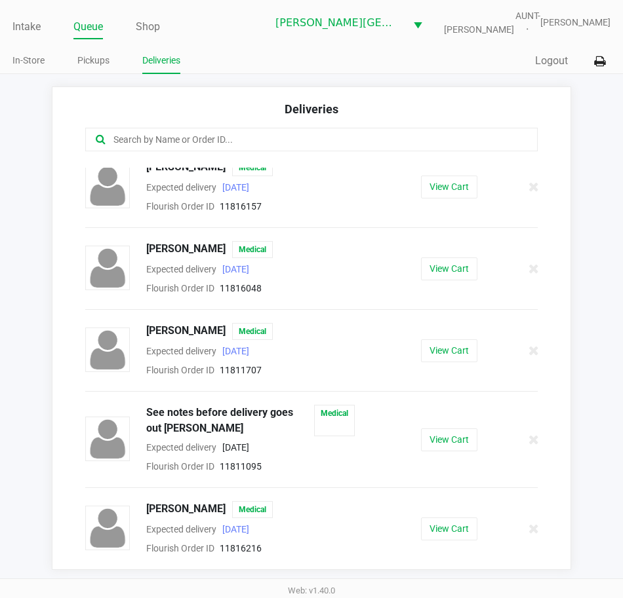
click at [369, 461] on div "See notes before delivery goes out [PERSON_NAME] Medical Expected delivery [DAT…" at bounding box center [237, 439] width 305 height 69
click at [441, 450] on button "View Cart" at bounding box center [449, 440] width 56 height 23
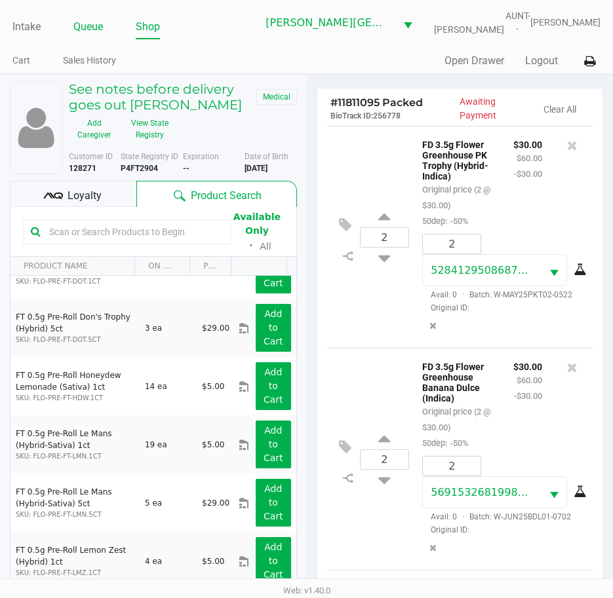
click at [94, 31] on link "Queue" at bounding box center [87, 27] width 29 height 18
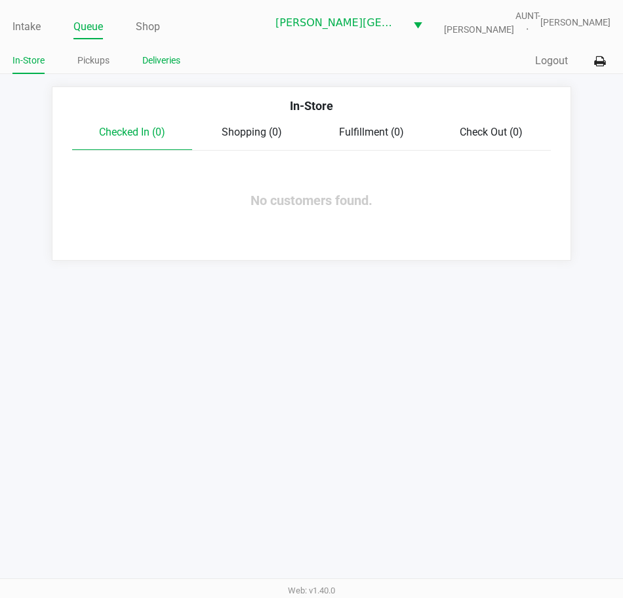
click at [160, 69] on link "Deliveries" at bounding box center [161, 60] width 38 height 16
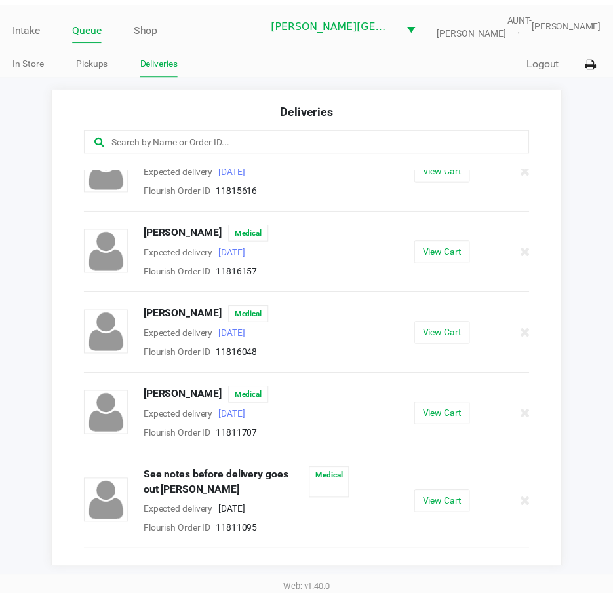
scroll to position [159, 0]
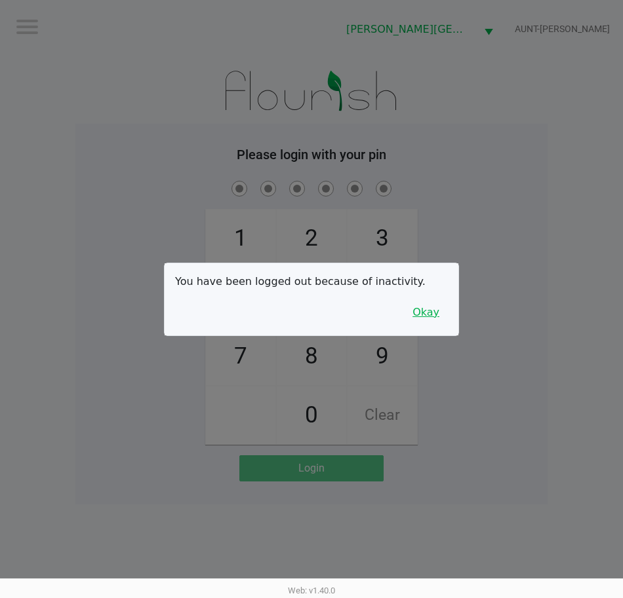
click at [430, 324] on button "Okay" at bounding box center [426, 312] width 44 height 25
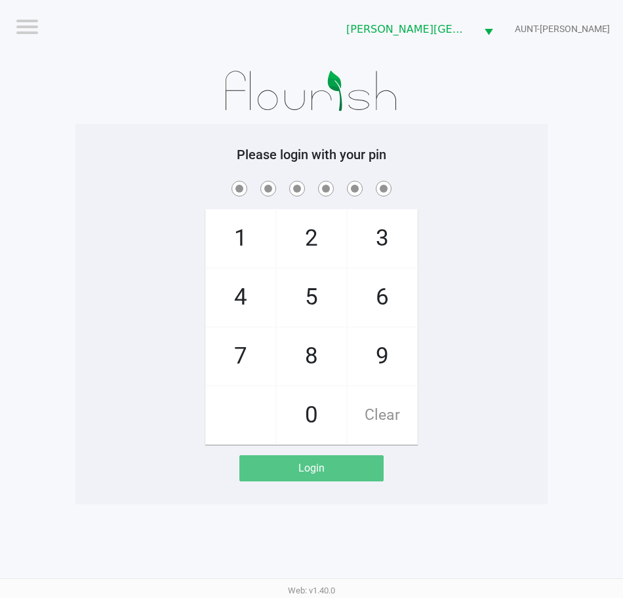
click at [448, 299] on div "1 4 7 2 5 8 0 3 6 9 Clear" at bounding box center [311, 311] width 472 height 267
checkbox input "true"
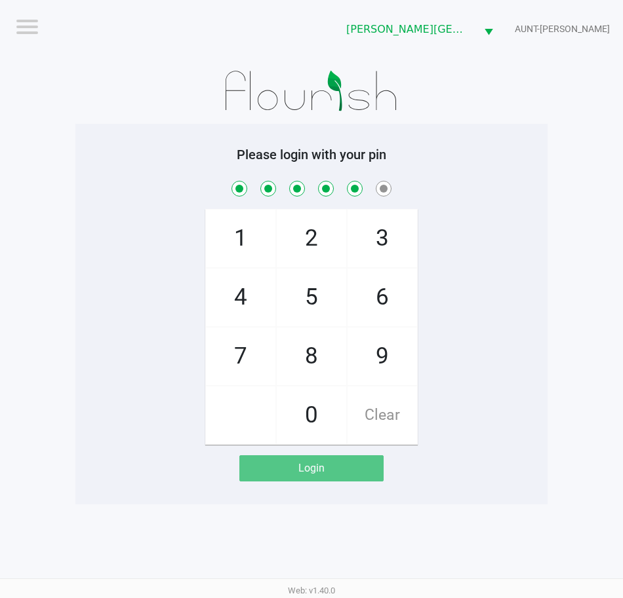
checkbox input "true"
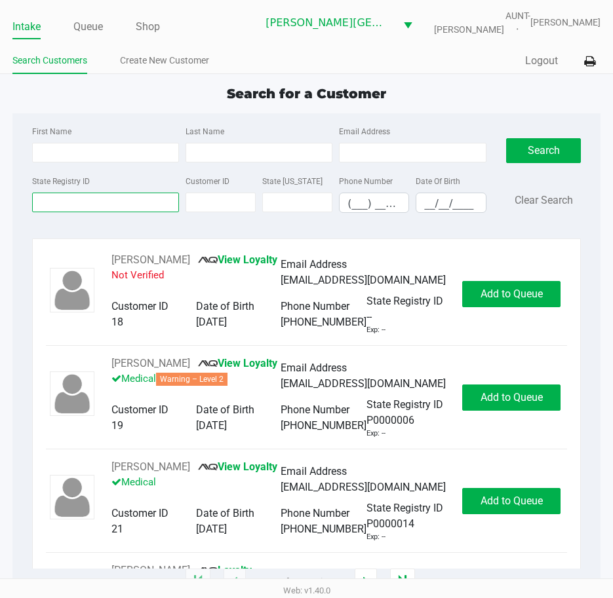
click at [132, 212] on input "State Registry ID" at bounding box center [105, 203] width 147 height 20
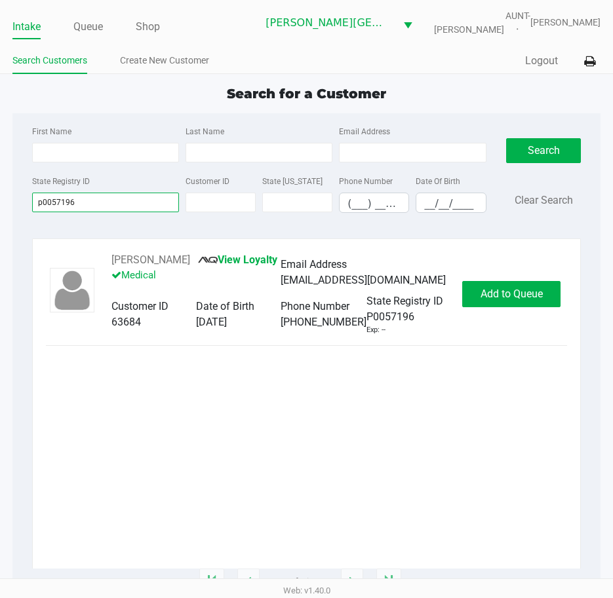
type input "p0057196"
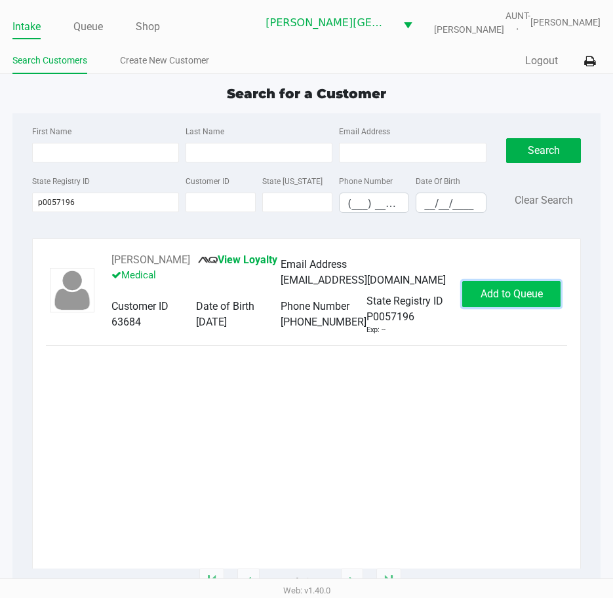
click at [505, 299] on span "Add to Queue" at bounding box center [511, 294] width 62 height 12
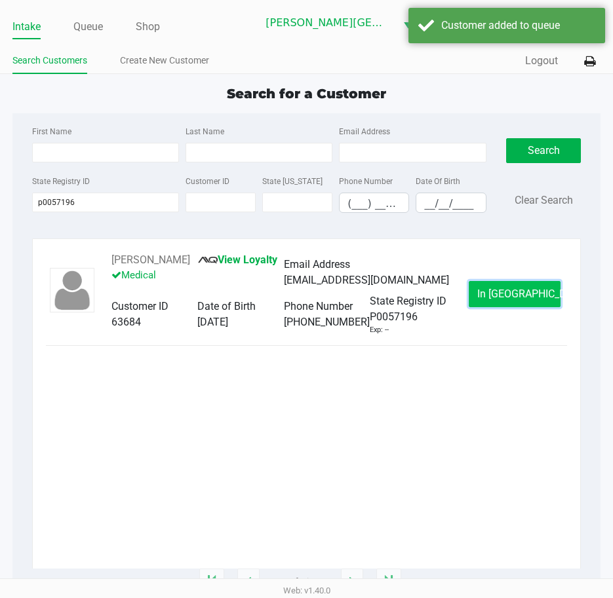
click at [504, 294] on button "In [GEOGRAPHIC_DATA]" at bounding box center [515, 294] width 92 height 26
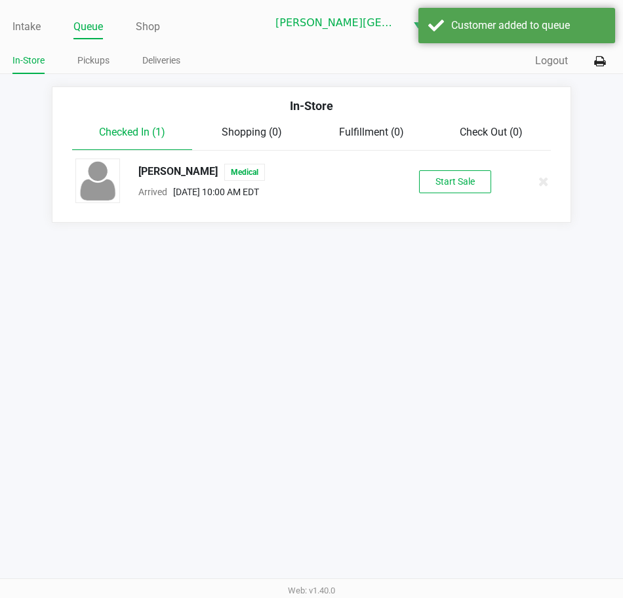
click at [440, 193] on button "Start Sale" at bounding box center [455, 181] width 72 height 23
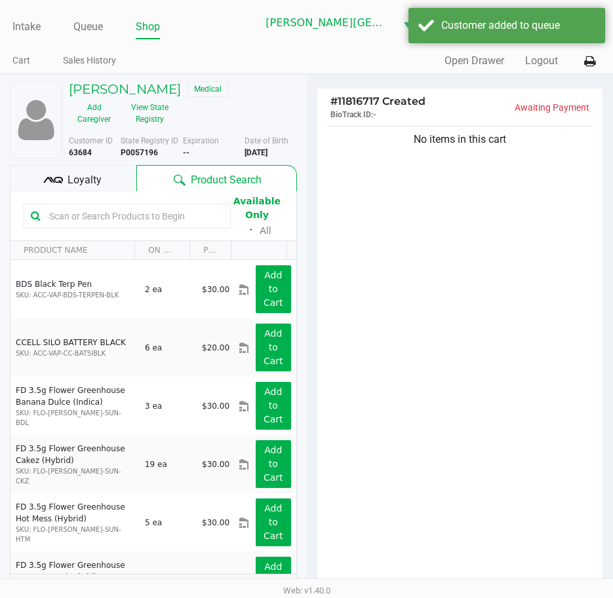
click at [410, 245] on div "No items in this cart" at bounding box center [460, 359] width 286 height 472
click at [394, 230] on div "No items in this cart" at bounding box center [460, 359] width 286 height 472
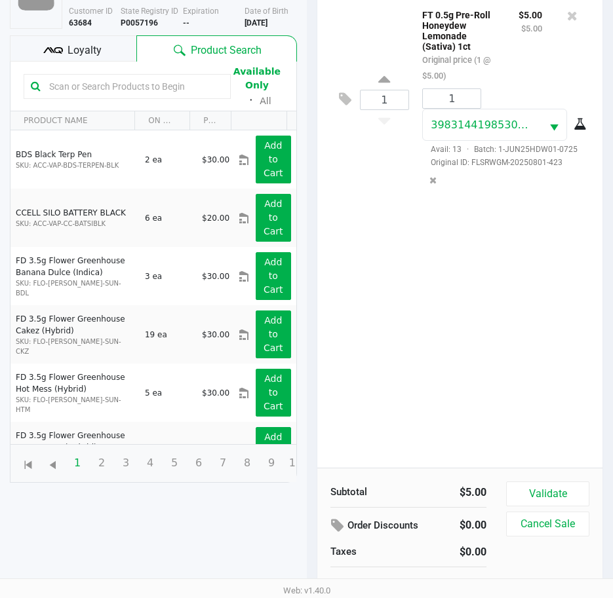
scroll to position [153, 0]
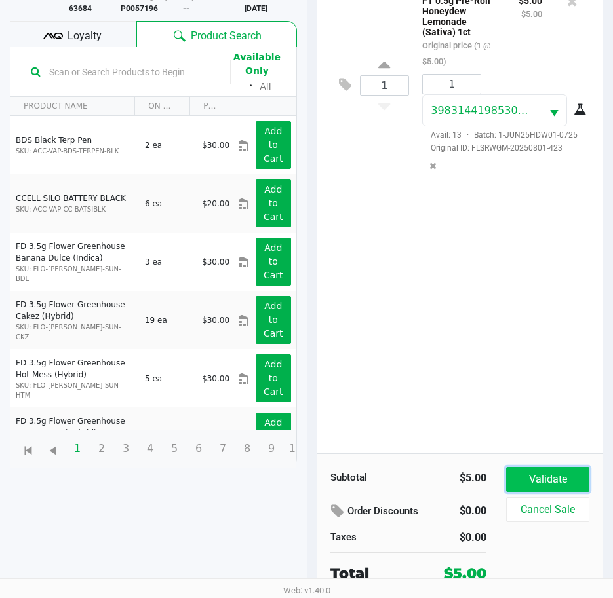
click at [548, 469] on button "Validate" at bounding box center [547, 479] width 83 height 25
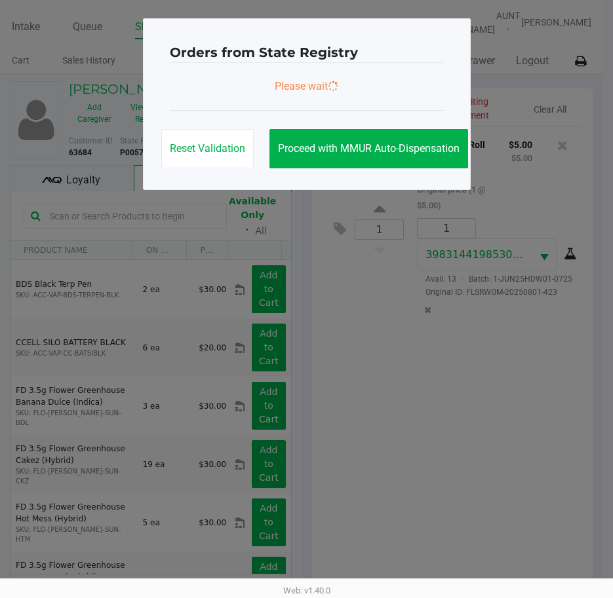
scroll to position [0, 0]
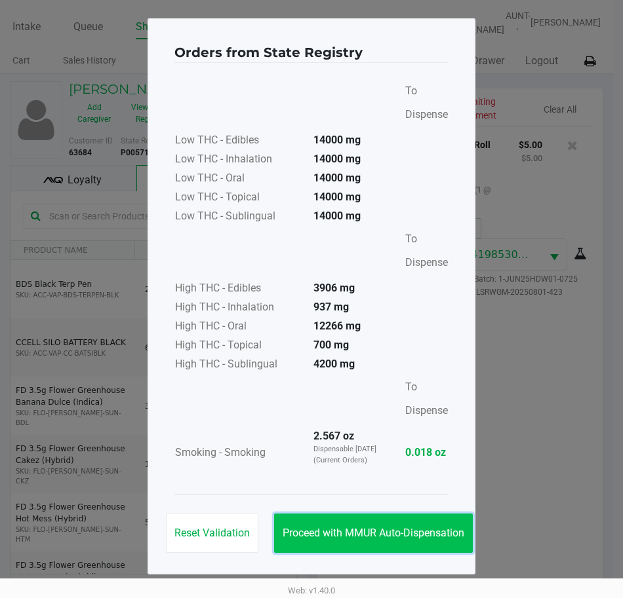
click at [394, 528] on span "Proceed with MMUR Auto-Dispensation" at bounding box center [373, 533] width 182 height 12
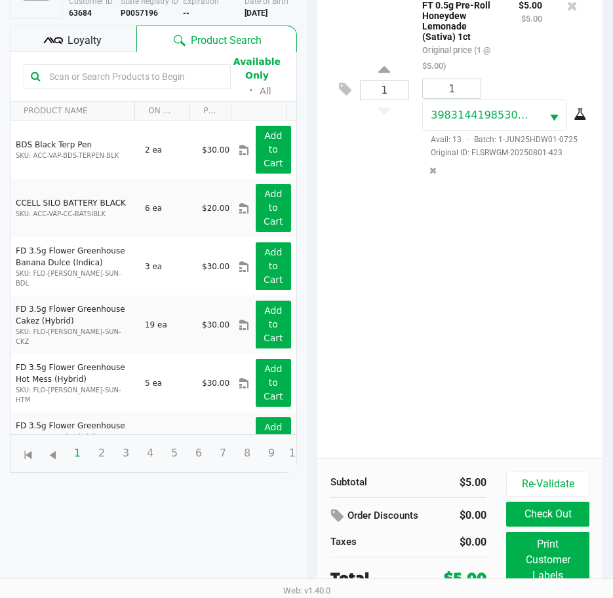
scroll to position [183, 0]
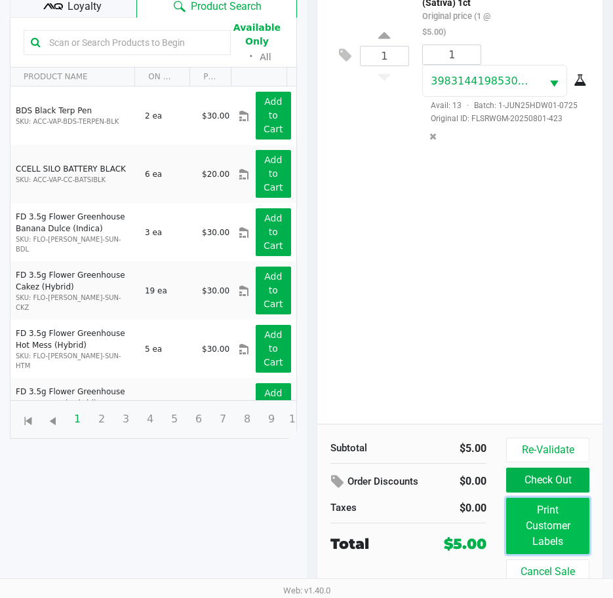
click at [558, 529] on button "Print Customer Labels" at bounding box center [547, 526] width 83 height 56
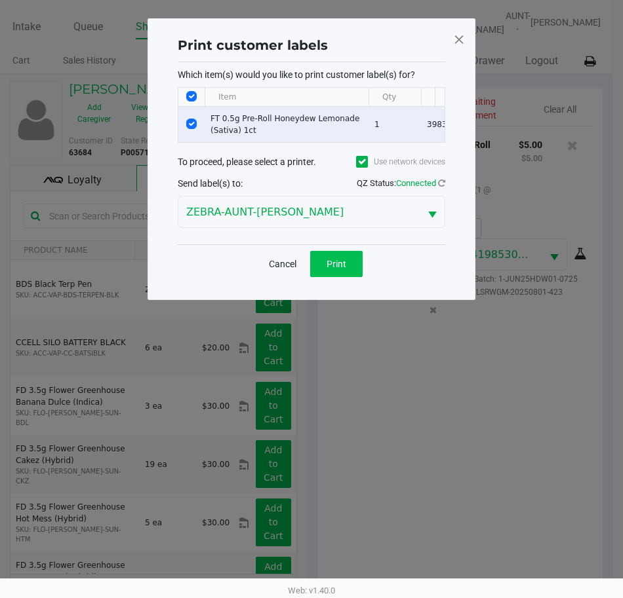
click at [351, 261] on button "Print" at bounding box center [336, 264] width 52 height 26
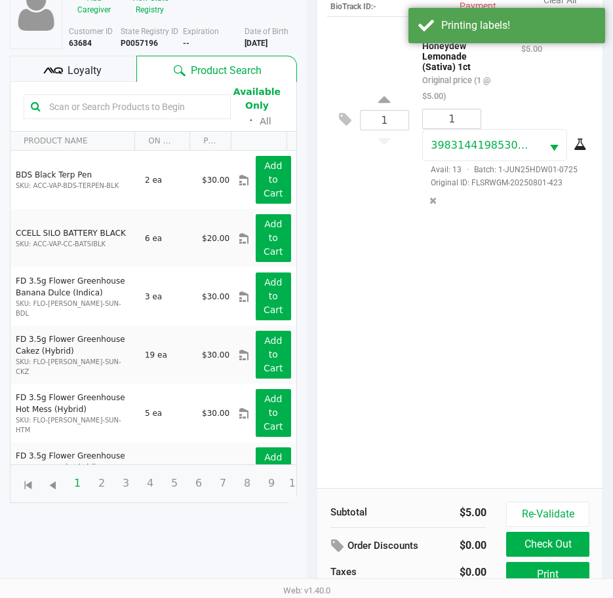
scroll to position [183, 0]
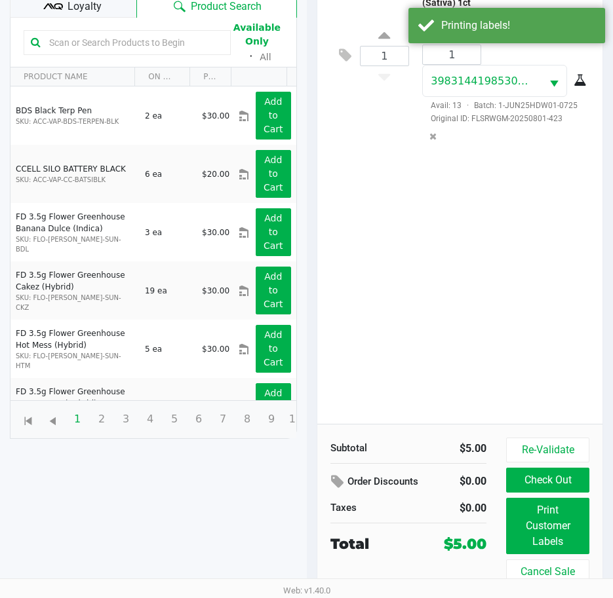
click at [559, 482] on button "Check Out" at bounding box center [547, 480] width 83 height 25
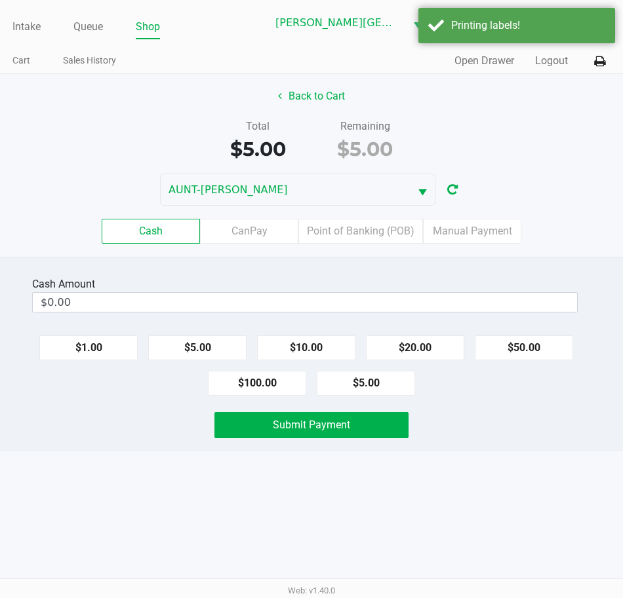
click at [325, 103] on button "Back to Cart" at bounding box center [311, 96] width 84 height 25
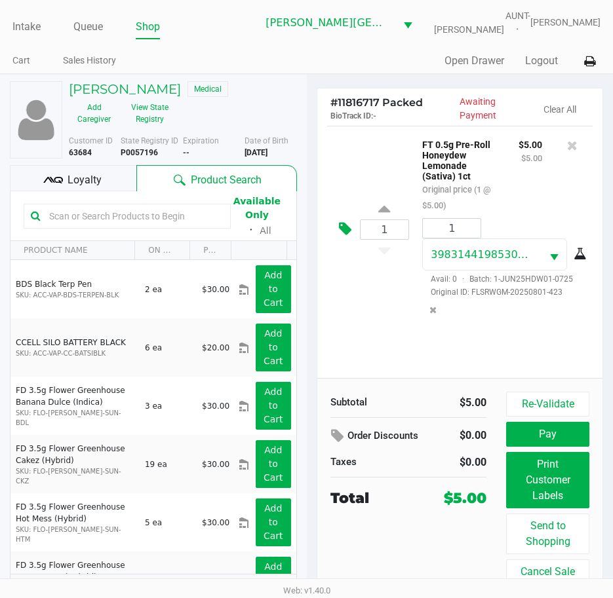
click at [342, 237] on icon at bounding box center [345, 228] width 12 height 15
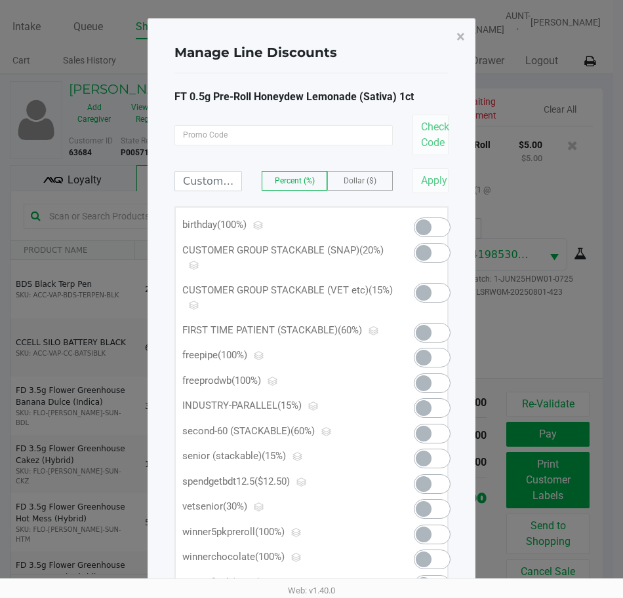
click at [425, 292] on span at bounding box center [423, 293] width 16 height 16
click at [464, 37] on span "×" at bounding box center [460, 37] width 9 height 18
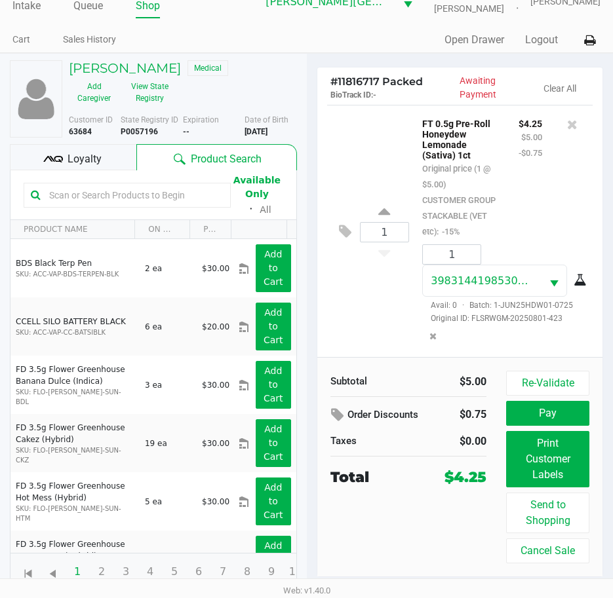
scroll to position [20, 0]
click at [547, 415] on button "Pay" at bounding box center [547, 413] width 83 height 25
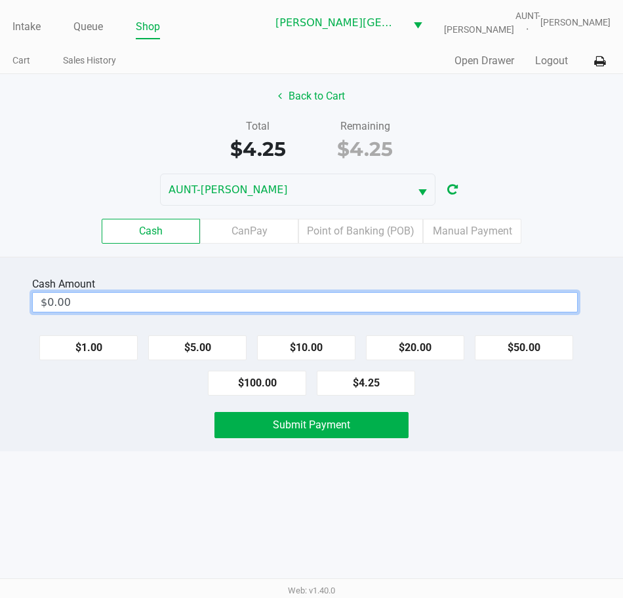
click at [377, 303] on input "$0.00" at bounding box center [305, 302] width 544 height 19
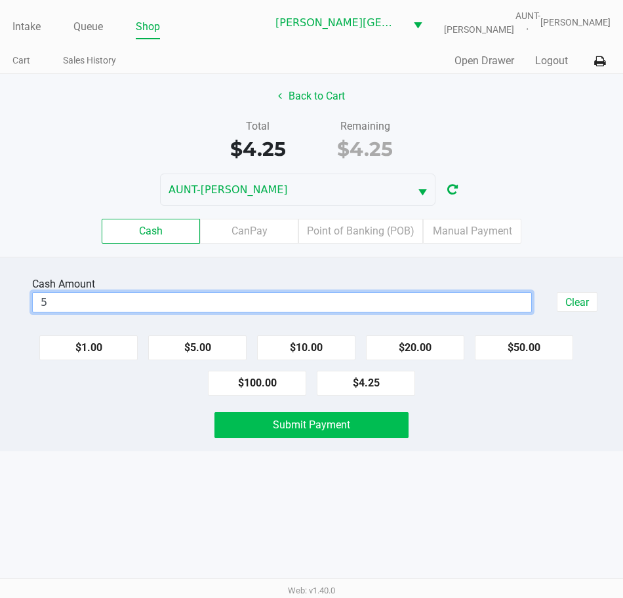
click at [330, 431] on span "Submit Payment" at bounding box center [311, 425] width 77 height 12
type input "$5.00"
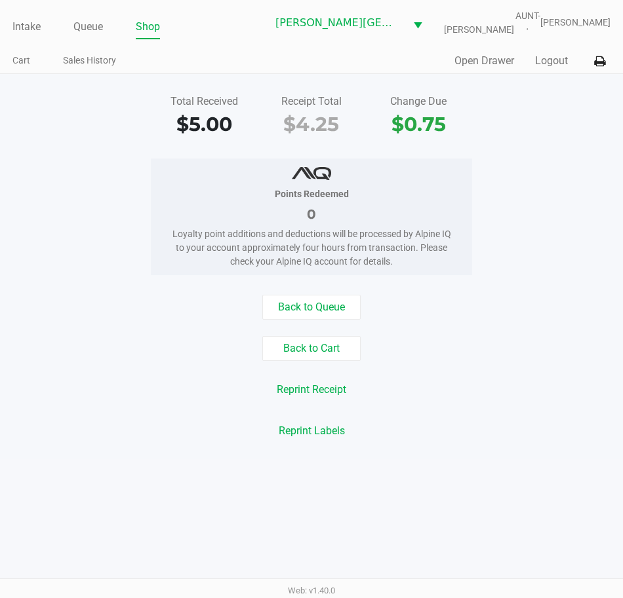
click at [545, 69] on button "Logout" at bounding box center [551, 61] width 33 height 16
